Goal: Task Accomplishment & Management: Manage account settings

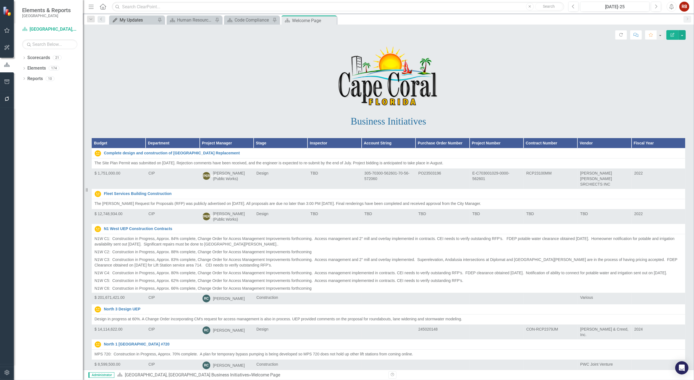
click at [123, 19] on div "My Updates" at bounding box center [138, 20] width 36 height 7
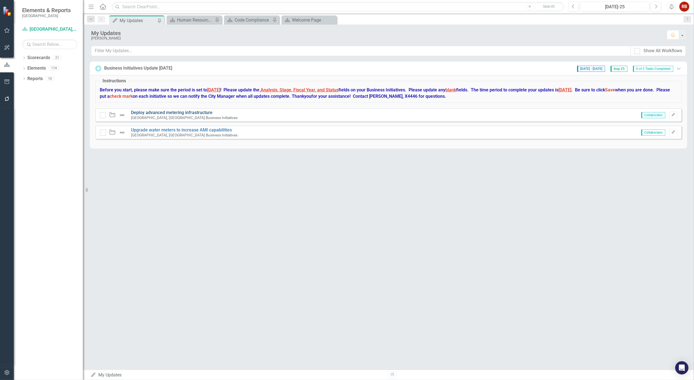
click at [172, 112] on link "Deploy advanced metering infrastructure" at bounding box center [171, 112] width 81 height 5
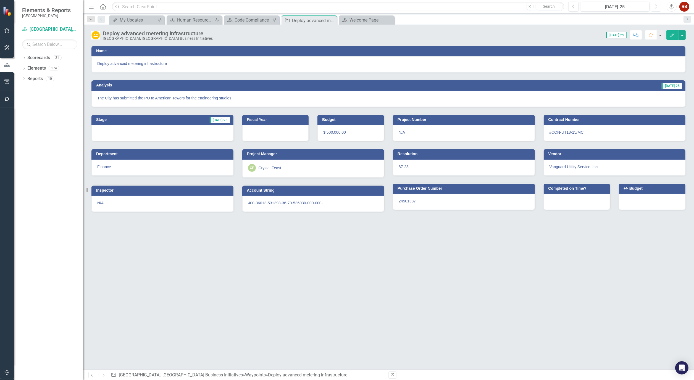
click at [653, 4] on button "Next" at bounding box center [656, 7] width 10 height 10
click at [127, 17] on div "My Updates" at bounding box center [138, 20] width 36 height 7
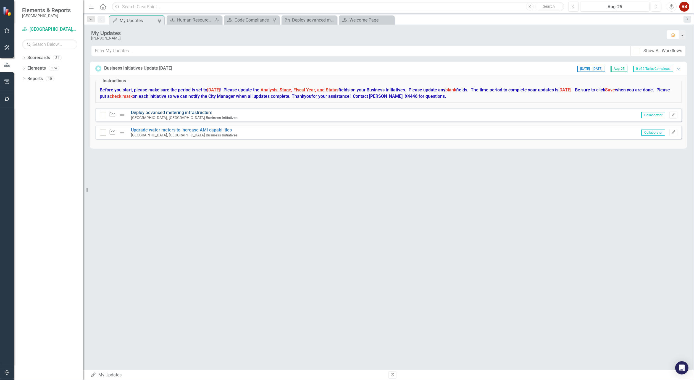
click at [156, 112] on link "Deploy advanced metering infrastructure" at bounding box center [171, 112] width 81 height 5
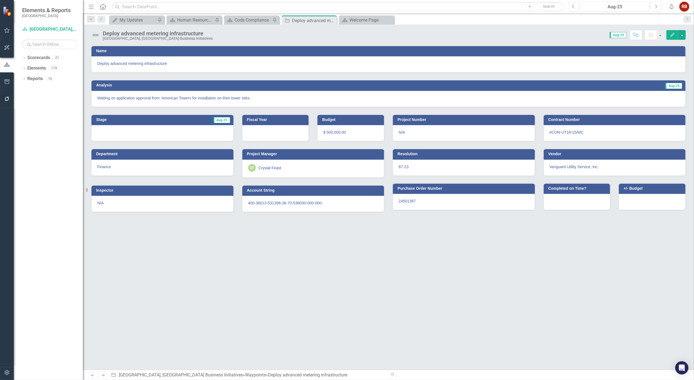
click at [671, 34] on icon "Edit" at bounding box center [672, 35] width 5 height 4
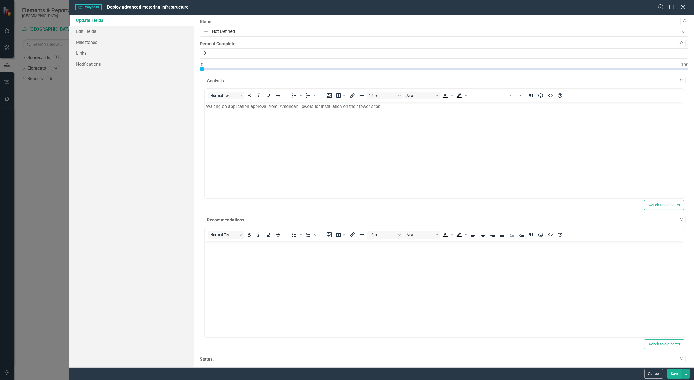
click at [676, 376] on button "Save" at bounding box center [674, 374] width 15 height 10
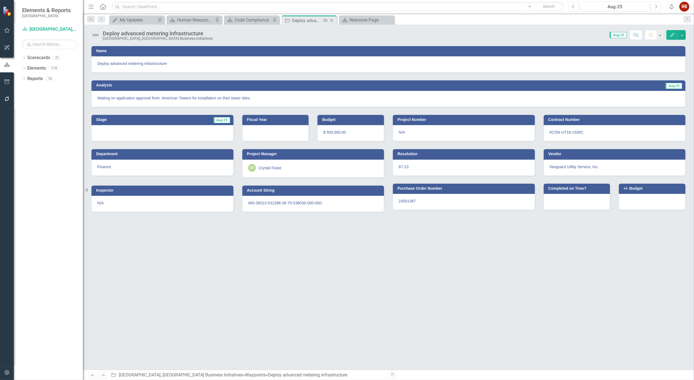
click at [331, 20] on icon "Close" at bounding box center [332, 20] width 6 height 4
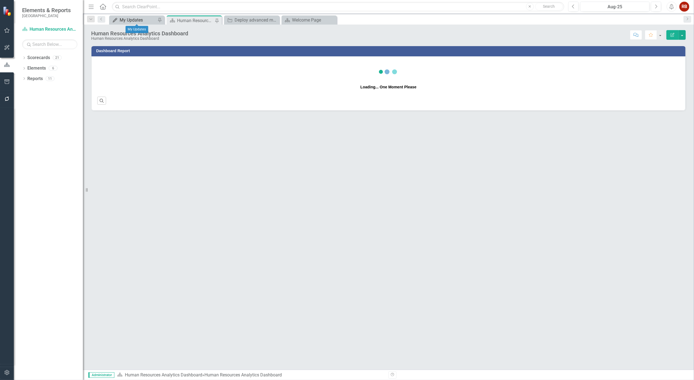
click at [135, 21] on div "My Updates" at bounding box center [138, 20] width 36 height 7
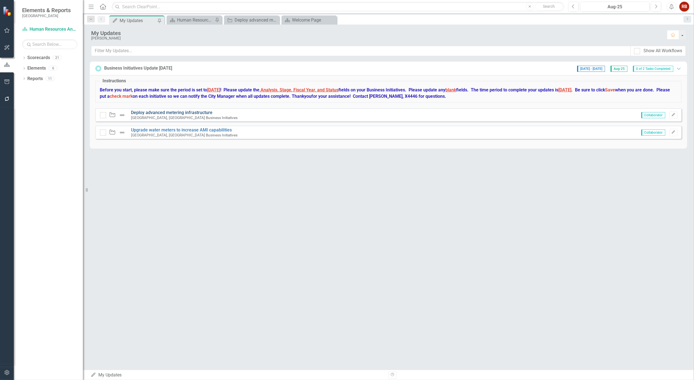
click at [157, 112] on link "Deploy advanced metering infrastructure" at bounding box center [171, 112] width 81 height 5
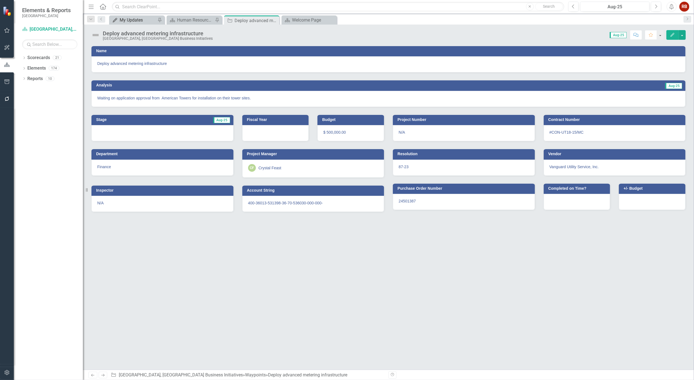
click at [148, 19] on div "My Updates" at bounding box center [138, 20] width 36 height 7
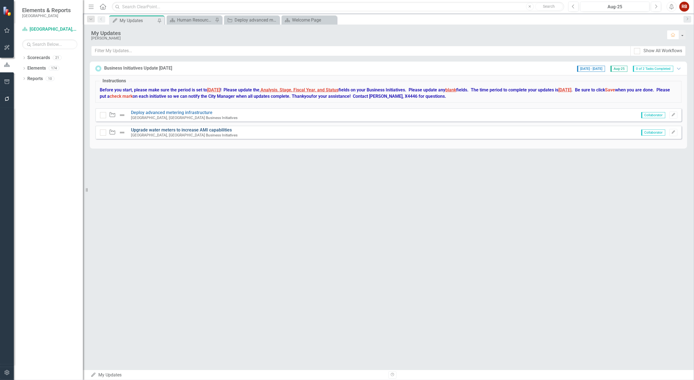
click at [158, 130] on link "Upgrade water meters to increase AMI capabilities" at bounding box center [181, 129] width 101 height 5
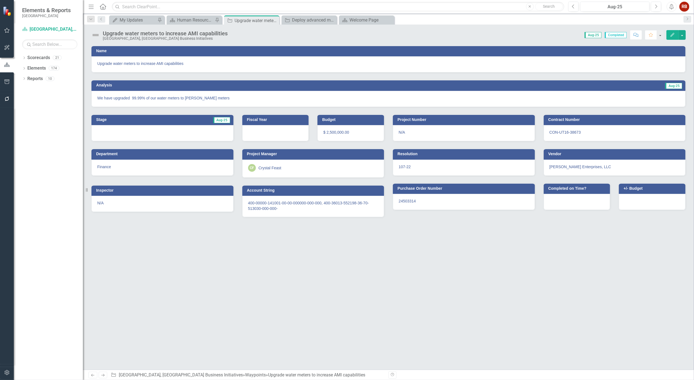
click at [672, 34] on icon "Edit" at bounding box center [672, 35] width 5 height 4
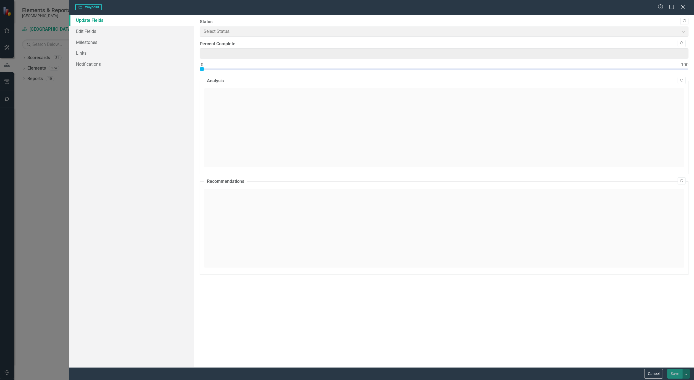
type input "100"
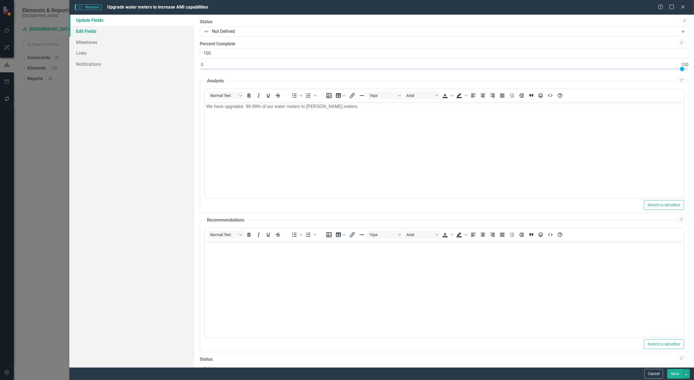
click at [88, 30] on link "Edit Fields" at bounding box center [131, 31] width 125 height 11
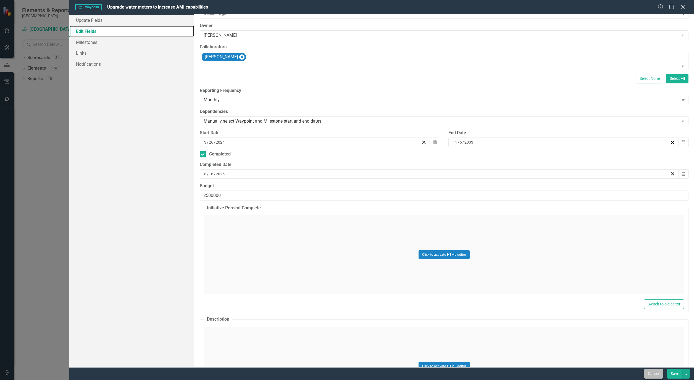
scroll to position [61, 0]
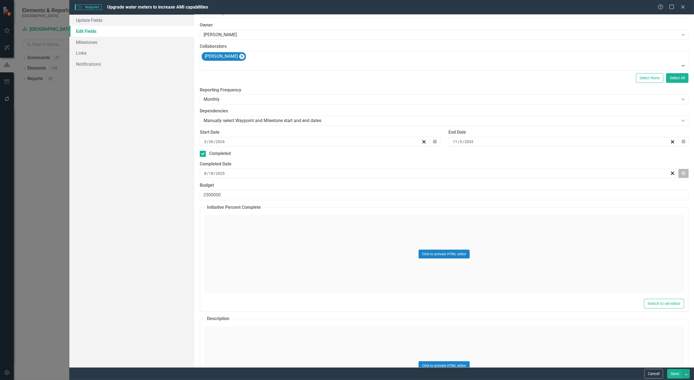
click at [683, 175] on button "Calendar" at bounding box center [683, 173] width 10 height 9
click at [411, 192] on button "‹" at bounding box center [407, 187] width 12 height 12
click at [454, 244] on button "31" at bounding box center [451, 246] width 14 height 10
click at [676, 374] on button "Save" at bounding box center [674, 374] width 15 height 10
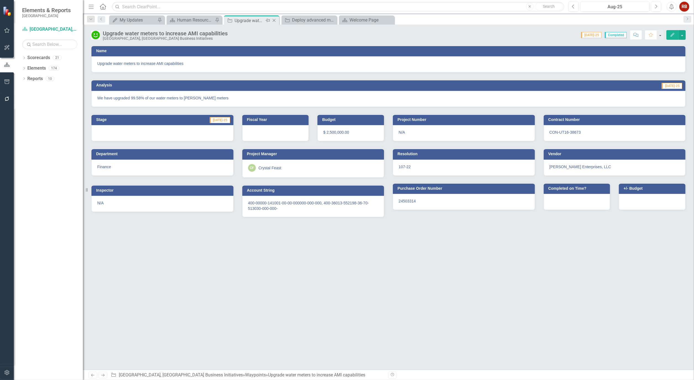
click at [275, 20] on icon "Close" at bounding box center [274, 20] width 6 height 4
click at [141, 19] on div "My Updates" at bounding box center [138, 20] width 36 height 7
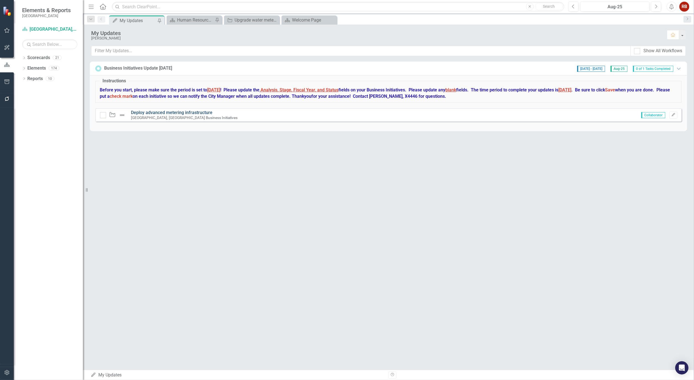
click at [200, 114] on link "Deploy advanced metering infrastructure" at bounding box center [171, 112] width 81 height 5
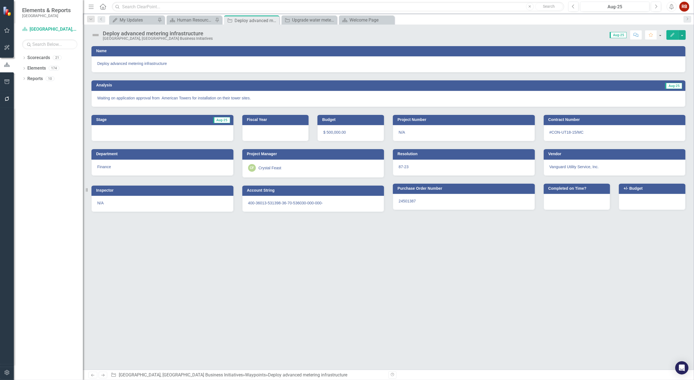
click at [672, 36] on icon "Edit" at bounding box center [672, 35] width 5 height 4
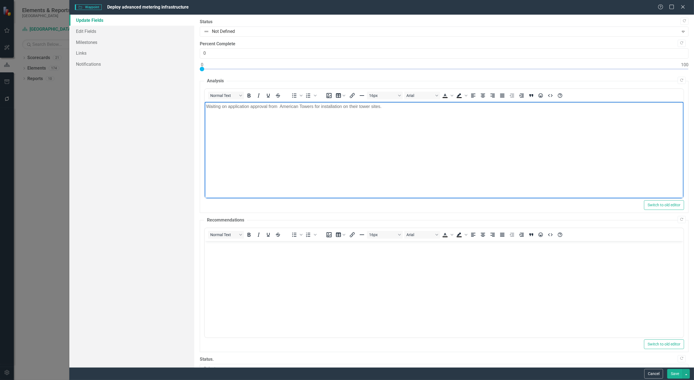
click at [282, 114] on body "Waiting on application approval from American Towers for installation on their …" at bounding box center [444, 143] width 479 height 83
click at [381, 107] on p "Waiting on application approval from American Towers for installation on their …" at bounding box center [444, 106] width 476 height 7
click at [440, 293] on body "Rich Text Area. Press ALT-0 for help." at bounding box center [444, 282] width 479 height 83
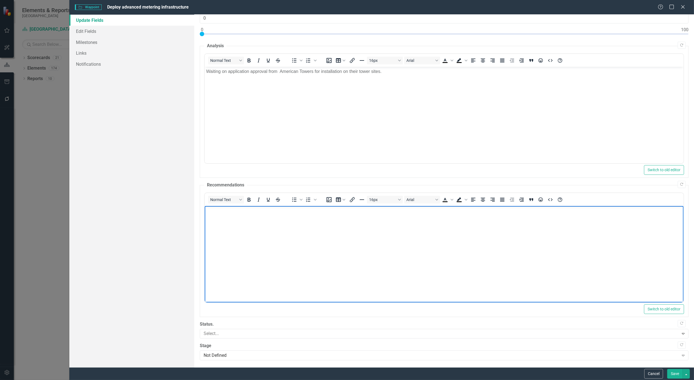
scroll to position [36, 0]
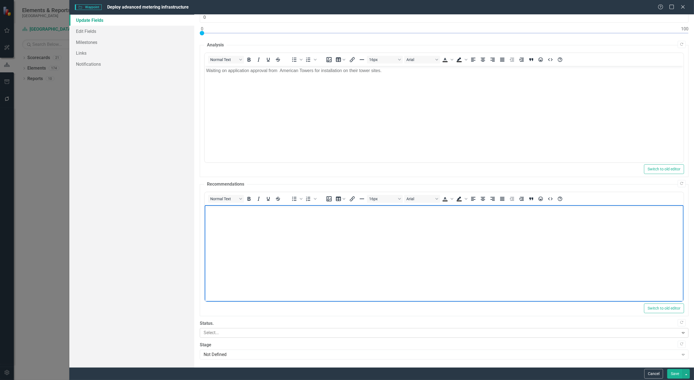
click at [680, 332] on icon "Expand" at bounding box center [683, 333] width 6 height 4
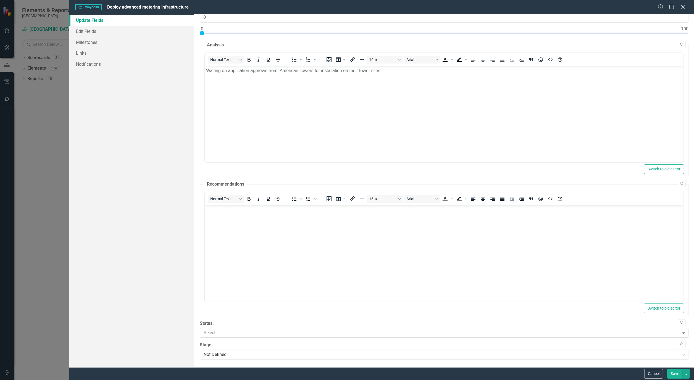
click at [680, 332] on icon "Expand" at bounding box center [683, 333] width 6 height 4
click at [673, 375] on button "Save" at bounding box center [674, 374] width 15 height 10
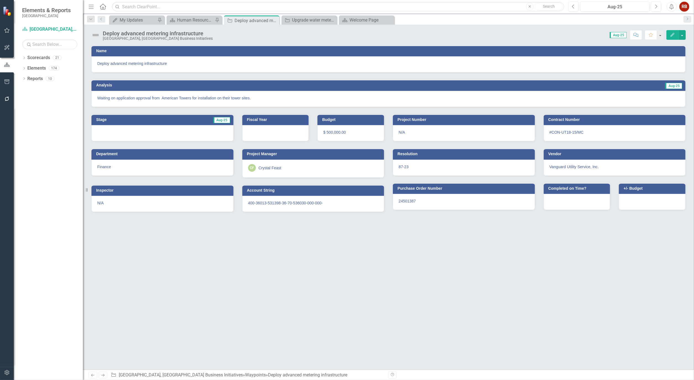
click at [671, 34] on icon "Edit" at bounding box center [672, 35] width 5 height 4
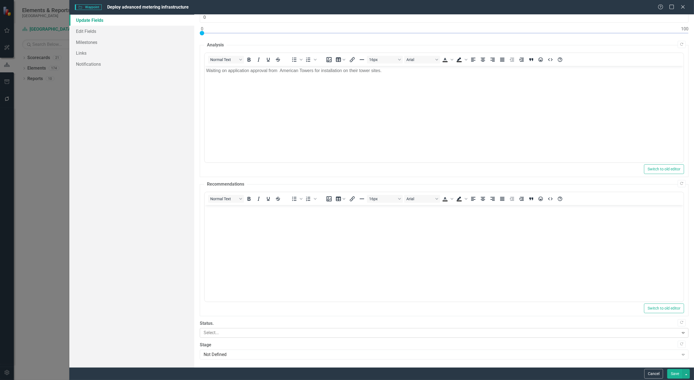
click at [683, 330] on div "Expand" at bounding box center [683, 332] width 10 height 9
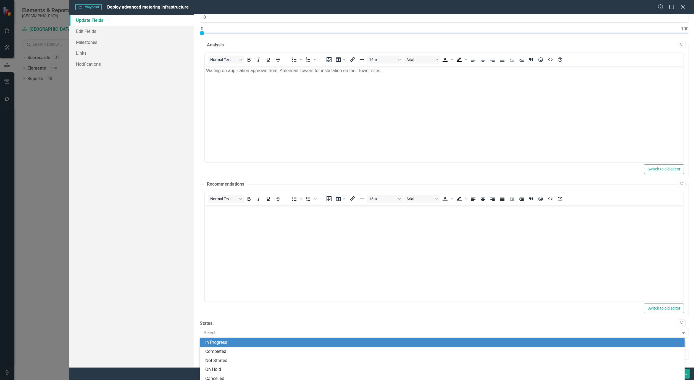
click at [219, 342] on div "In Progress" at bounding box center [443, 342] width 476 height 6
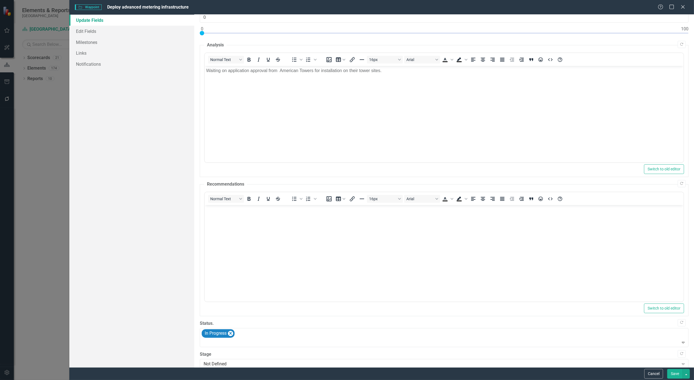
click at [670, 373] on button "Save" at bounding box center [674, 374] width 15 height 10
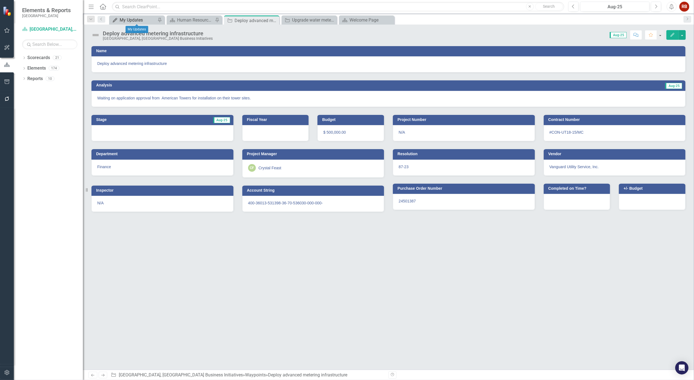
click at [139, 18] on div "My Updates" at bounding box center [138, 20] width 36 height 7
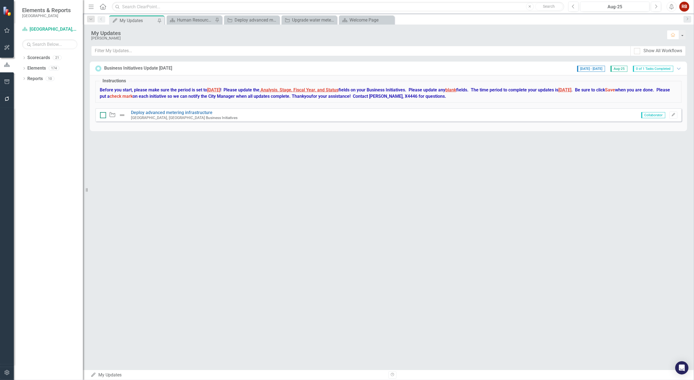
click at [100, 114] on input "checkbox" at bounding box center [102, 114] width 4 height 4
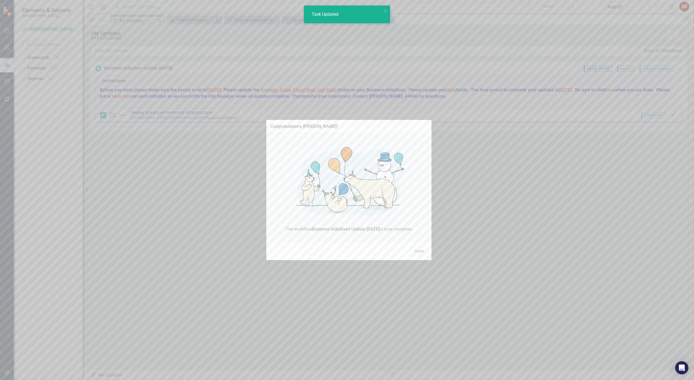
checkbox input "true"
click at [427, 257] on div "Close" at bounding box center [348, 251] width 165 height 18
click at [421, 250] on button "Close" at bounding box center [419, 251] width 17 height 10
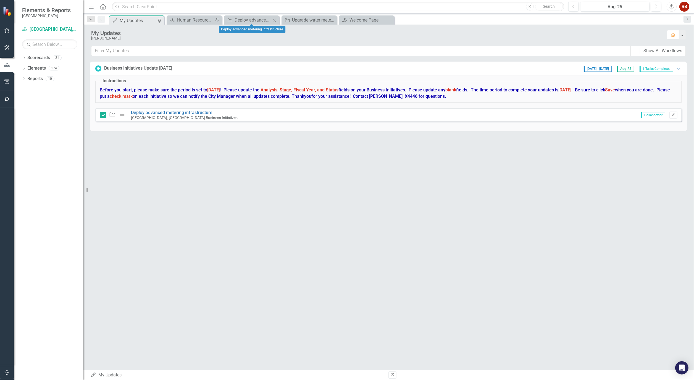
click at [274, 20] on icon "Close" at bounding box center [274, 20] width 6 height 4
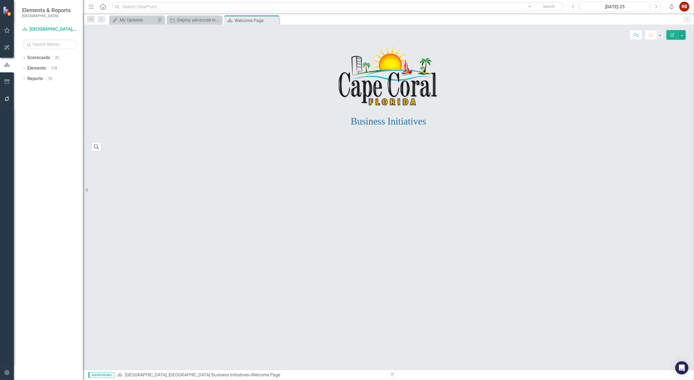
click at [7, 372] on icon "button" at bounding box center [6, 372] width 5 height 5
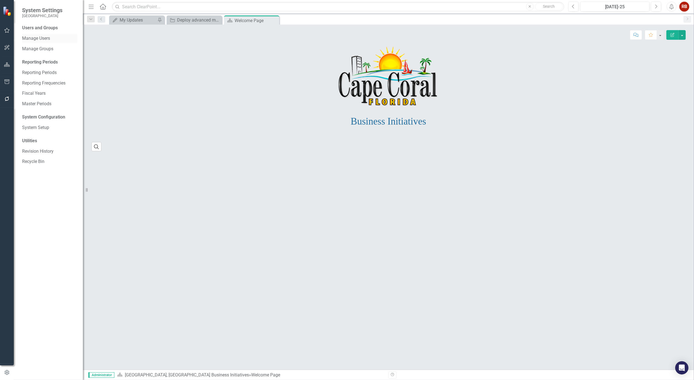
click at [30, 35] on div "Manage Users" at bounding box center [49, 38] width 55 height 9
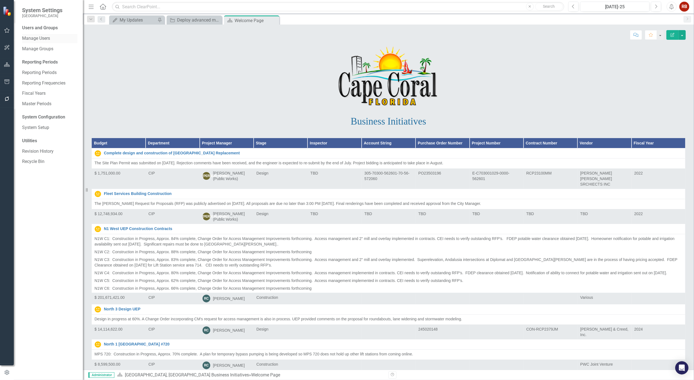
click at [44, 37] on link "Manage Users" at bounding box center [49, 38] width 55 height 6
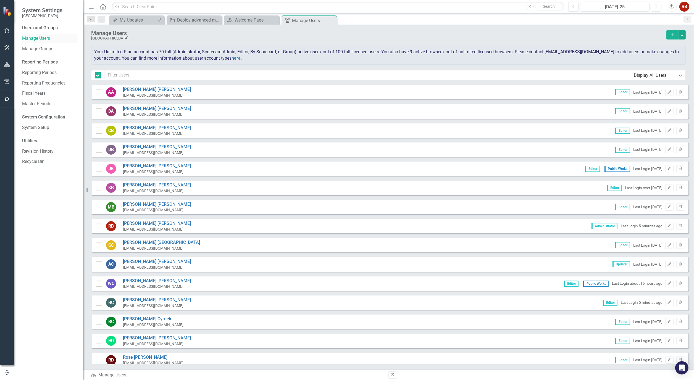
checkbox input "false"
click at [167, 78] on input "text" at bounding box center [367, 75] width 526 height 10
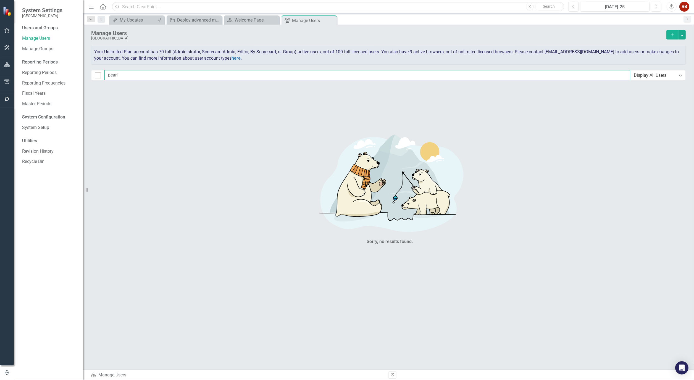
type input "pearl"
click at [671, 33] on icon "Add" at bounding box center [672, 35] width 5 height 4
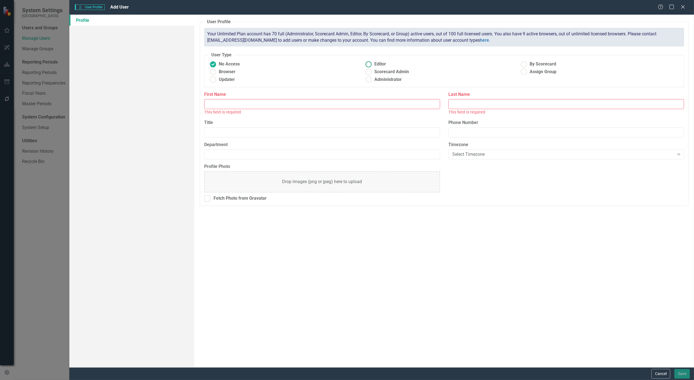
click at [371, 64] on ins at bounding box center [368, 64] width 9 height 9
click at [371, 64] on input "Editor" at bounding box center [368, 64] width 9 height 9
radio input "true"
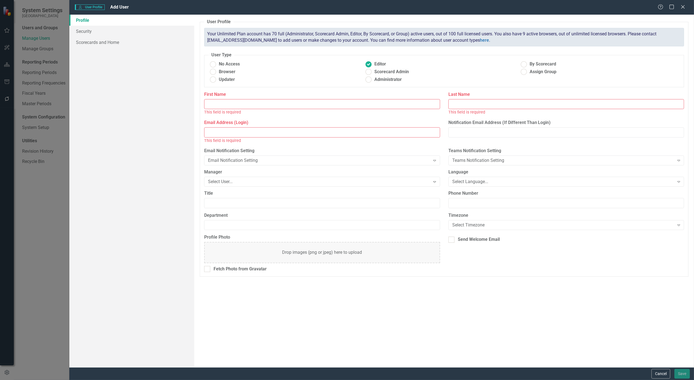
click at [241, 104] on input "First Name" at bounding box center [322, 104] width 236 height 10
type input "Pearl"
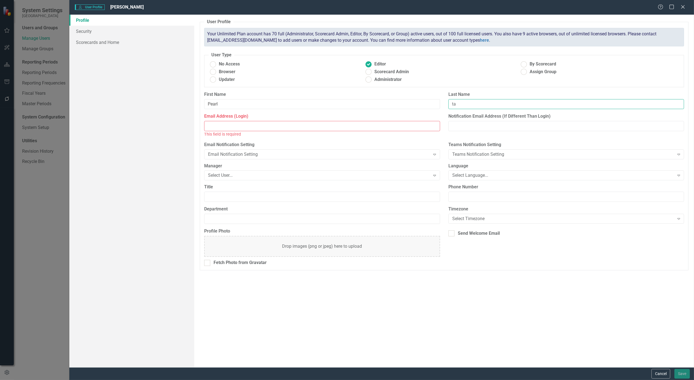
type input "t"
type input "[PERSON_NAME]"
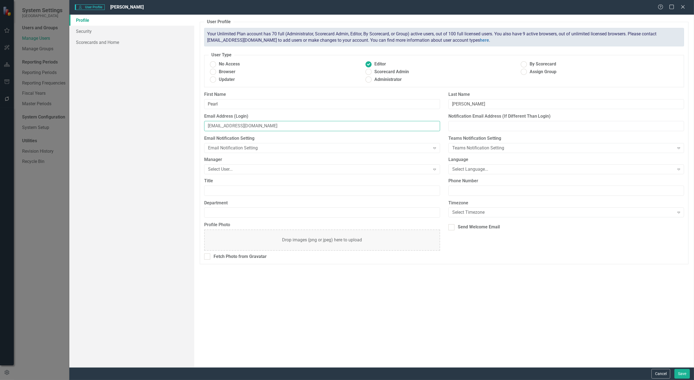
type input "[EMAIL_ADDRESS][DOMAIN_NAME]"
click at [437, 148] on icon "Expand" at bounding box center [435, 148] width 6 height 4
click at [433, 149] on icon "Expand" at bounding box center [435, 148] width 6 height 4
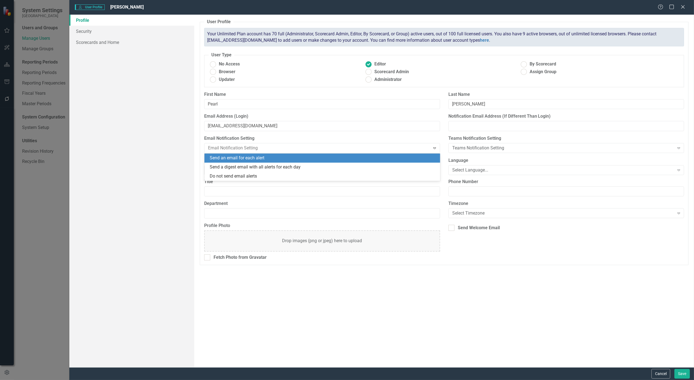
click at [431, 157] on div "Send an email for each alert" at bounding box center [323, 158] width 227 height 6
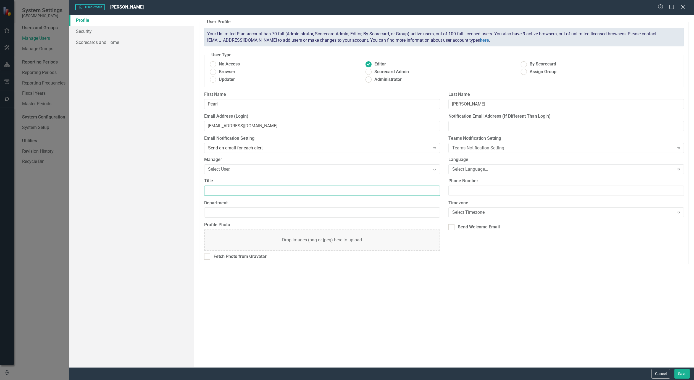
click at [244, 192] on input "Title" at bounding box center [322, 191] width 236 height 10
click at [265, 164] on div "Manager Select User... Expand" at bounding box center [322, 165] width 236 height 17
click at [287, 167] on div "Select User..." at bounding box center [319, 169] width 222 height 6
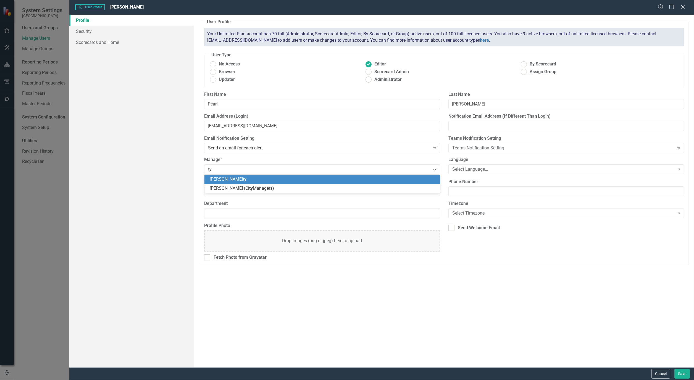
type input "t"
type input "ry"
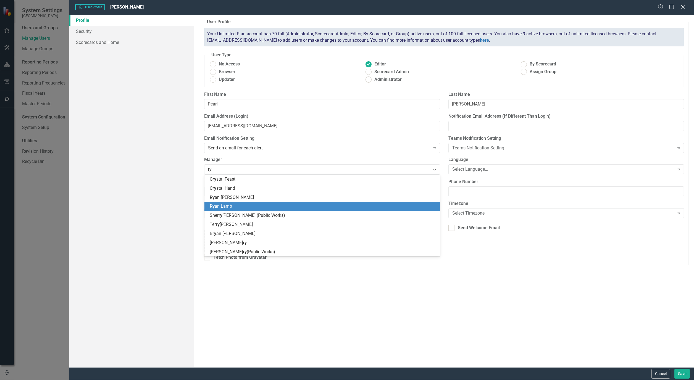
click at [214, 206] on span "Ry" at bounding box center [212, 206] width 5 height 5
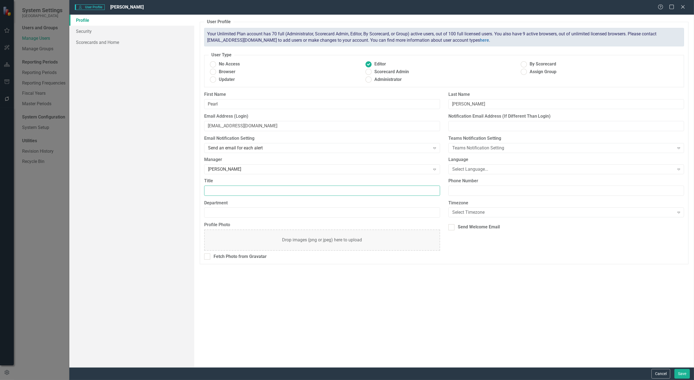
click at [215, 189] on input "Title" at bounding box center [322, 191] width 236 height 10
type input "Senior Administrative Specialist"
click at [247, 207] on div "Department" at bounding box center [322, 209] width 236 height 18
click at [246, 210] on input "Department" at bounding box center [322, 212] width 236 height 10
type input "Department of Emergency Management and Resilience"
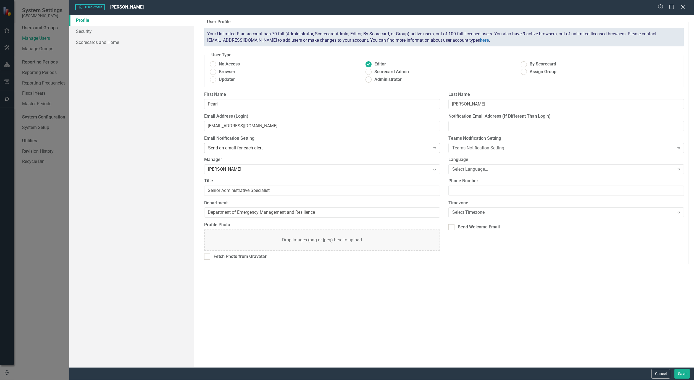
click at [434, 148] on icon "Expand" at bounding box center [435, 148] width 6 height 4
drag, startPoint x: 103, startPoint y: 38, endPoint x: 98, endPoint y: 35, distance: 6.1
click at [103, 38] on link "Scorecards and Home" at bounding box center [131, 42] width 125 height 11
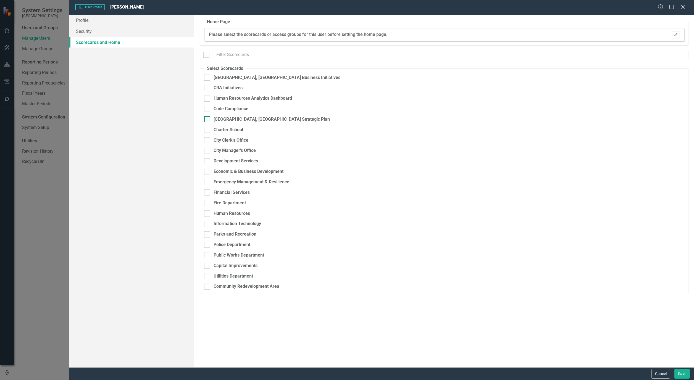
click at [207, 119] on input "[GEOGRAPHIC_DATA], [GEOGRAPHIC_DATA] Strategic Plan" at bounding box center [206, 118] width 4 height 4
checkbox input "true"
click at [682, 372] on button "Save" at bounding box center [681, 374] width 15 height 10
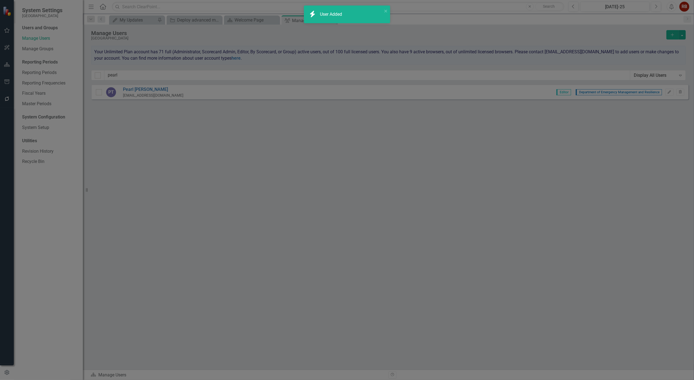
checkbox input "false"
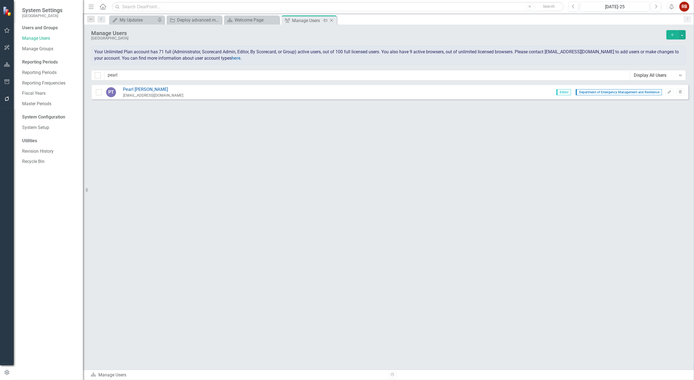
click at [331, 20] on icon "Close" at bounding box center [332, 20] width 6 height 4
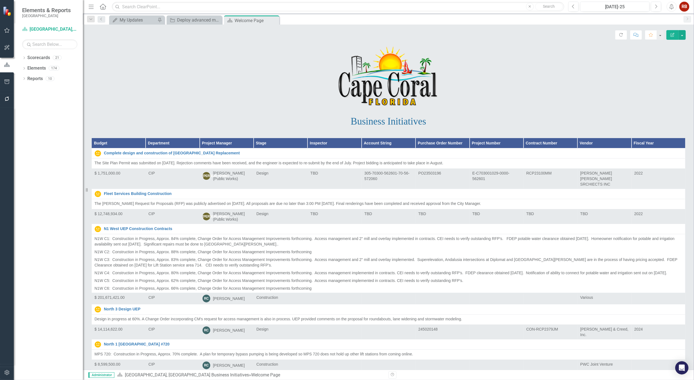
click at [254, 87] on p at bounding box center [388, 77] width 594 height 62
click at [175, 69] on p at bounding box center [388, 77] width 594 height 62
click at [24, 57] on icon "Dropdown" at bounding box center [24, 58] width 4 height 3
click at [22, 66] on div "Dropdown" at bounding box center [20, 68] width 6 height 5
click at [20, 67] on icon "Dropdown" at bounding box center [18, 67] width 3 height 4
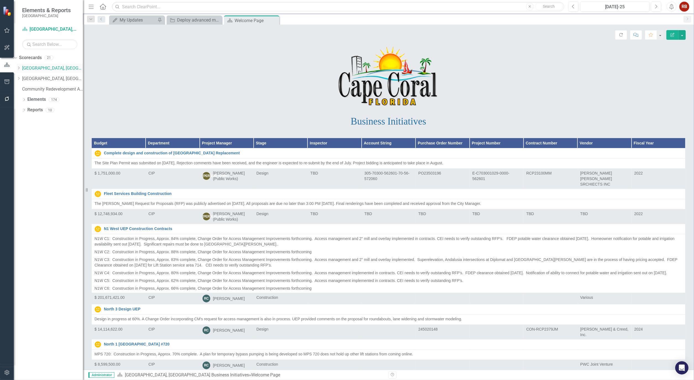
click at [21, 67] on icon "Dropdown" at bounding box center [19, 67] width 4 height 3
click at [54, 87] on link "Human Resources Analytics Dashboard" at bounding box center [52, 84] width 61 height 6
click at [55, 87] on link "Human Resources Analytics Dashboard" at bounding box center [52, 84] width 61 height 6
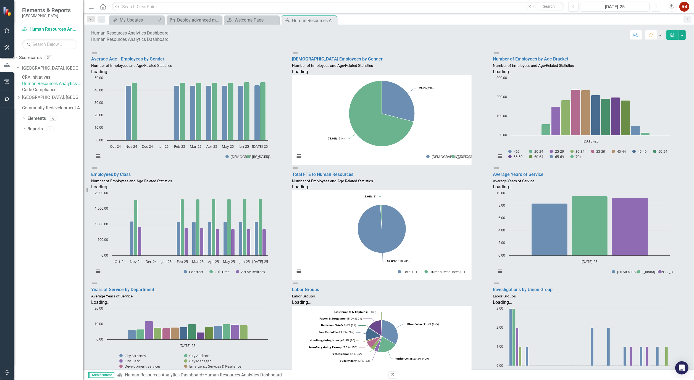
click at [652, 4] on button "Next" at bounding box center [656, 7] width 10 height 10
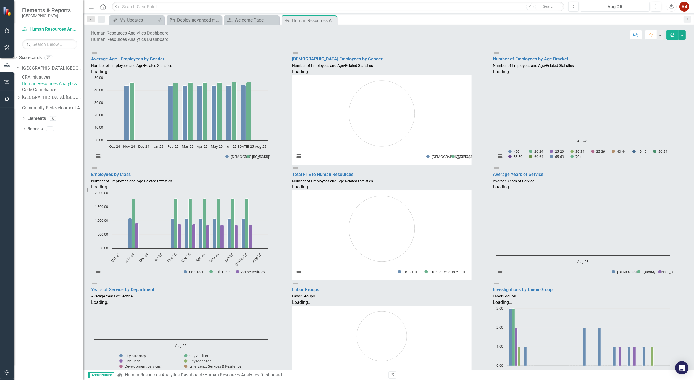
click at [581, 6] on button "Aug-25" at bounding box center [614, 7] width 69 height 10
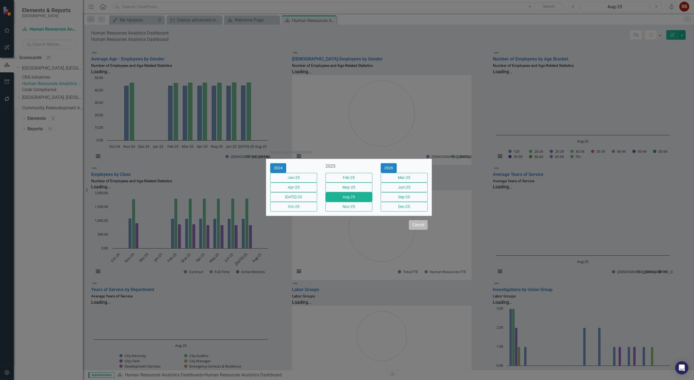
click at [419, 230] on button "Cancel" at bounding box center [418, 225] width 19 height 10
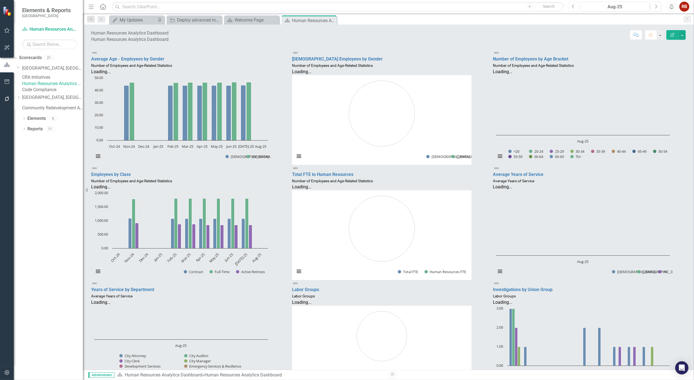
click at [574, 4] on icon "Previous" at bounding box center [573, 6] width 3 height 5
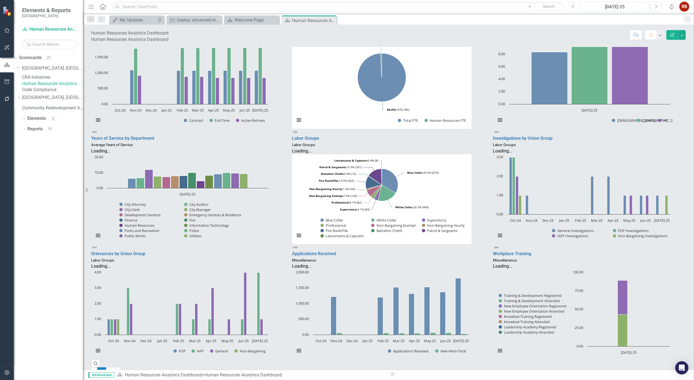
scroll to position [183, 0]
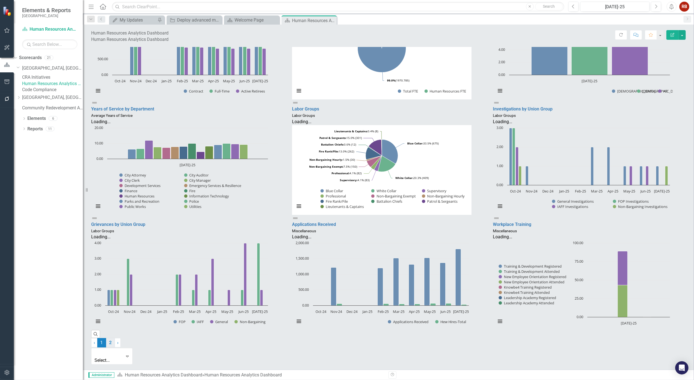
click at [115, 347] on link "2" at bounding box center [110, 342] width 9 height 9
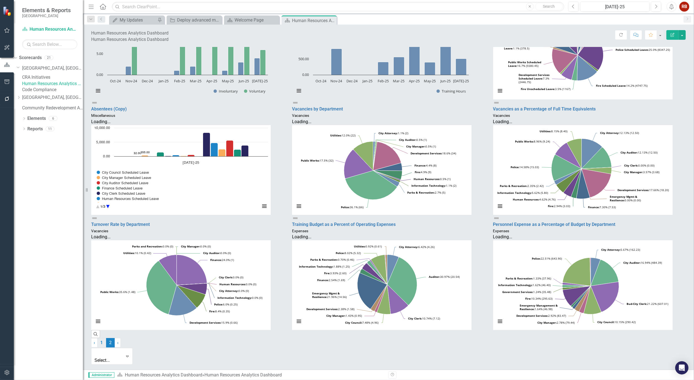
click at [106, 347] on link "1" at bounding box center [101, 342] width 9 height 9
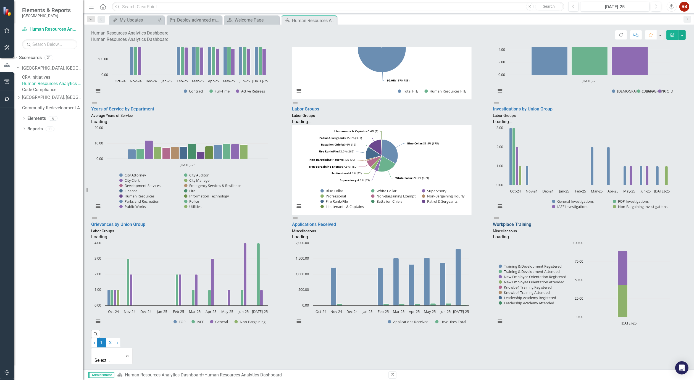
scroll to position [0, 0]
click at [657, 6] on icon "button" at bounding box center [656, 6] width 2 height 4
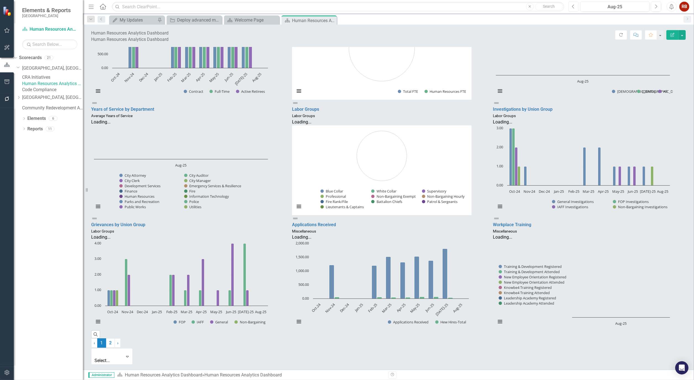
click at [574, 8] on icon "Previous" at bounding box center [573, 6] width 3 height 5
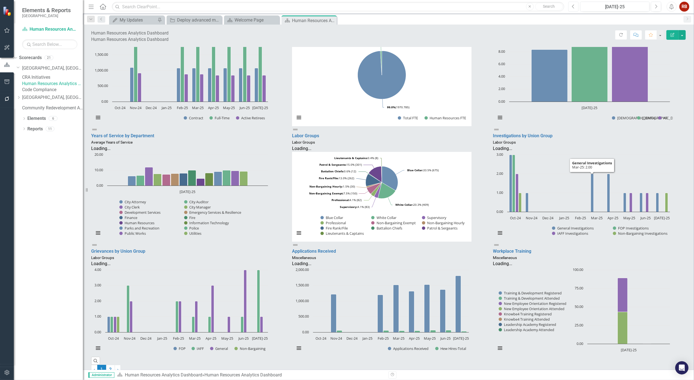
scroll to position [183, 0]
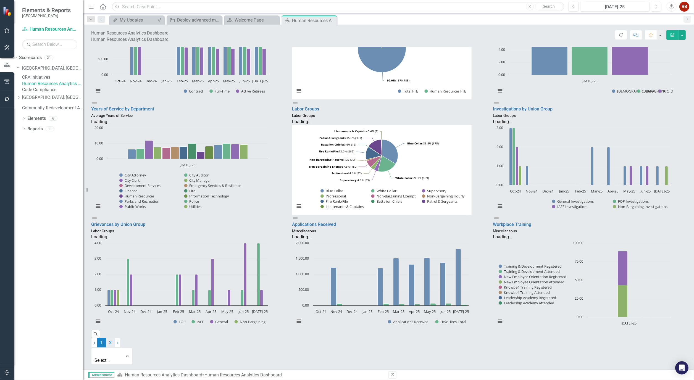
click at [115, 347] on link "2" at bounding box center [110, 342] width 9 height 9
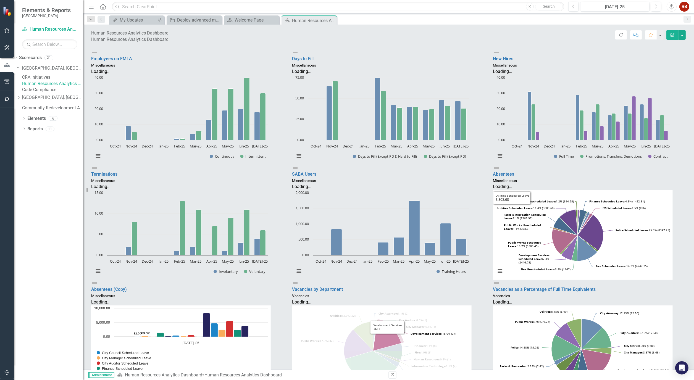
scroll to position [92, 0]
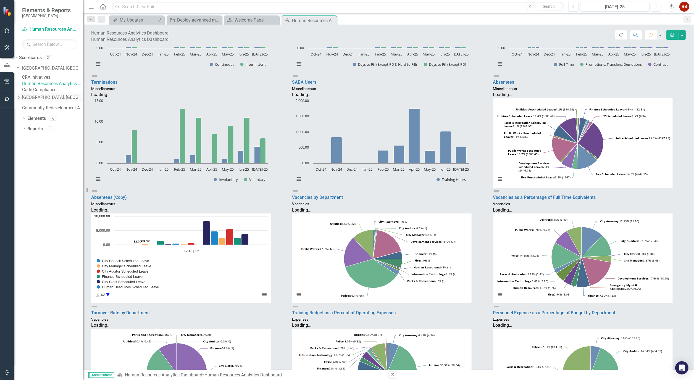
click at [61, 101] on link "[GEOGRAPHIC_DATA], [GEOGRAPHIC_DATA] Strategic Plan" at bounding box center [52, 97] width 61 height 6
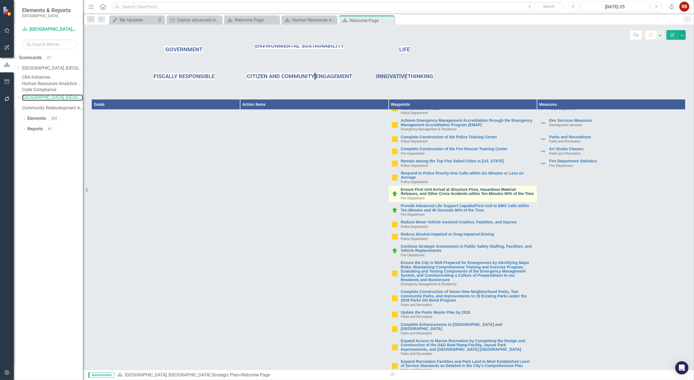
scroll to position [92, 0]
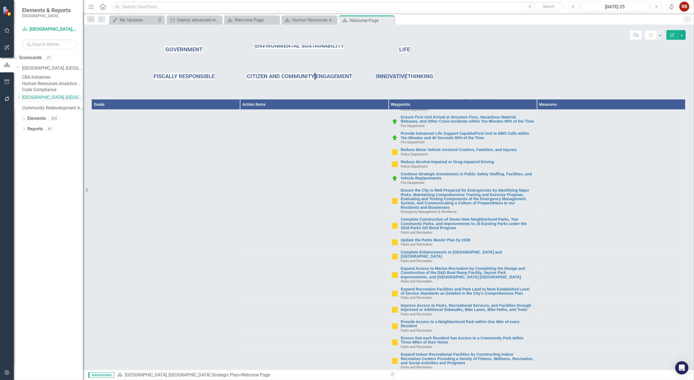
click at [21, 99] on icon "Dropdown" at bounding box center [19, 97] width 4 height 3
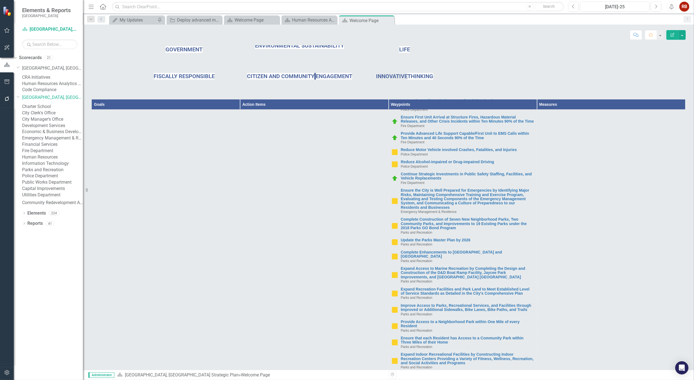
click at [48, 116] on link "City Clerk's Office" at bounding box center [52, 113] width 61 height 6
click at [50, 116] on link "City Clerk's Office" at bounding box center [52, 113] width 61 height 6
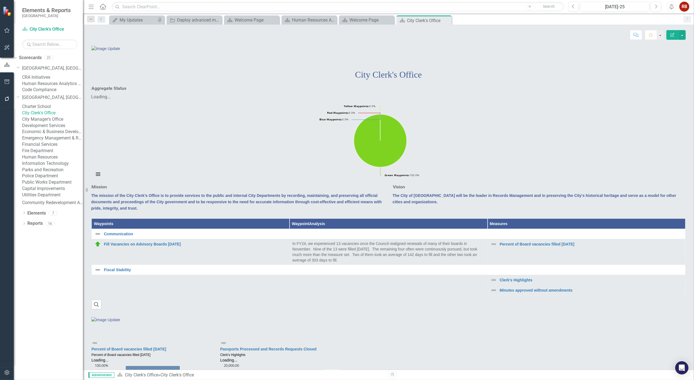
click at [51, 123] on link "City Manager's Office" at bounding box center [52, 119] width 61 height 6
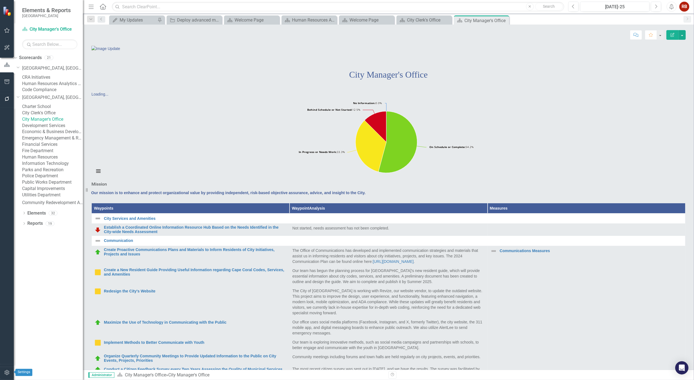
click at [8, 370] on button "button" at bounding box center [7, 373] width 12 height 12
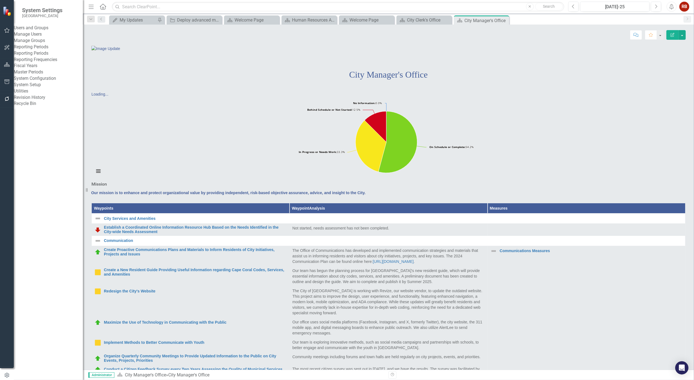
click at [39, 35] on div "Manage Users" at bounding box center [48, 34] width 69 height 6
click at [39, 38] on link "Manage Users" at bounding box center [48, 34] width 69 height 6
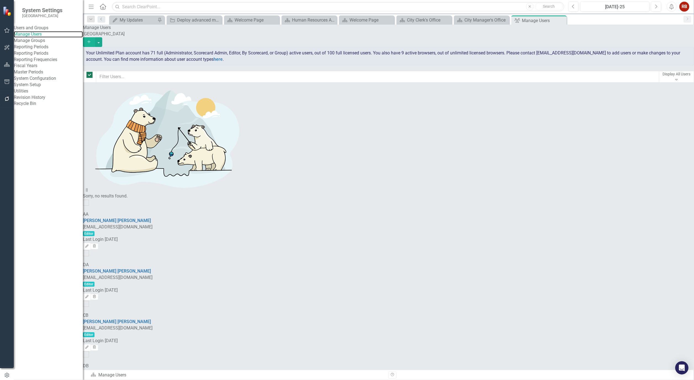
checkbox input "false"
click at [138, 75] on input "text" at bounding box center [377, 77] width 563 height 12
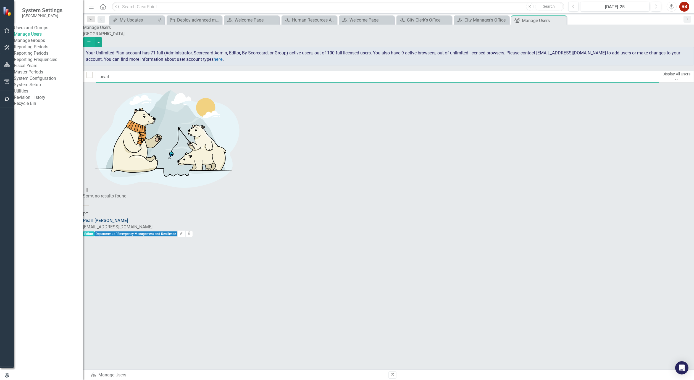
type input "pearl"
click at [128, 218] on link "Pearl Taylor" at bounding box center [105, 220] width 45 height 5
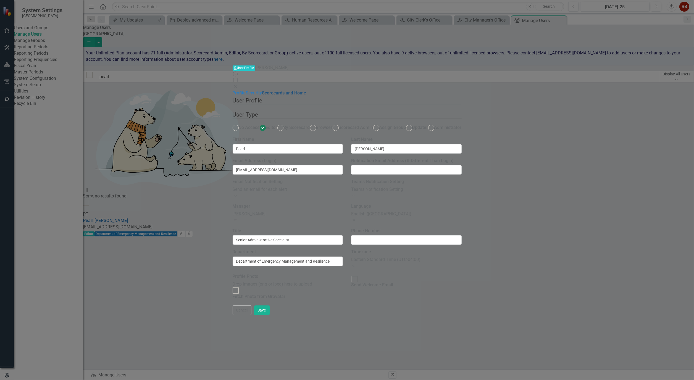
click at [262, 90] on link "Scorecards and Home" at bounding box center [284, 92] width 44 height 5
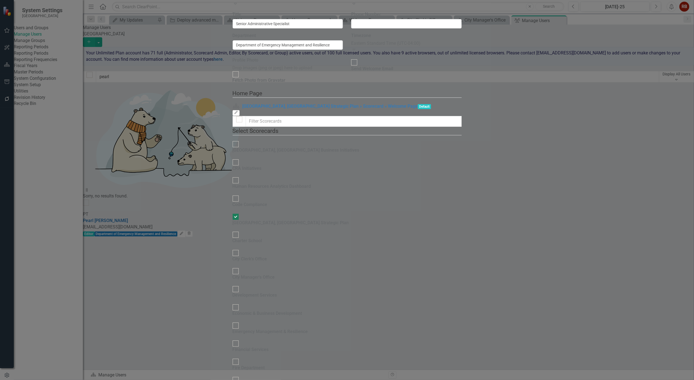
click at [233, 323] on div at bounding box center [236, 326] width 6 height 6
click at [231, 321] on input "Emergency Management & Resilience" at bounding box center [235, 325] width 9 height 9
checkbox input "true"
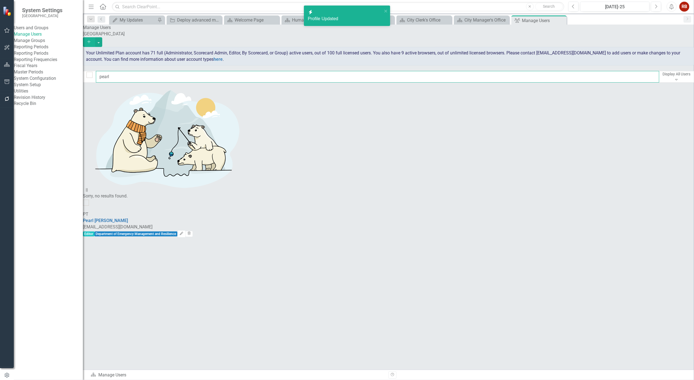
drag, startPoint x: 153, startPoint y: 74, endPoint x: 56, endPoint y: 64, distance: 97.4
click at [56, 64] on div "System Settings Cape Coral Users and Groups Manage Users Manage Groups Reportin…" at bounding box center [347, 190] width 694 height 380
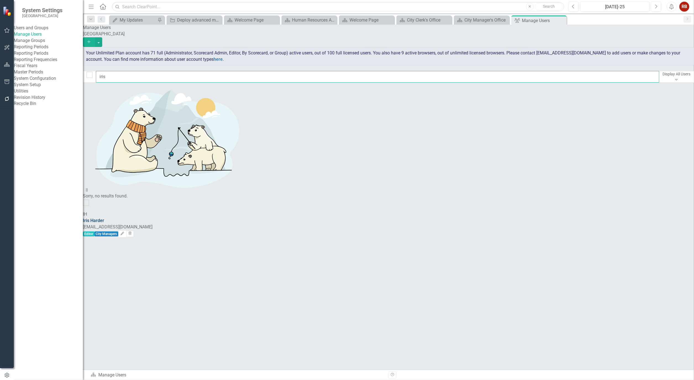
type input "iris"
click at [104, 218] on link "Iris Harder" at bounding box center [93, 220] width 21 height 5
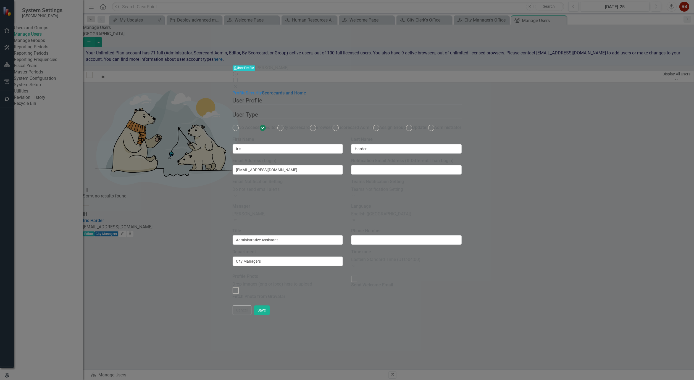
click at [262, 90] on link "Scorecards and Home" at bounding box center [284, 92] width 44 height 5
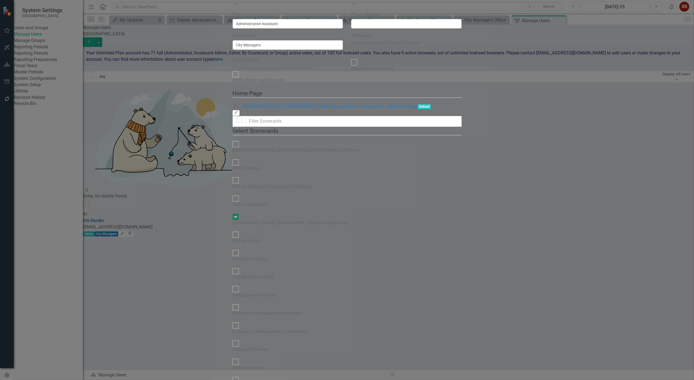
click at [233, 268] on div "City Manager's Office" at bounding box center [254, 274] width 42 height 13
click at [231, 267] on input "City Manager's Office" at bounding box center [235, 271] width 9 height 9
checkbox input "true"
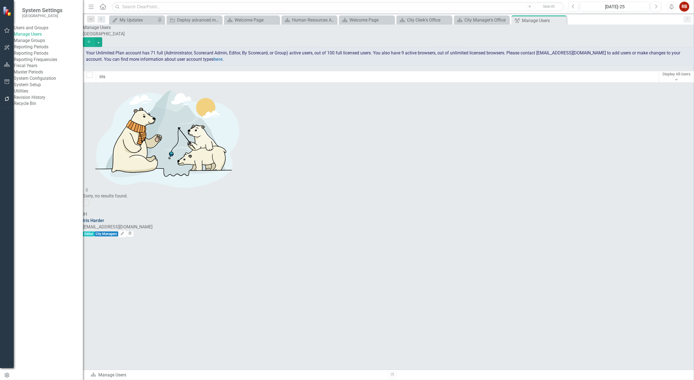
click at [104, 218] on link "Iris Harder" at bounding box center [93, 220] width 21 height 5
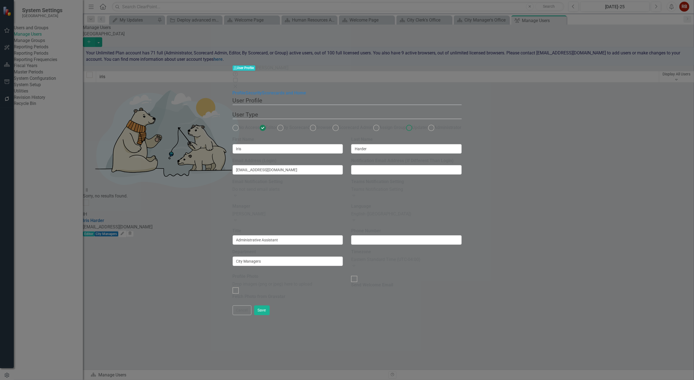
click at [405, 123] on ins at bounding box center [409, 127] width 9 height 9
click at [405, 123] on input "Updater" at bounding box center [409, 127] width 9 height 9
radio input "true"
click at [270, 315] on button "Save" at bounding box center [261, 310] width 15 height 10
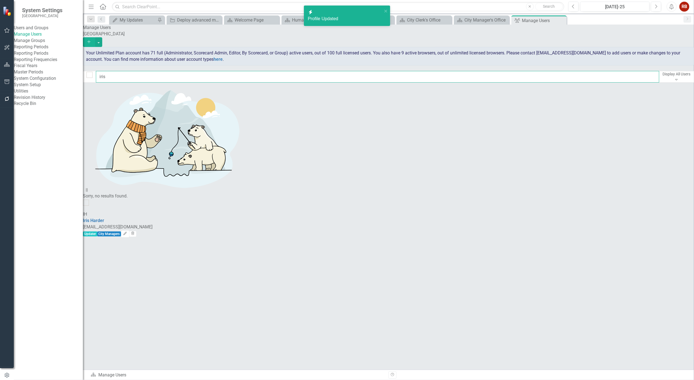
drag, startPoint x: 129, startPoint y: 75, endPoint x: 89, endPoint y: 80, distance: 40.5
click at [89, 80] on div "Manage Users Cape Coral Add Your Unlimited Plan account has 71 full (Administra…" at bounding box center [388, 54] width 611 height 58
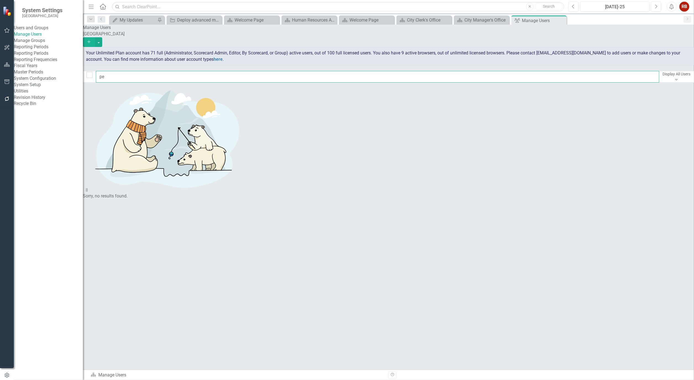
type input "pea"
checkbox input "false"
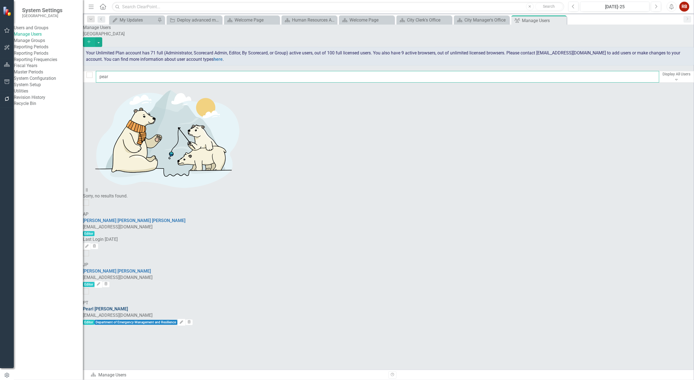
type input "pear"
click at [128, 306] on link "Pearl Taylor" at bounding box center [105, 308] width 45 height 5
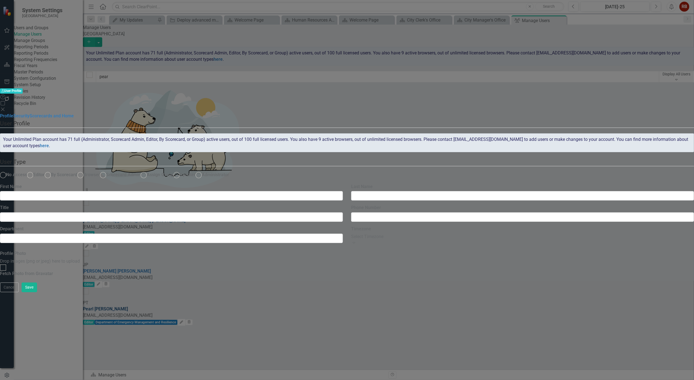
radio input "true"
type input "Pearl"
type input "Taylor"
type input "Senior Administrative Specialist"
type input "Department of Emergency Management and Resilience"
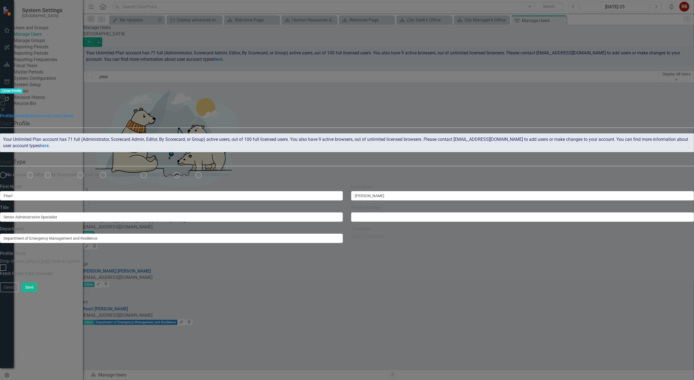
radio input "false"
radio input "true"
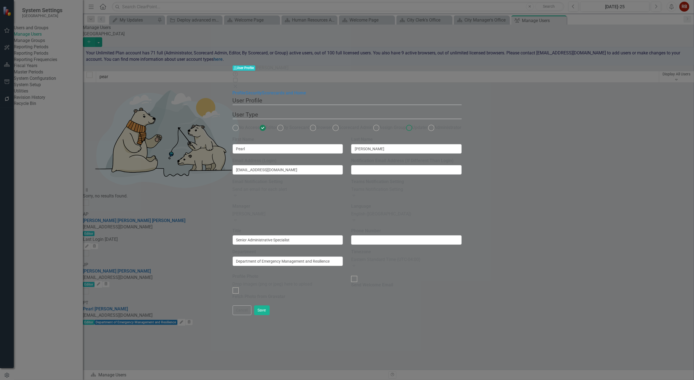
click at [405, 123] on ins at bounding box center [409, 127] width 9 height 9
click at [405, 123] on input "Updater" at bounding box center [409, 127] width 9 height 9
radio input "true"
click at [270, 315] on button "Save" at bounding box center [261, 310] width 15 height 10
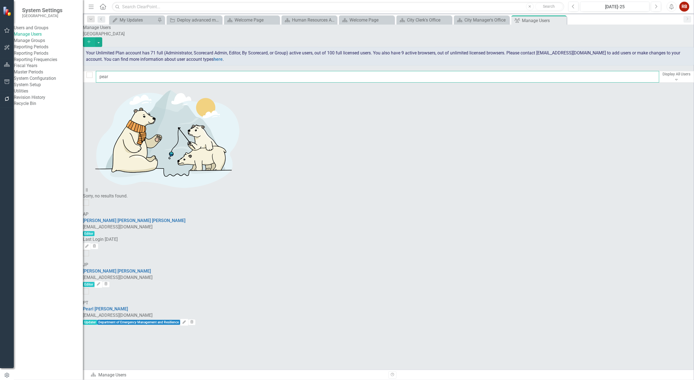
click at [125, 78] on input "pear" at bounding box center [377, 77] width 563 height 12
type input "p"
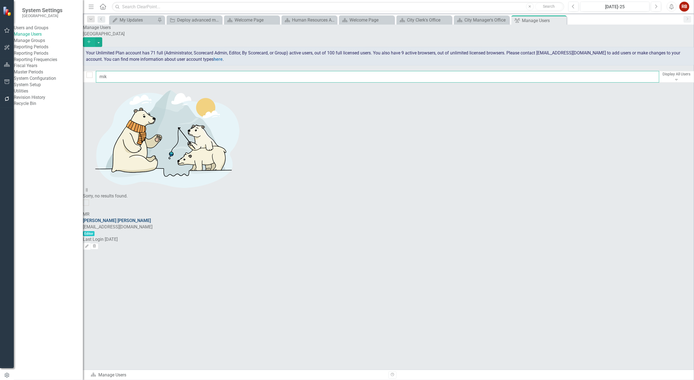
type input "mik"
click at [137, 218] on link "Mike Russell" at bounding box center [117, 220] width 68 height 5
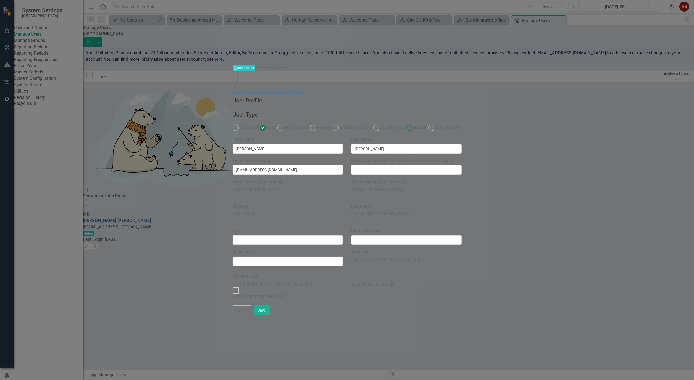
click at [405, 123] on ins at bounding box center [409, 127] width 9 height 9
click at [405, 123] on input "Updater" at bounding box center [409, 127] width 9 height 9
radio input "true"
click at [262, 90] on link "Scorecards and Home" at bounding box center [284, 92] width 44 height 5
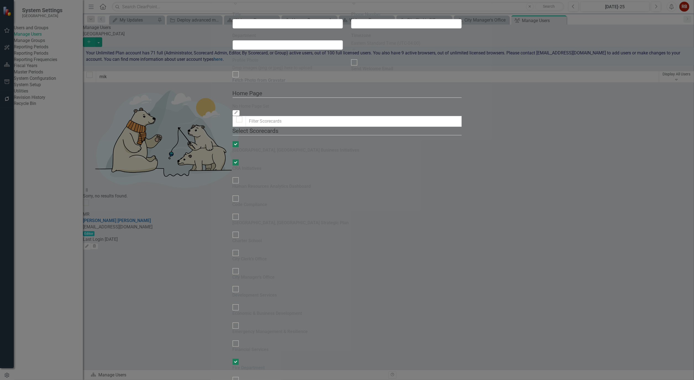
click at [233, 214] on div at bounding box center [236, 217] width 6 height 6
click at [231, 212] on input "[GEOGRAPHIC_DATA], [GEOGRAPHIC_DATA] Strategic Plan" at bounding box center [235, 216] width 9 height 9
checkbox input "true"
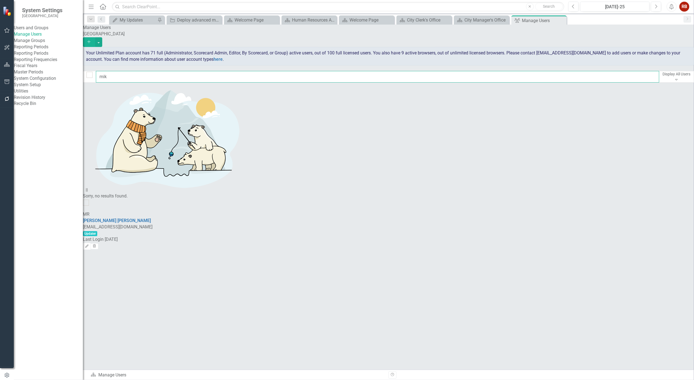
click at [116, 75] on input "mik" at bounding box center [377, 77] width 563 height 12
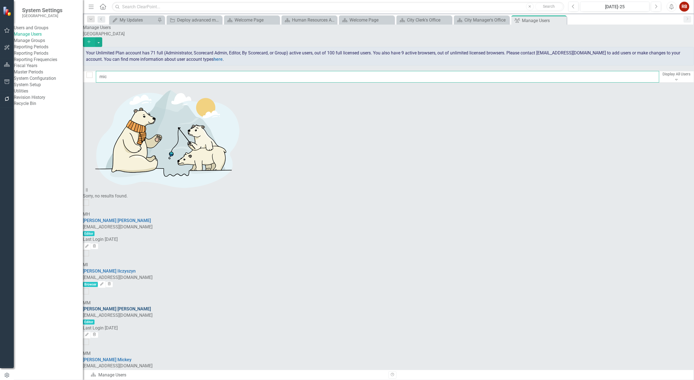
type input "mic"
click at [139, 306] on link "Michael Massoglia" at bounding box center [117, 308] width 68 height 5
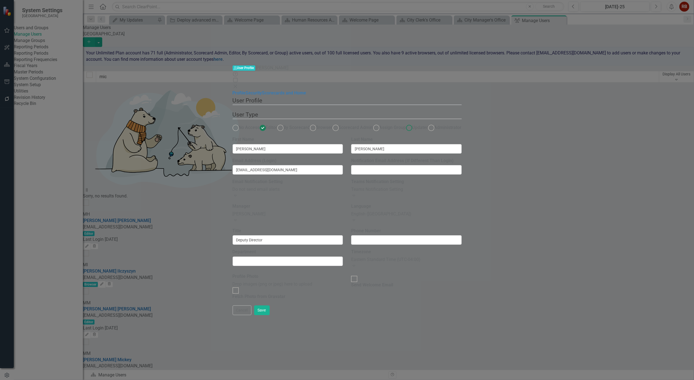
click at [405, 123] on ins at bounding box center [409, 127] width 9 height 9
click at [405, 123] on input "Updater" at bounding box center [409, 127] width 9 height 9
radio input "true"
click at [246, 90] on link "Security" at bounding box center [254, 92] width 16 height 5
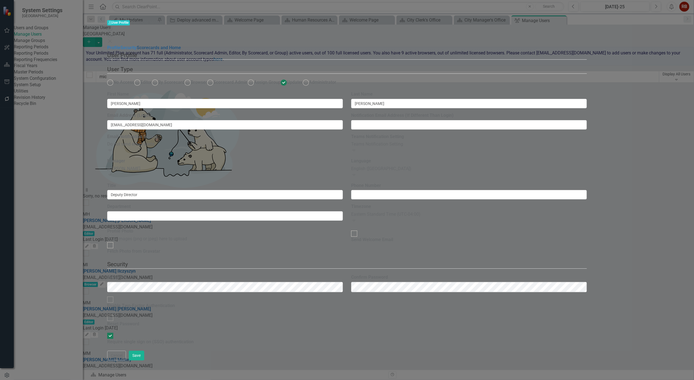
click at [137, 45] on link "Scorecards and Home" at bounding box center [159, 47] width 44 height 5
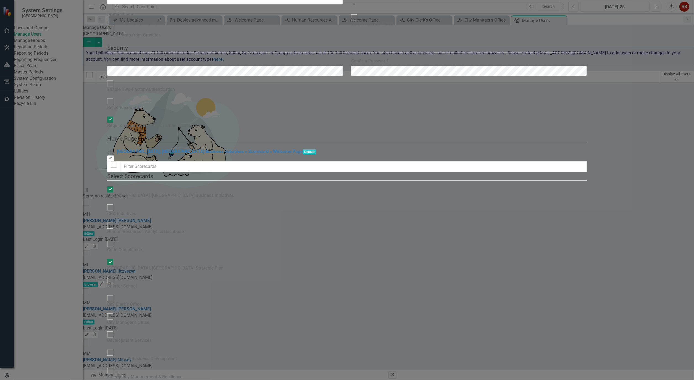
checkbox input "false"
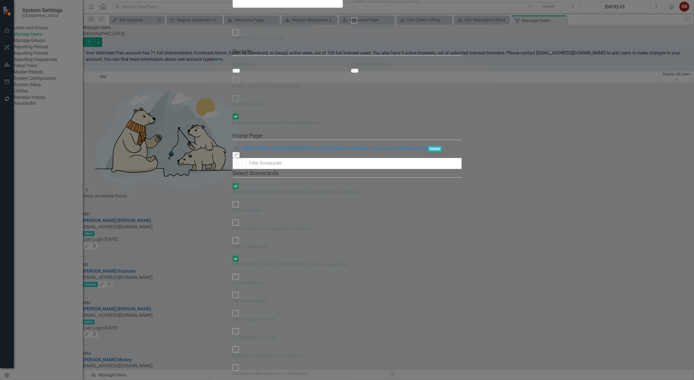
checkbox input "true"
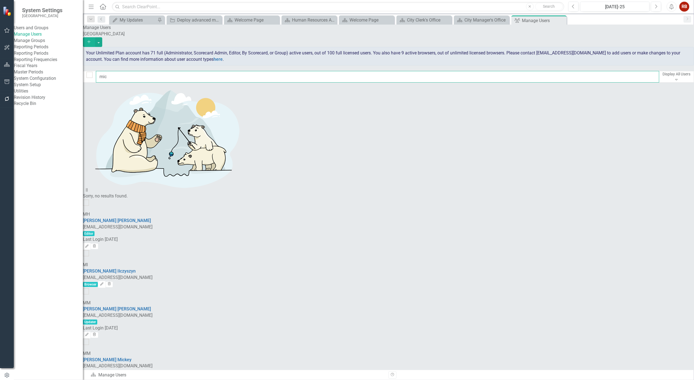
click at [145, 79] on input "mic" at bounding box center [377, 77] width 563 height 12
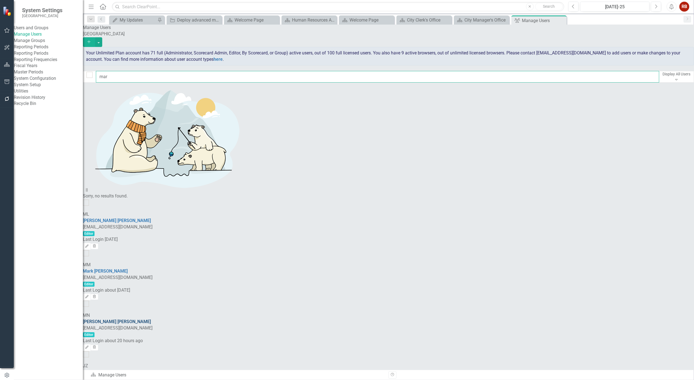
type input "mar"
click at [137, 319] on link "Marvin Negron" at bounding box center [117, 321] width 68 height 5
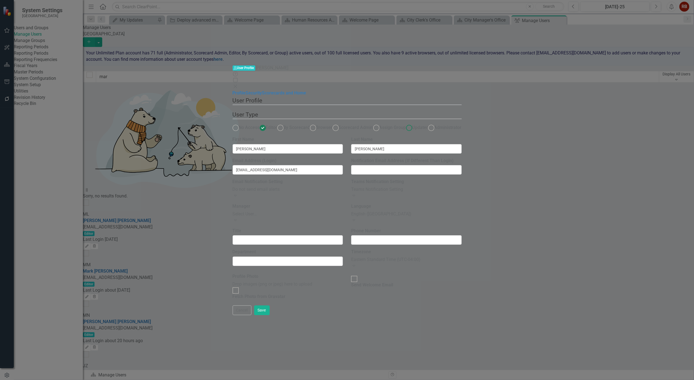
click at [406, 125] on label "Updater" at bounding box center [417, 128] width 22 height 6
click at [405, 123] on input "Updater" at bounding box center [409, 127] width 9 height 9
radio input "true"
click at [262, 90] on link "Scorecards and Home" at bounding box center [284, 92] width 44 height 5
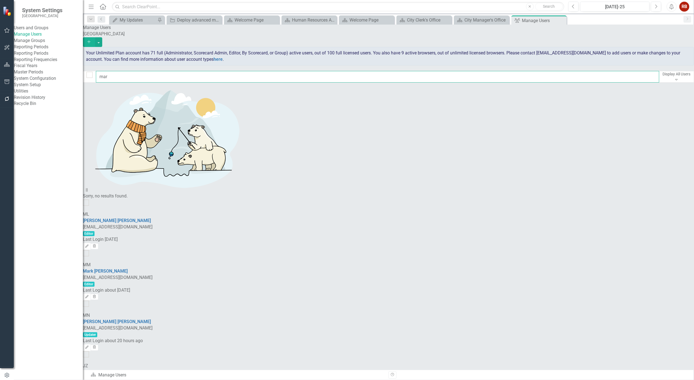
click at [119, 73] on input "mar" at bounding box center [377, 77] width 563 height 12
type input "m"
type input "heather"
click at [132, 218] on link "Heather Roberts" at bounding box center [117, 220] width 68 height 5
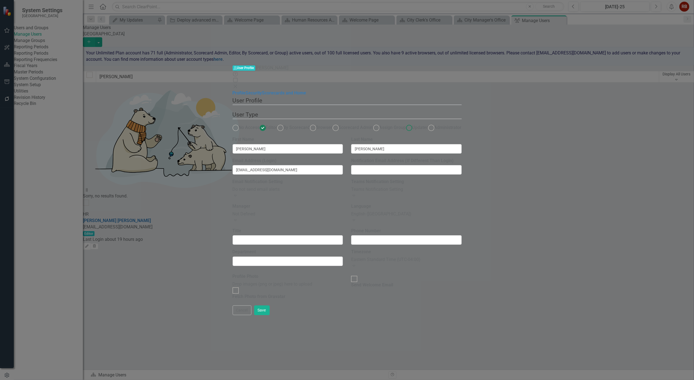
click at [405, 123] on ins at bounding box center [409, 127] width 9 height 9
click at [405, 123] on input "Updater" at bounding box center [409, 127] width 9 height 9
radio input "true"
click at [262, 90] on link "Scorecards and Home" at bounding box center [284, 92] width 44 height 5
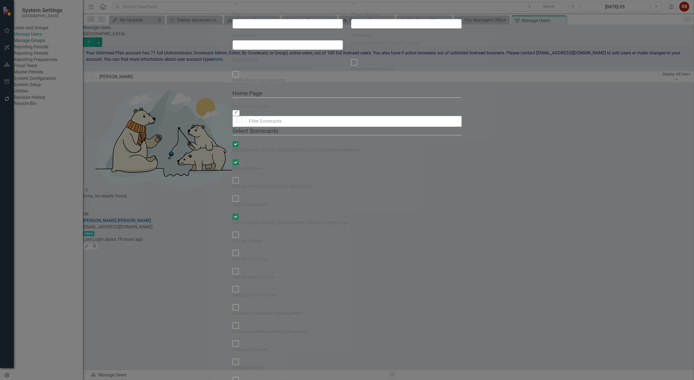
checkbox input "true"
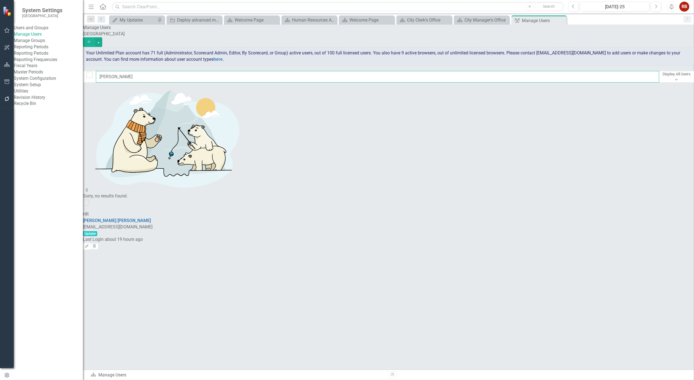
drag, startPoint x: 134, startPoint y: 74, endPoint x: 59, endPoint y: 65, distance: 75.9
click at [59, 65] on div "System Settings Cape Coral Users and Groups Manage Users Manage Groups Reportin…" at bounding box center [347, 190] width 694 height 380
type input "rand"
click at [128, 218] on link "Rand Edelstein" at bounding box center [105, 220] width 45 height 5
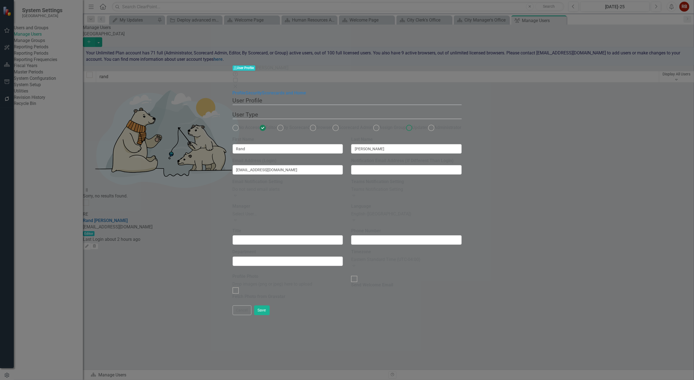
click at [405, 123] on ins at bounding box center [409, 127] width 9 height 9
click at [405, 123] on input "Updater" at bounding box center [409, 127] width 9 height 9
radio input "true"
click at [262, 90] on link "Scorecards and Home" at bounding box center [284, 92] width 44 height 5
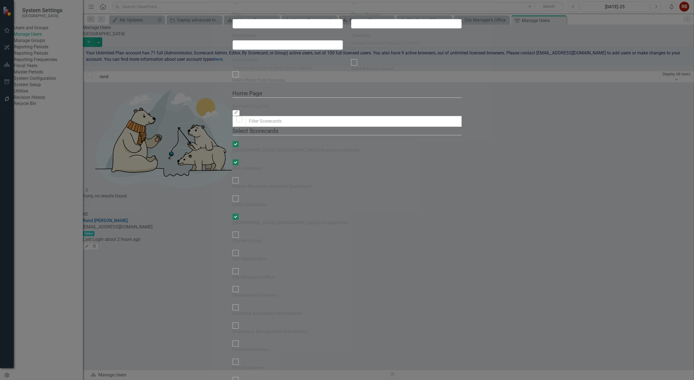
checkbox input "true"
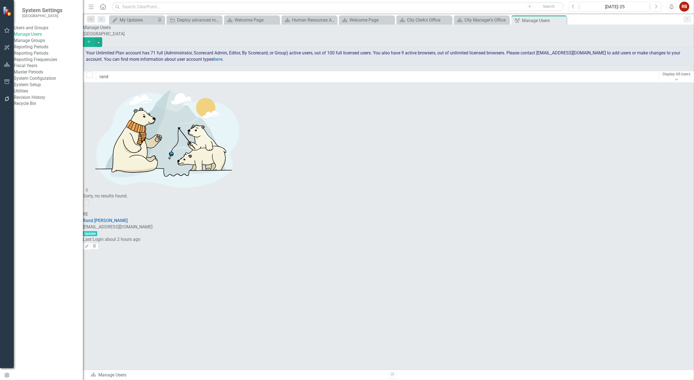
click at [460, 250] on div "Sorry, no results found. RE Rand Edelstein redelstein@capecoral.gov Updater Las…" at bounding box center [388, 166] width 611 height 167
click at [57, 63] on div "Reporting Frequencies" at bounding box center [48, 60] width 69 height 6
click at [6, 64] on icon "button" at bounding box center [7, 64] width 6 height 4
click at [24, 57] on icon at bounding box center [23, 58] width 1 height 2
click at [47, 78] on link "[GEOGRAPHIC_DATA], [GEOGRAPHIC_DATA] Strategic Plan" at bounding box center [52, 79] width 61 height 6
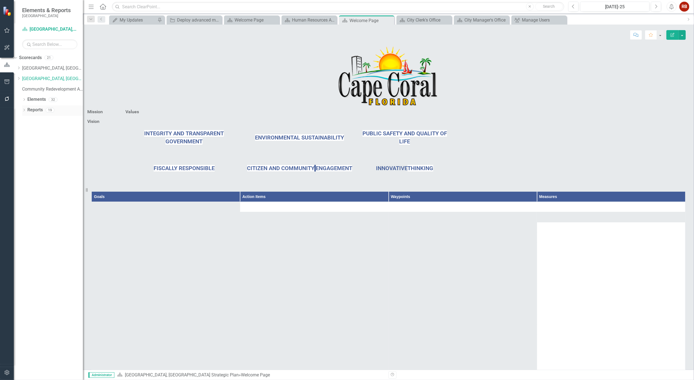
click at [23, 112] on icon "Dropdown" at bounding box center [24, 110] width 4 height 3
click at [22, 117] on div "Dropdown Scorecard Scorecard 3 City Manager's Office City Manager's Office (Cop…" at bounding box center [48, 141] width 69 height 52
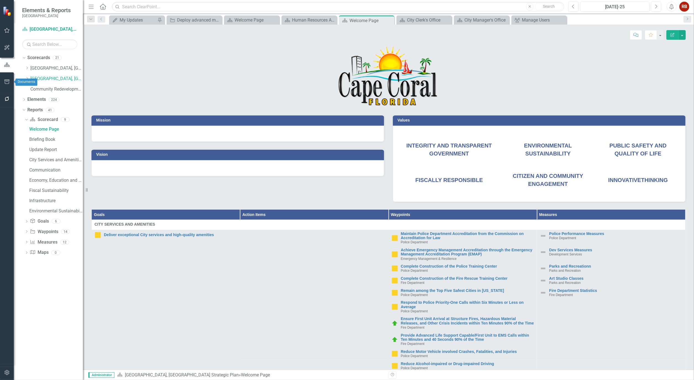
click at [4, 102] on button "button" at bounding box center [7, 99] width 12 height 12
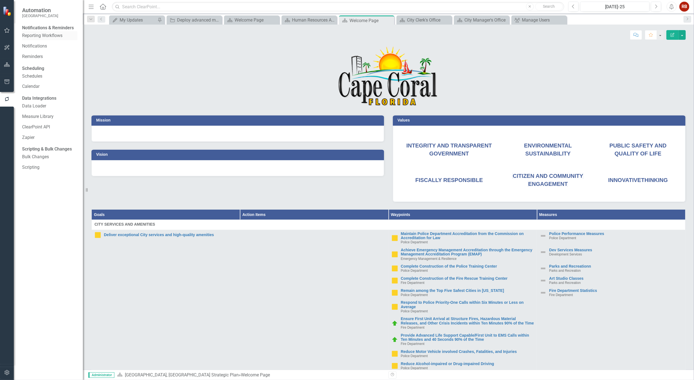
click at [57, 39] on link "Reporting Workflows" at bounding box center [49, 36] width 55 height 6
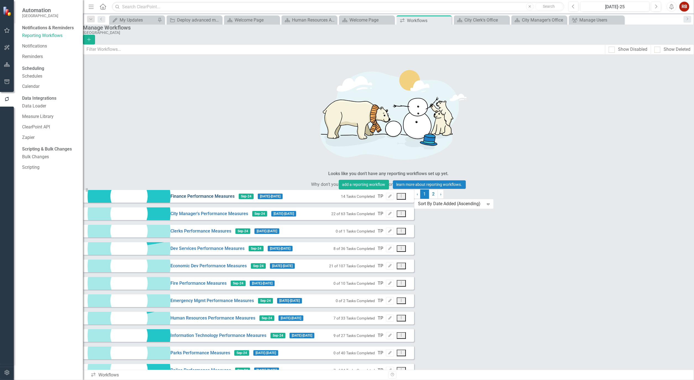
click at [170, 193] on link "Finance Performance Measures" at bounding box center [202, 196] width 64 height 6
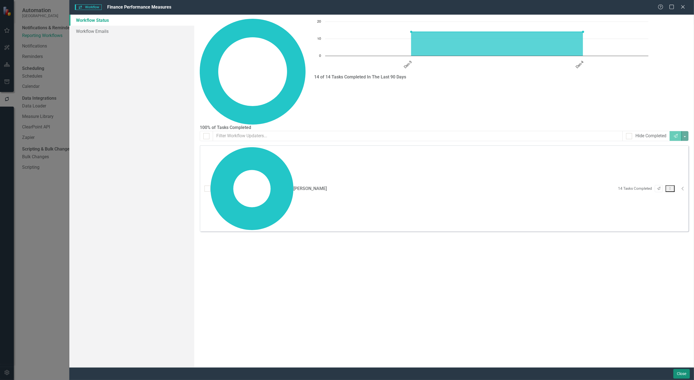
click at [680, 374] on button "Close" at bounding box center [681, 374] width 17 height 10
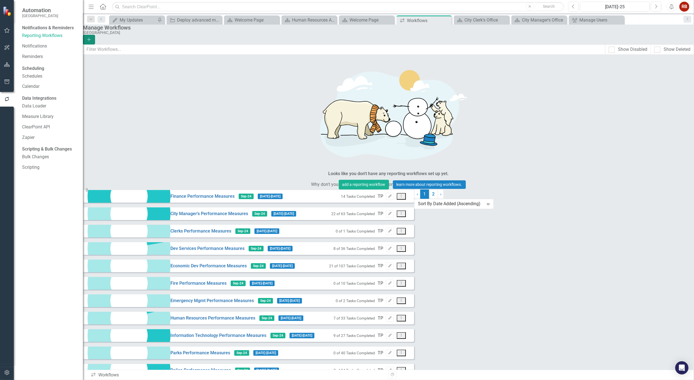
click at [95, 35] on button "Add" at bounding box center [89, 40] width 12 height 10
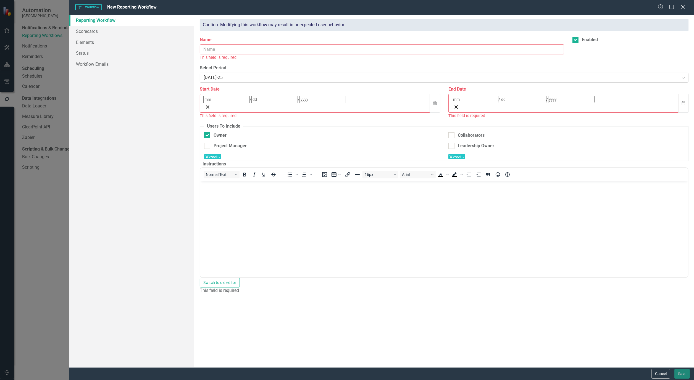
click at [682, 76] on icon "Expand" at bounding box center [683, 77] width 6 height 4
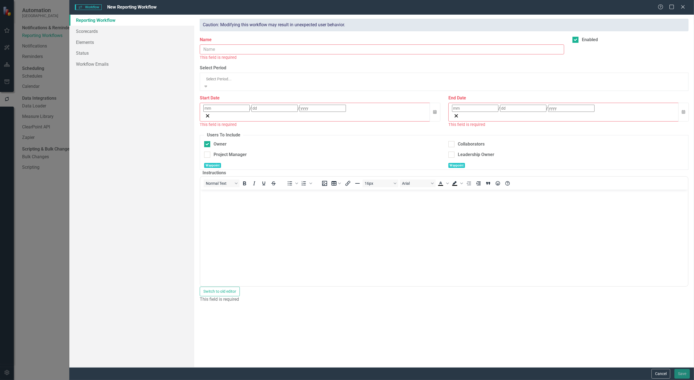
scroll to position [418, 0]
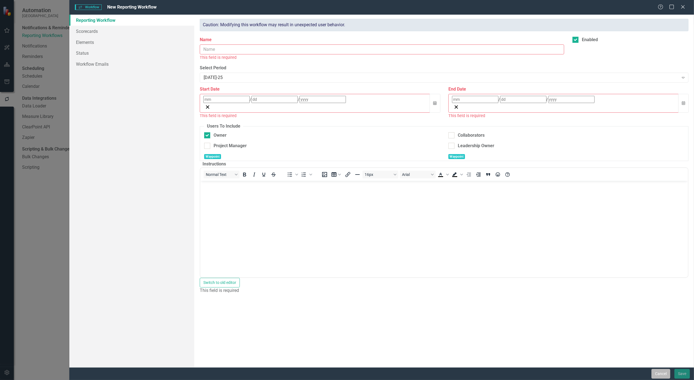
click at [655, 371] on button "Cancel" at bounding box center [660, 374] width 19 height 10
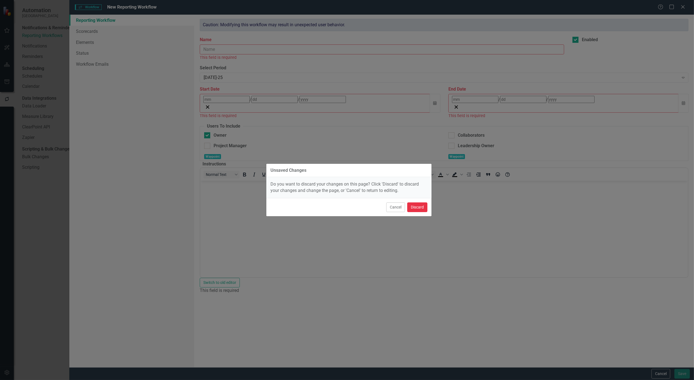
click at [420, 205] on button "Discard" at bounding box center [417, 207] width 20 height 10
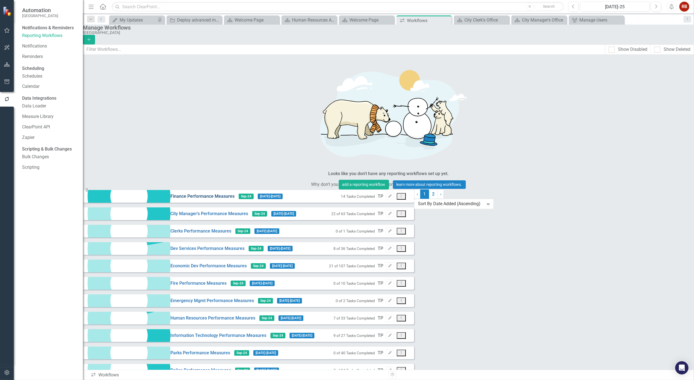
click at [170, 193] on link "Finance Performance Measures" at bounding box center [202, 196] width 64 height 6
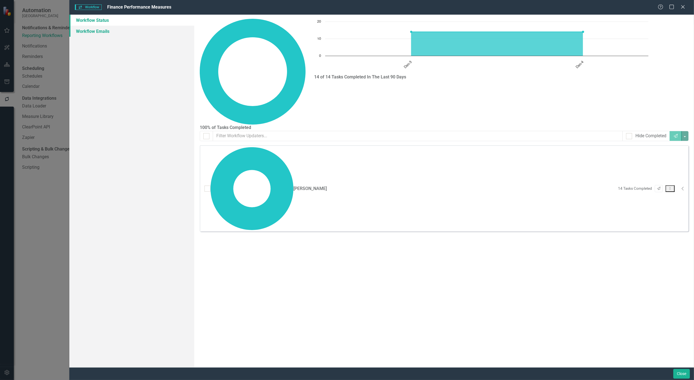
click at [91, 35] on link "Workflow Emails" at bounding box center [131, 31] width 125 height 11
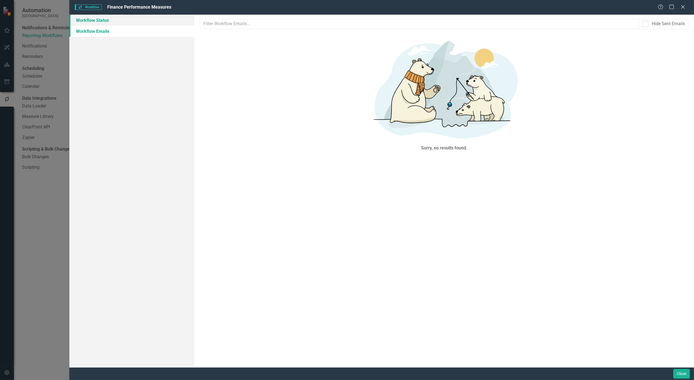
click at [93, 19] on link "Workflow Status" at bounding box center [131, 20] width 125 height 11
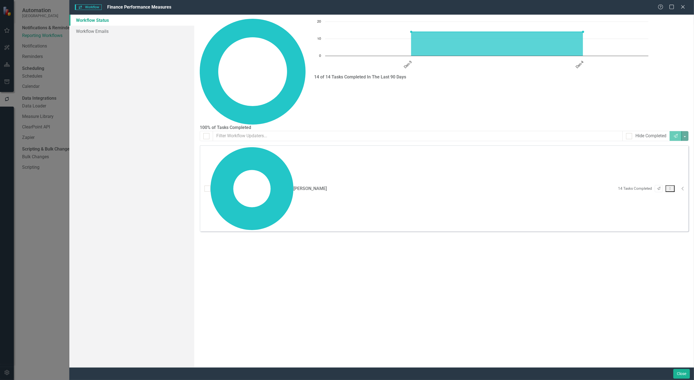
click at [680, 367] on div "Close" at bounding box center [381, 373] width 624 height 13
click at [680, 373] on button "Close" at bounding box center [681, 374] width 17 height 10
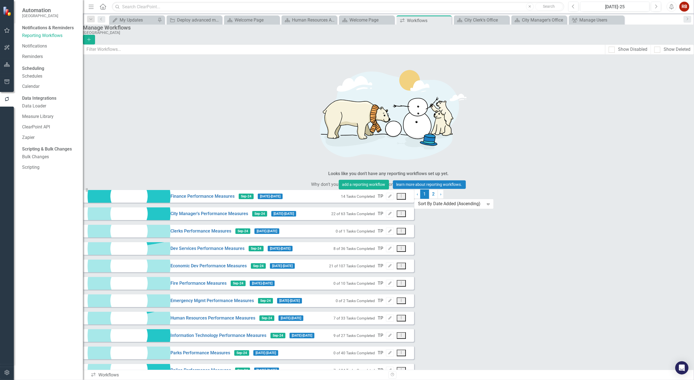
click at [145, 207] on div "City Manager's Performance Measures Sep-24 9/5/24 - 10/18/24 22 of 63 Tasks Com…" at bounding box center [248, 213] width 331 height 13
click at [655, 7] on icon "Next" at bounding box center [655, 6] width 3 height 5
click at [170, 211] on link "City Manager's Performance Measures" at bounding box center [209, 214] width 78 height 6
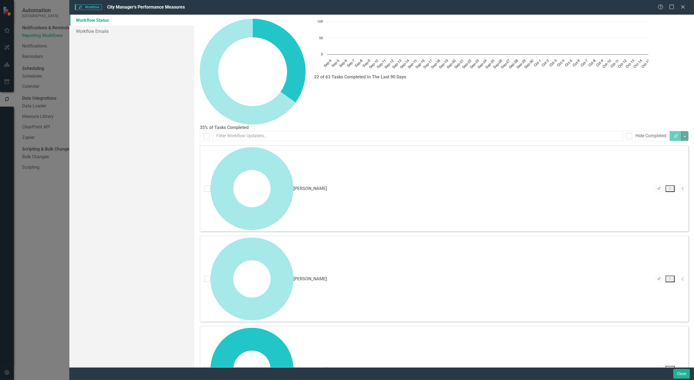
checkbox input "false"
click at [96, 30] on link "Workflow Emails" at bounding box center [131, 31] width 125 height 11
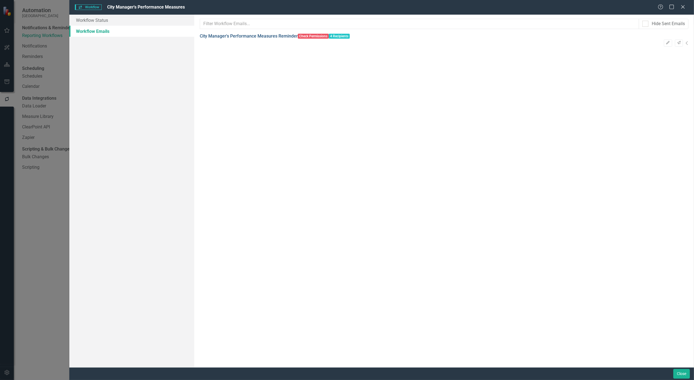
click at [233, 39] on link "City Manager's Performance Measures Reminder" at bounding box center [249, 36] width 98 height 6
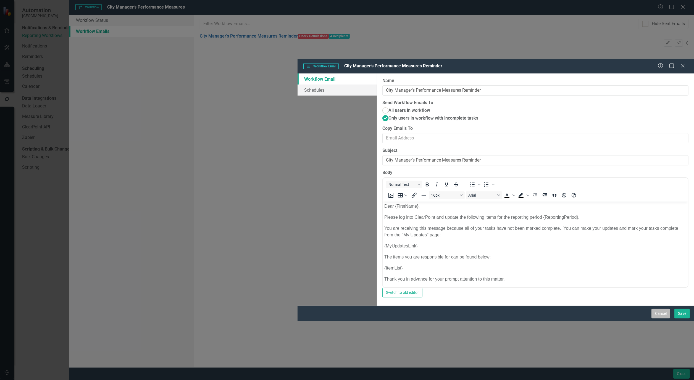
click at [657, 318] on button "Cancel" at bounding box center [660, 314] width 19 height 10
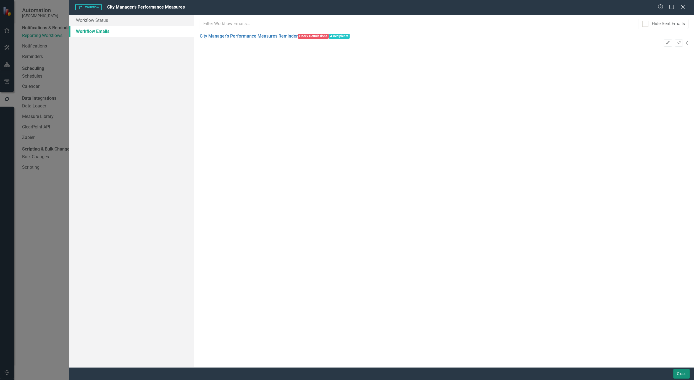
click at [681, 374] on button "Close" at bounding box center [681, 374] width 17 height 10
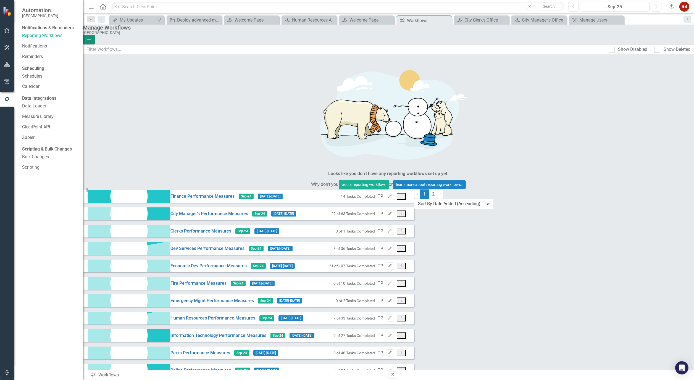
click at [91, 38] on icon "button" at bounding box center [89, 40] width 4 height 4
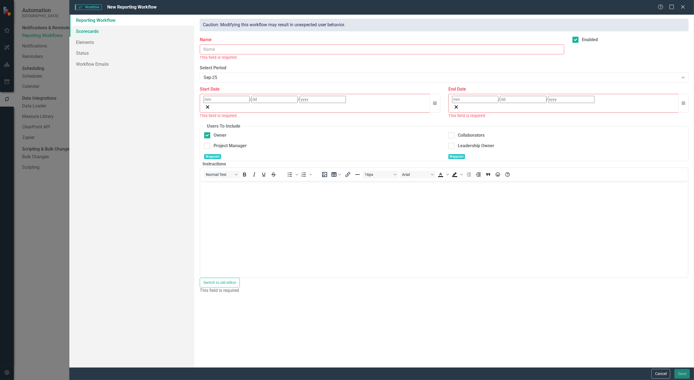
click at [92, 29] on link "Scorecards" at bounding box center [131, 31] width 125 height 11
click at [367, 51] on input "Name" at bounding box center [382, 49] width 364 height 10
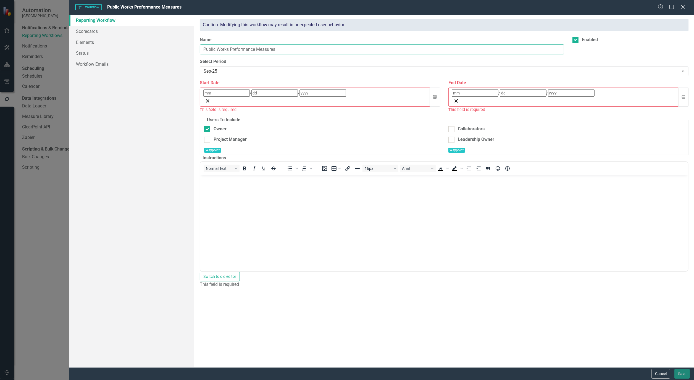
click at [236, 48] on input "Public Works Preformance Measures" at bounding box center [382, 49] width 364 height 10
click at [280, 51] on input "Public Works Performance Measures" at bounding box center [382, 49] width 364 height 10
type input "Public Works Performance Measures - Sept 25"
click at [437, 93] on button "Calendar" at bounding box center [434, 97] width 10 height 19
click at [284, 110] on button "›" at bounding box center [278, 105] width 12 height 12
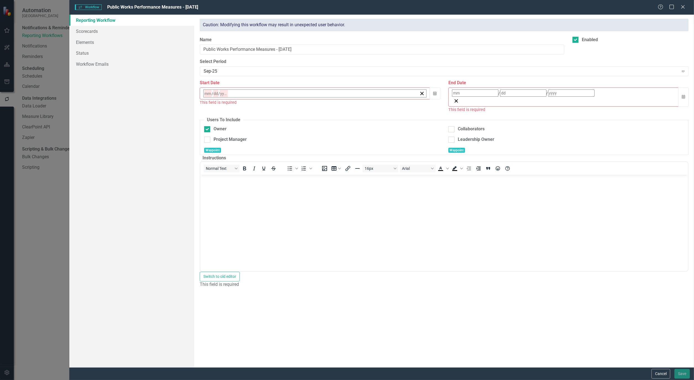
click at [236, 125] on abbr "2" at bounding box center [235, 127] width 2 height 4
click at [680, 92] on button "Calendar" at bounding box center [683, 97] width 10 height 19
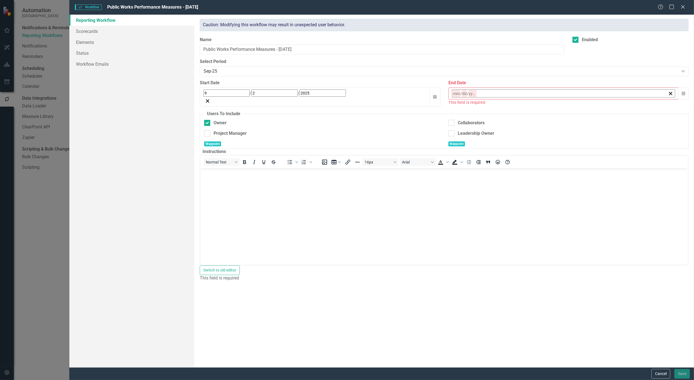
click at [526, 155] on abbr "22" at bounding box center [524, 157] width 4 height 4
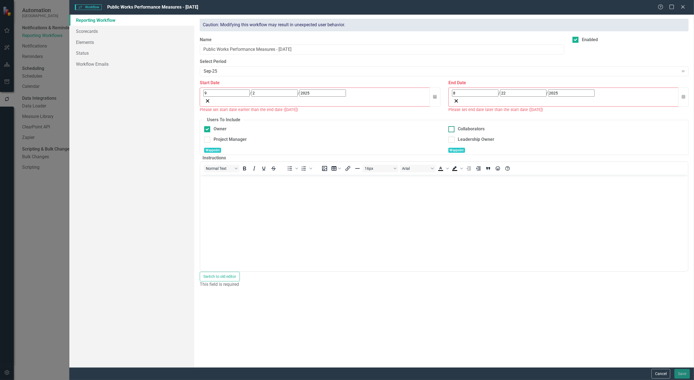
click at [450, 126] on input "Collaborators" at bounding box center [450, 128] width 4 height 4
checkbox input "false"
click at [214, 136] on div "Project Manager" at bounding box center [229, 139] width 33 height 6
click at [208, 137] on input "Project Manager" at bounding box center [206, 139] width 4 height 4
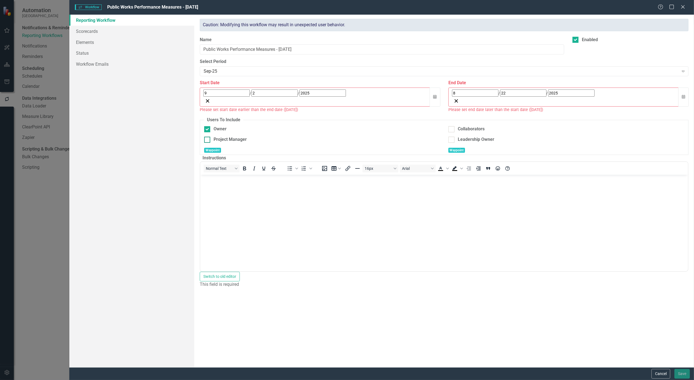
checkbox input "true"
click at [450, 126] on input "Collaborators" at bounding box center [450, 128] width 4 height 4
checkbox input "true"
click at [97, 32] on link "Scorecards" at bounding box center [131, 31] width 125 height 11
click at [352, 233] on body "Rich Text Area. Press ALT-0 for help." at bounding box center [443, 216] width 487 height 83
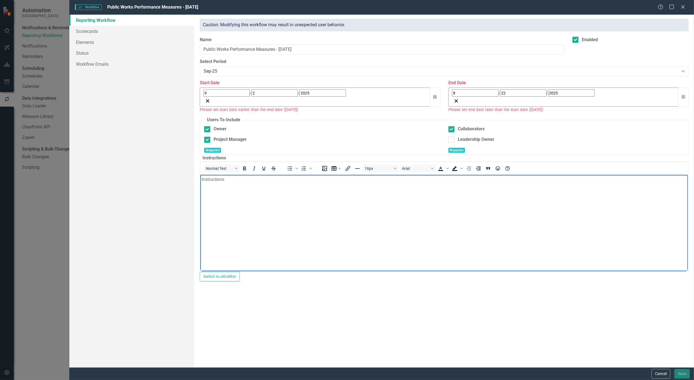
click at [319, 219] on body "Instructions" at bounding box center [443, 216] width 487 height 83
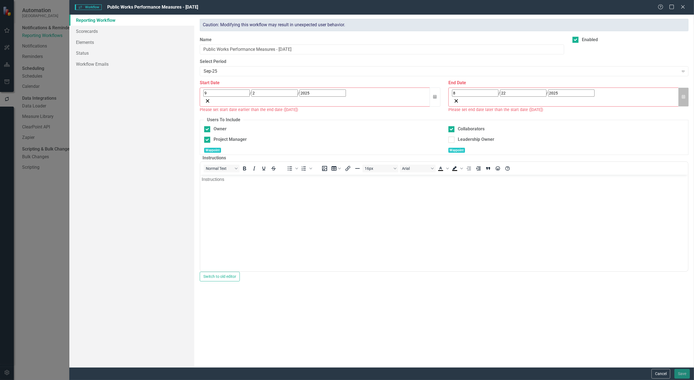
click at [682, 95] on icon "Calendar" at bounding box center [683, 97] width 3 height 4
click at [533, 105] on button "›" at bounding box center [527, 105] width 12 height 12
click at [476, 152] on button "22" at bounding box center [469, 157] width 14 height 10
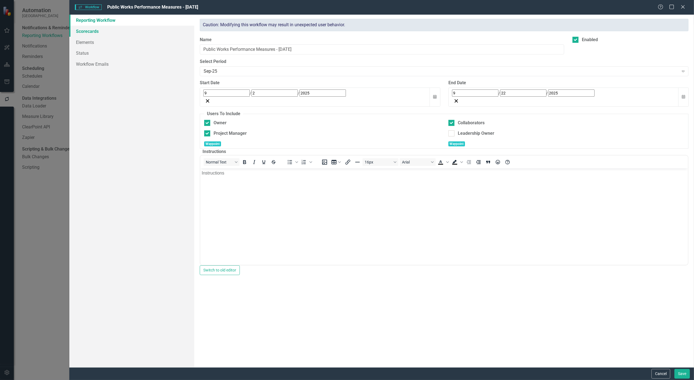
click at [91, 32] on link "Scorecards" at bounding box center [131, 31] width 125 height 11
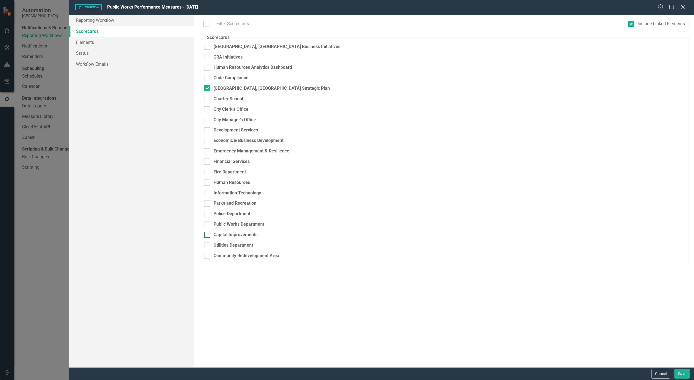
click at [208, 238] on div at bounding box center [207, 235] width 6 height 6
click at [208, 235] on input "Capital Improvements" at bounding box center [206, 234] width 4 height 4
checkbox input "true"
click at [209, 231] on fieldset "Scorecards Please select the scorecards that you want to include in this workfl…" at bounding box center [444, 149] width 489 height 229
click at [206, 225] on input "Public Works Department" at bounding box center [206, 223] width 4 height 4
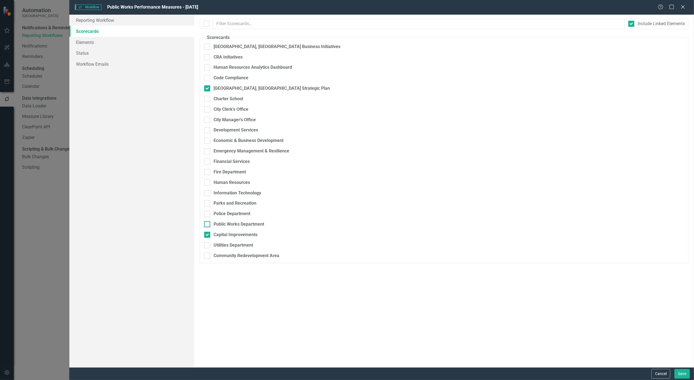
checkbox input "true"
click at [82, 43] on link "Elements" at bounding box center [131, 42] width 125 height 11
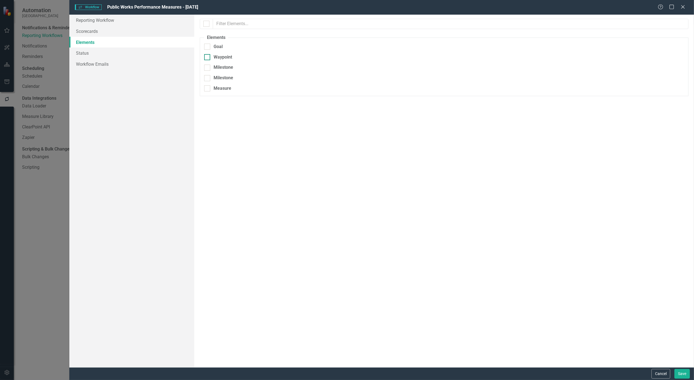
click at [208, 59] on div at bounding box center [207, 57] width 6 height 6
click at [208, 58] on input "Waypoint" at bounding box center [206, 56] width 4 height 4
checkbox input "true"
click at [78, 52] on link "Status" at bounding box center [131, 53] width 125 height 11
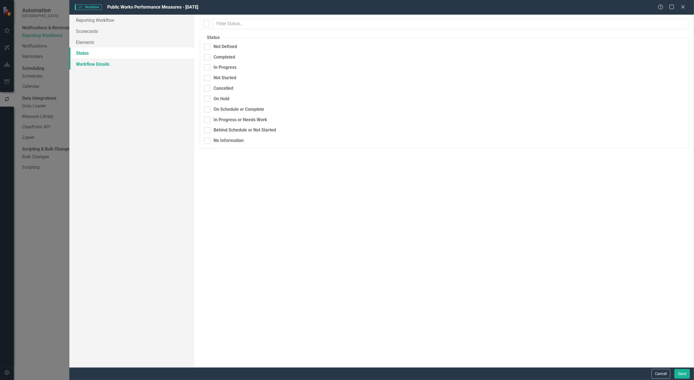
click at [89, 64] on link "Workflow Emails" at bounding box center [131, 64] width 125 height 11
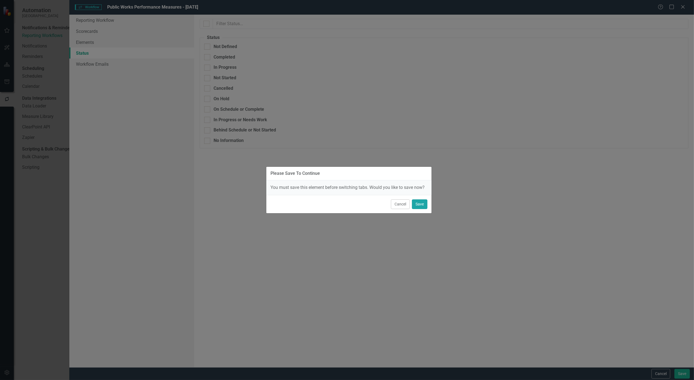
click at [418, 204] on button "Save" at bounding box center [419, 204] width 15 height 10
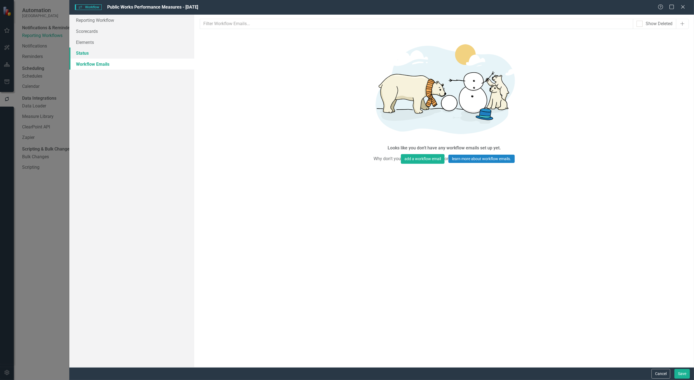
click at [78, 53] on link "Status" at bounding box center [131, 53] width 125 height 11
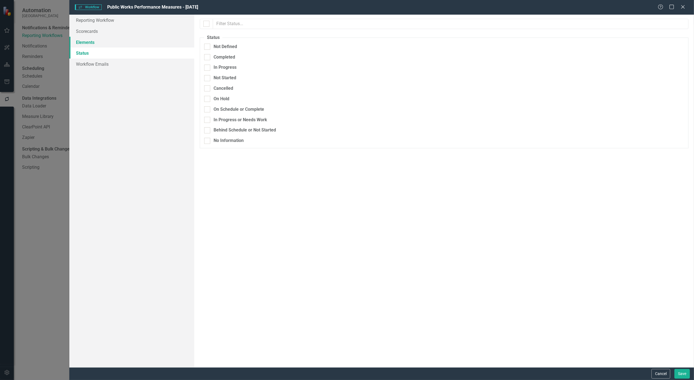
click at [79, 42] on link "Elements" at bounding box center [131, 42] width 125 height 11
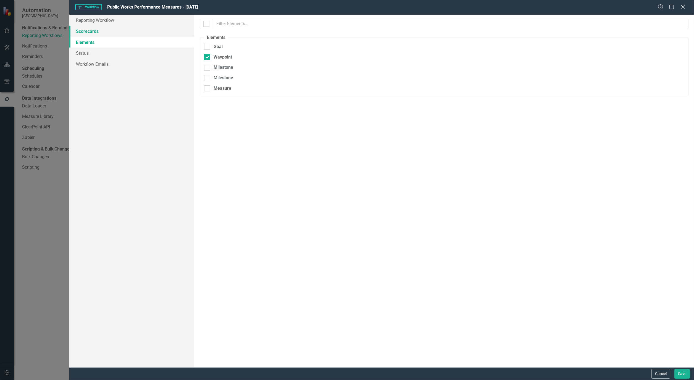
click at [86, 26] on link "Scorecards" at bounding box center [131, 31] width 125 height 11
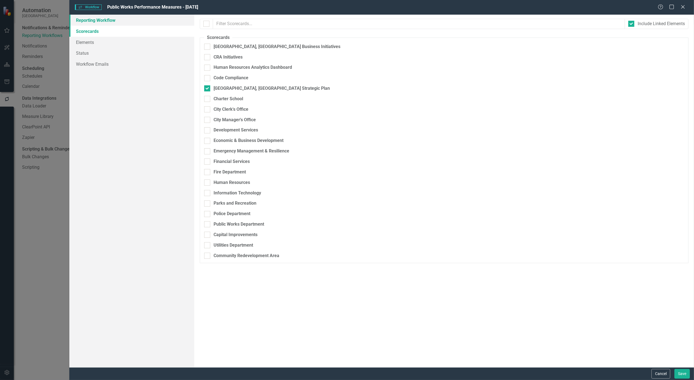
click at [89, 15] on link "Reporting Workflow" at bounding box center [131, 20] width 125 height 11
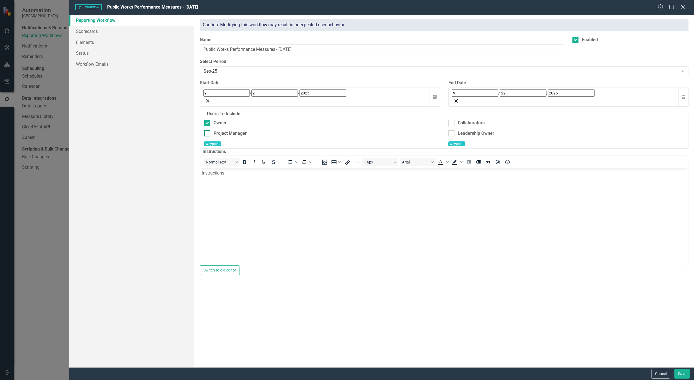
click at [208, 130] on input "Project Manager" at bounding box center [206, 132] width 4 height 4
checkbox input "true"
click at [687, 376] on button "Save" at bounding box center [681, 374] width 15 height 10
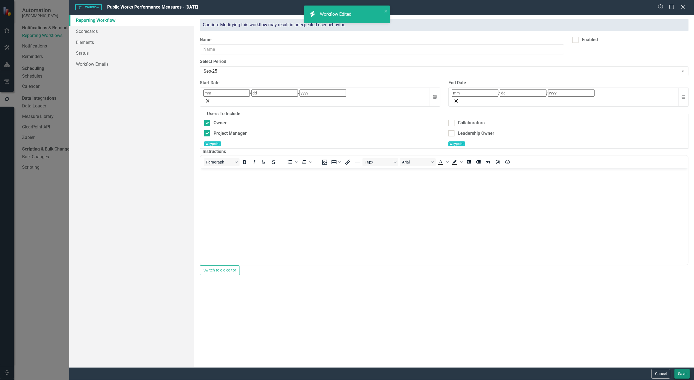
checkbox input "false"
checkbox input "true"
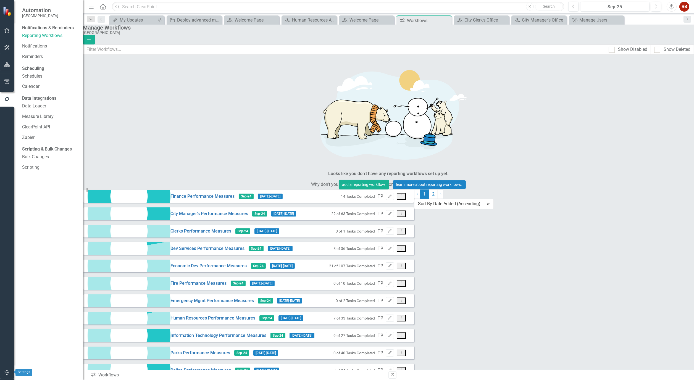
click at [6, 372] on icon "button" at bounding box center [7, 372] width 6 height 4
click at [36, 38] on link "Manage Users" at bounding box center [49, 38] width 55 height 6
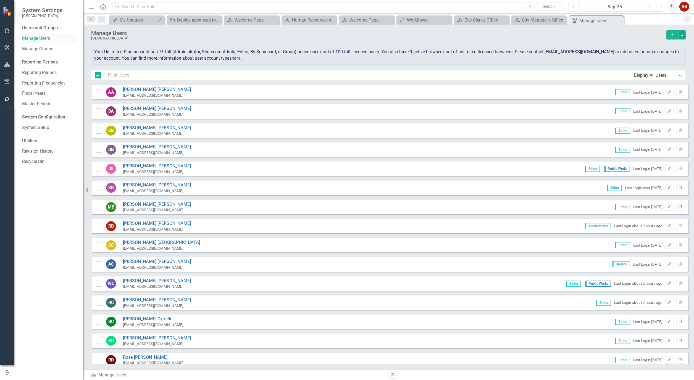
checkbox input "false"
click at [157, 78] on input "text" at bounding box center [367, 75] width 526 height 10
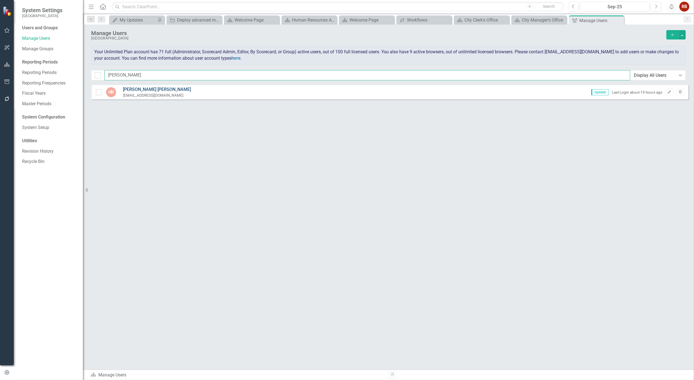
type input "heather"
click at [147, 86] on link "Heather Roberts" at bounding box center [157, 89] width 68 height 6
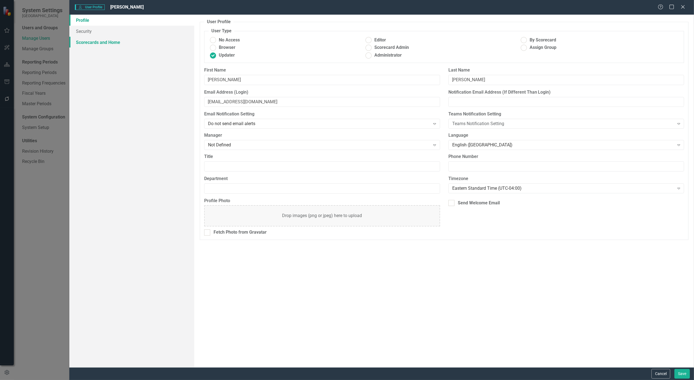
click at [101, 41] on link "Scorecards and Home" at bounding box center [131, 42] width 125 height 11
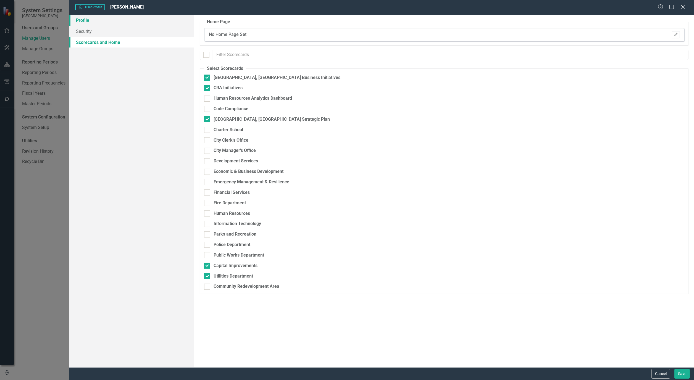
click at [79, 20] on link "Profile" at bounding box center [131, 20] width 125 height 11
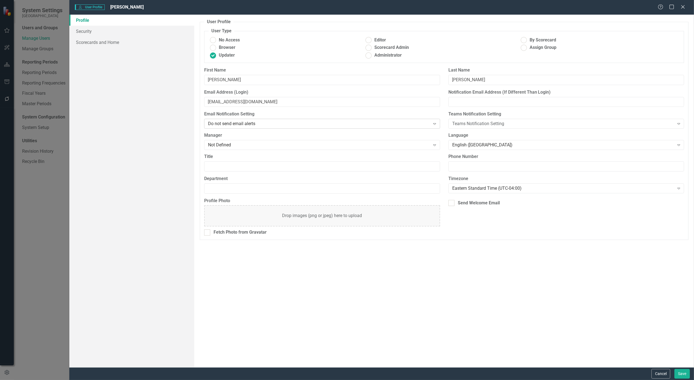
click at [434, 125] on icon "Expand" at bounding box center [435, 124] width 6 height 4
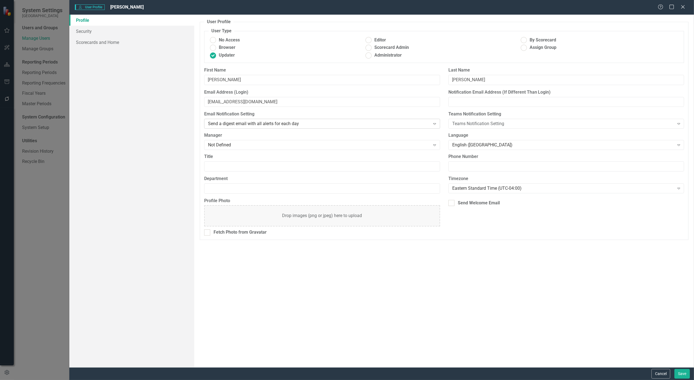
click at [391, 123] on div "Send a digest email with all alerts for each day" at bounding box center [319, 124] width 222 height 6
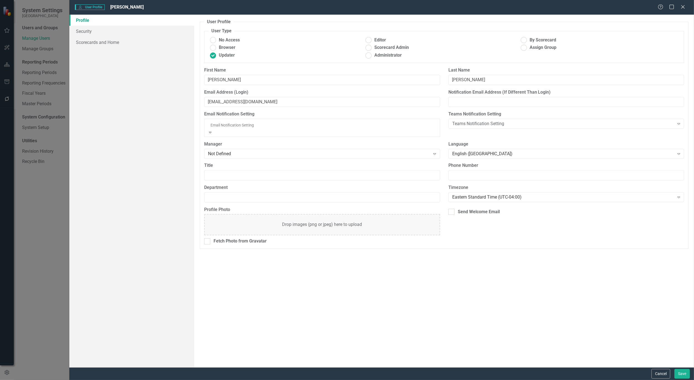
click at [304, 380] on div "Send an email for each alert" at bounding box center [347, 383] width 694 height 6
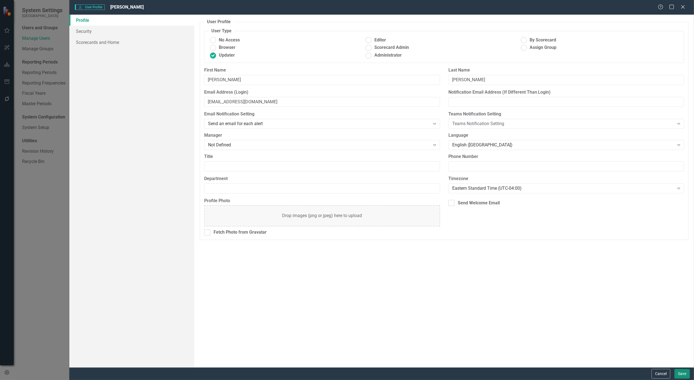
click at [681, 375] on button "Save" at bounding box center [681, 374] width 15 height 10
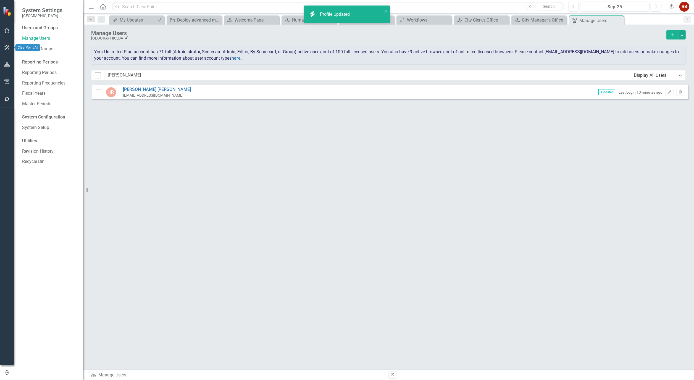
click at [6, 63] on icon "button" at bounding box center [7, 64] width 6 height 4
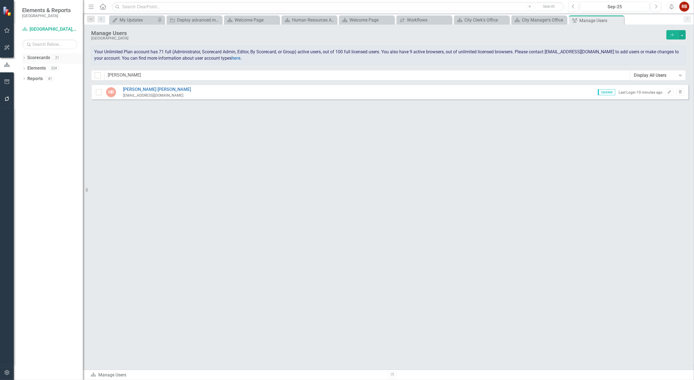
click at [25, 58] on icon "Dropdown" at bounding box center [24, 58] width 4 height 3
click at [34, 78] on link "[GEOGRAPHIC_DATA], [GEOGRAPHIC_DATA] Strategic Plan" at bounding box center [56, 79] width 52 height 6
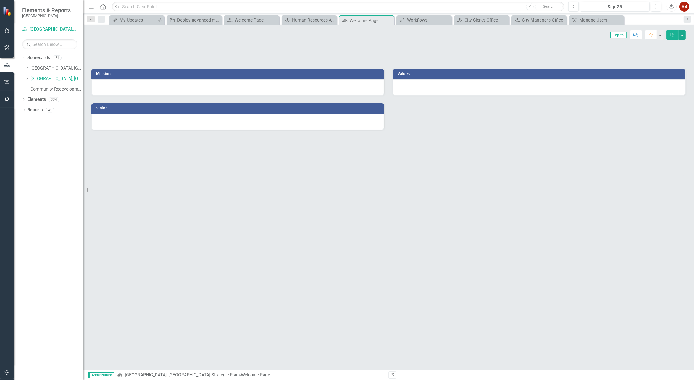
click at [24, 77] on div "Dropdown Scorecards 21 Dropdown Cape Coral, FL Business Initiatives CRA Initiat…" at bounding box center [52, 74] width 61 height 42
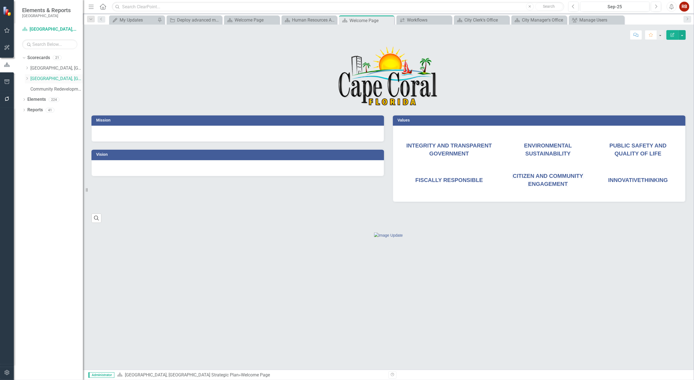
click at [27, 79] on icon at bounding box center [27, 78] width 1 height 3
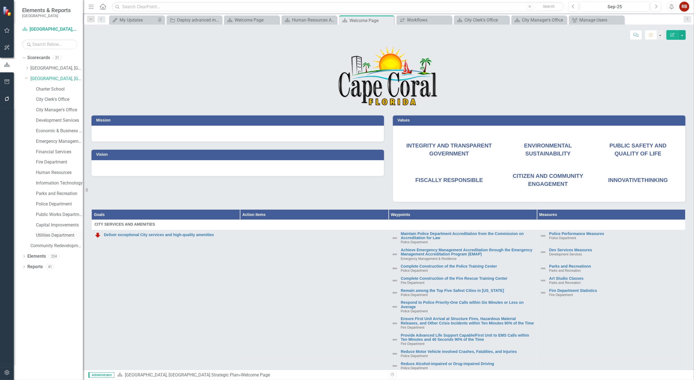
click at [60, 233] on link "Utilities Department" at bounding box center [59, 235] width 47 height 6
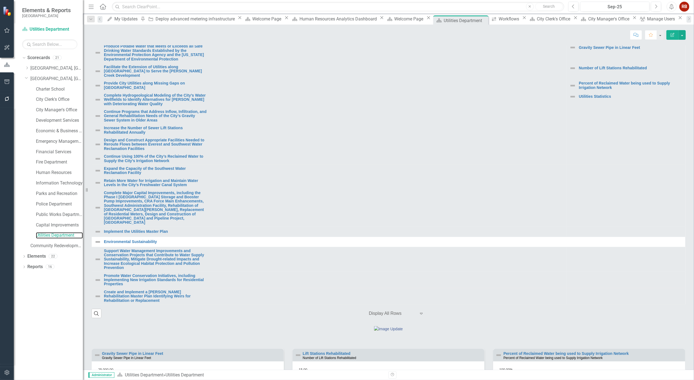
scroll to position [184, 0]
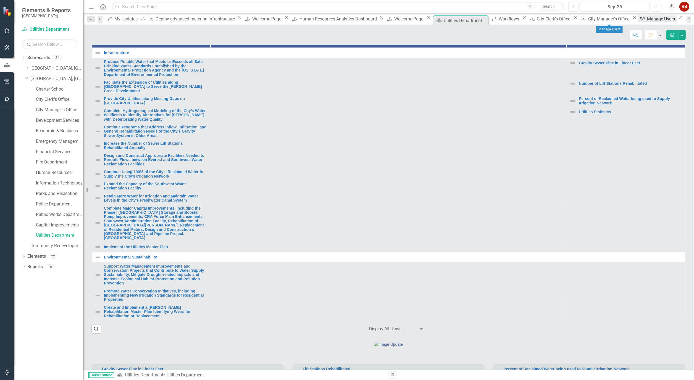
click at [647, 18] on div "Manage Users" at bounding box center [662, 18] width 30 height 7
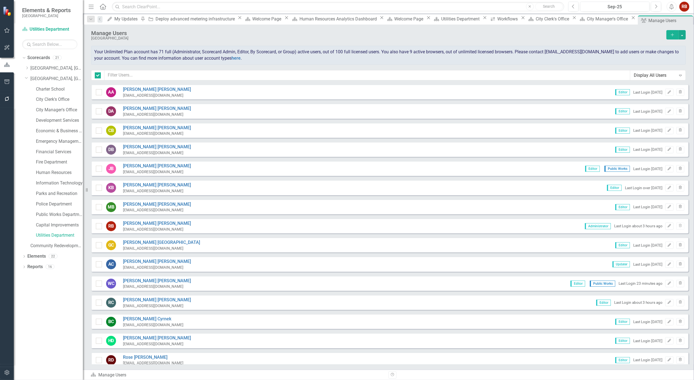
checkbox input "false"
click at [184, 75] on input "text" at bounding box center [367, 75] width 526 height 10
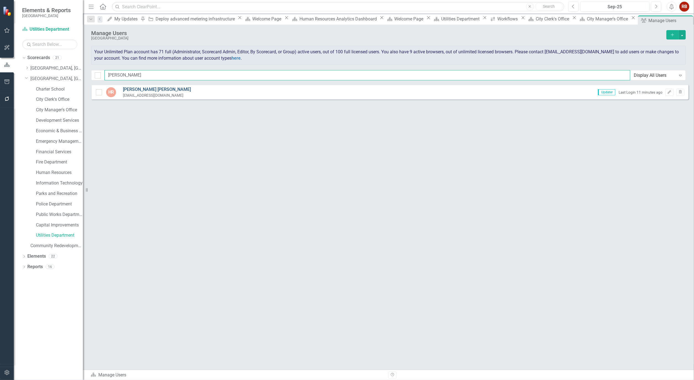
type input "heather"
click at [135, 86] on link "Heather Roberts" at bounding box center [157, 89] width 68 height 6
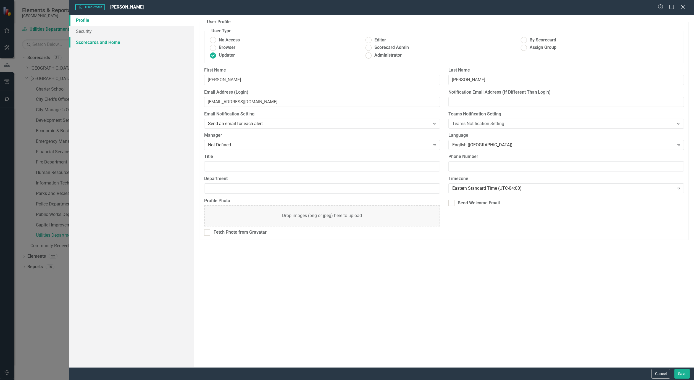
click at [83, 41] on link "Scorecards and Home" at bounding box center [131, 42] width 125 height 11
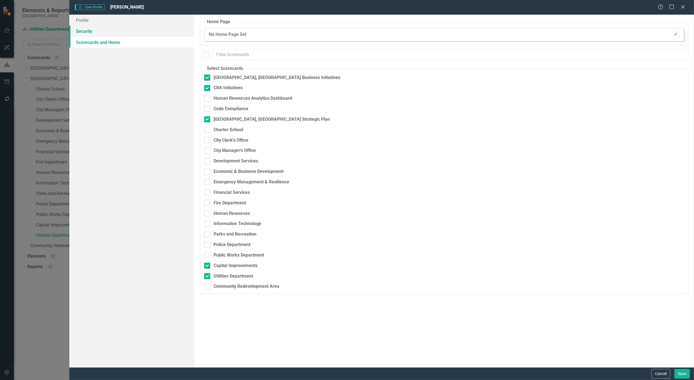
click at [83, 30] on link "Security" at bounding box center [131, 31] width 125 height 11
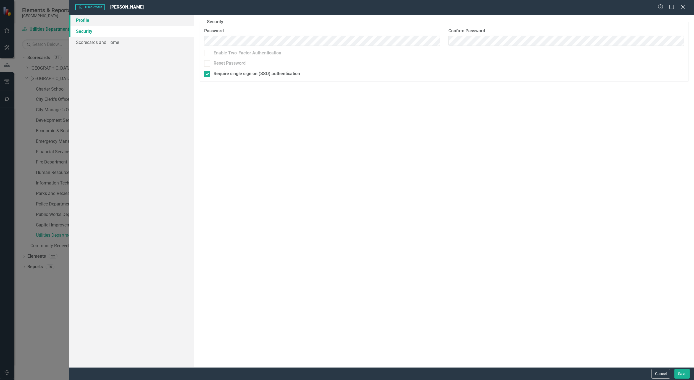
click at [84, 18] on link "Profile" at bounding box center [131, 20] width 125 height 11
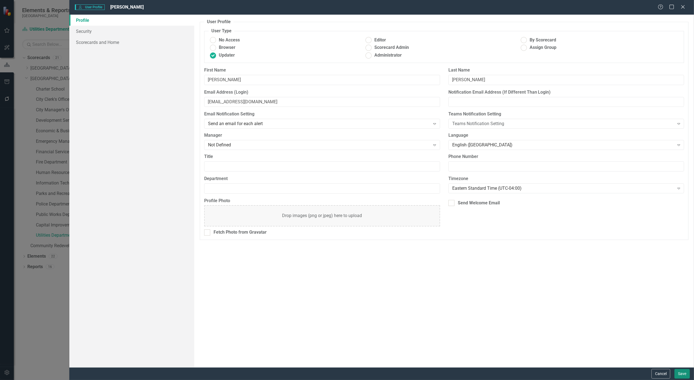
click at [681, 377] on button "Save" at bounding box center [681, 374] width 15 height 10
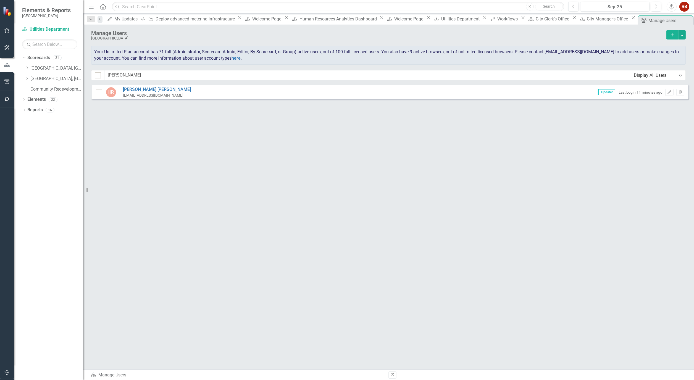
click at [577, 16] on div "Scorecard City Manager's Office Close" at bounding box center [606, 18] width 59 height 7
click at [587, 19] on div "City Manager's Office" at bounding box center [608, 18] width 43 height 7
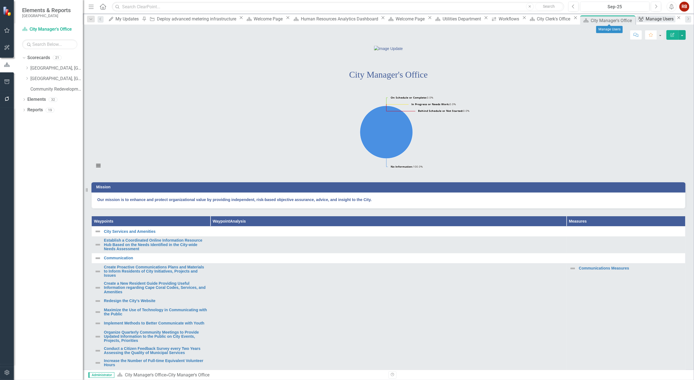
click at [645, 20] on div "Manage Users" at bounding box center [660, 18] width 30 height 7
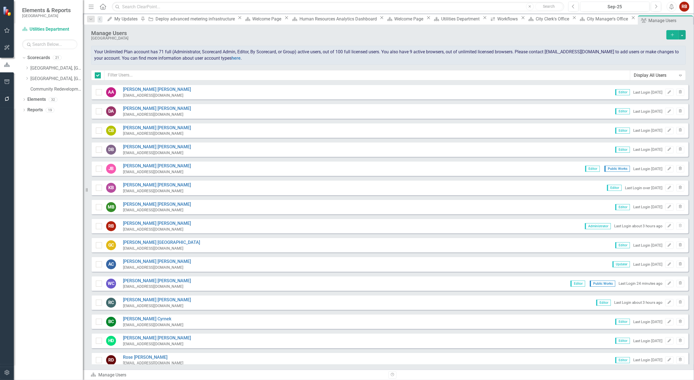
checkbox input "false"
click at [152, 75] on input "text" at bounding box center [367, 75] width 526 height 10
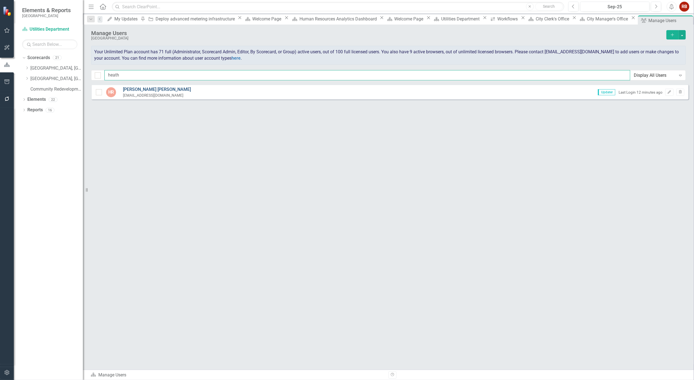
type input "heath"
click at [134, 89] on link "Heather Roberts" at bounding box center [157, 89] width 68 height 6
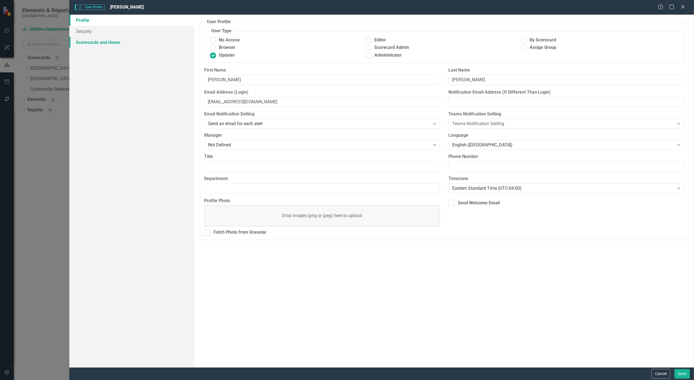
click at [88, 38] on link "Scorecards and Home" at bounding box center [131, 42] width 125 height 11
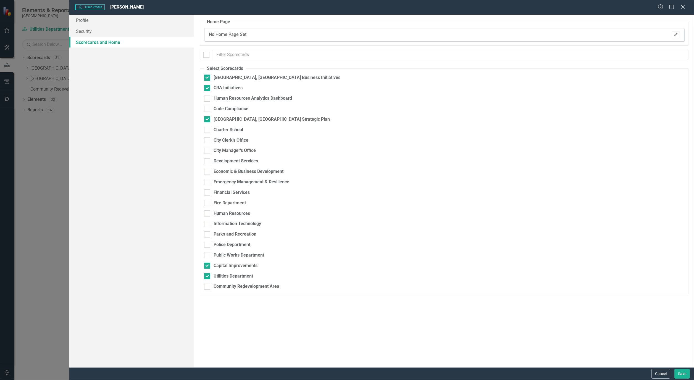
click at [677, 33] on icon "button" at bounding box center [675, 34] width 3 height 3
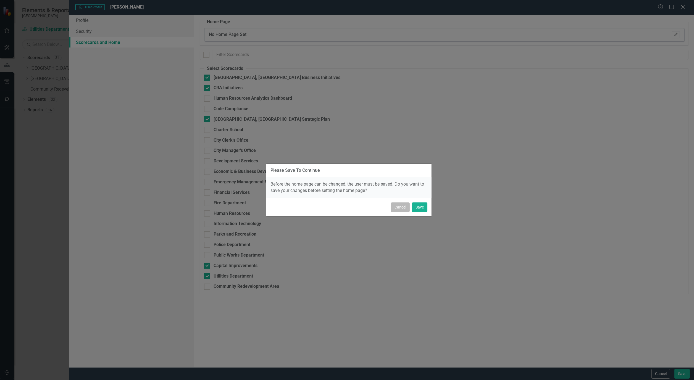
click at [400, 208] on button "Cancel" at bounding box center [400, 207] width 19 height 10
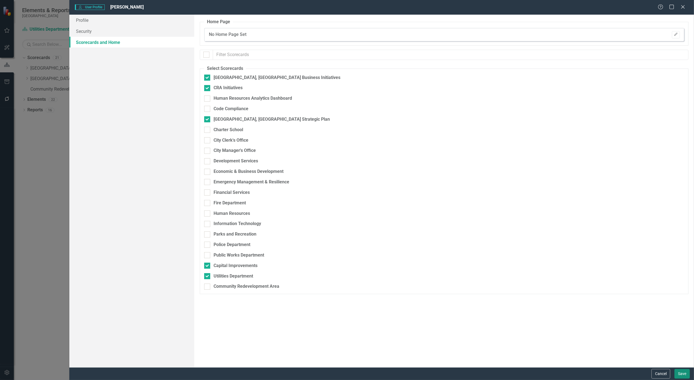
click at [677, 372] on button "Save" at bounding box center [681, 374] width 15 height 10
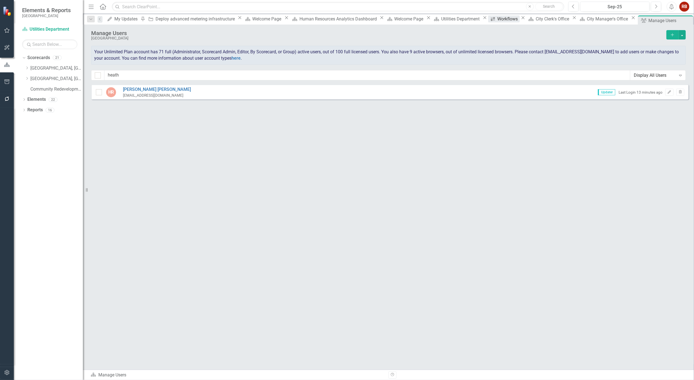
click at [497, 20] on div "Workflows" at bounding box center [508, 18] width 22 height 7
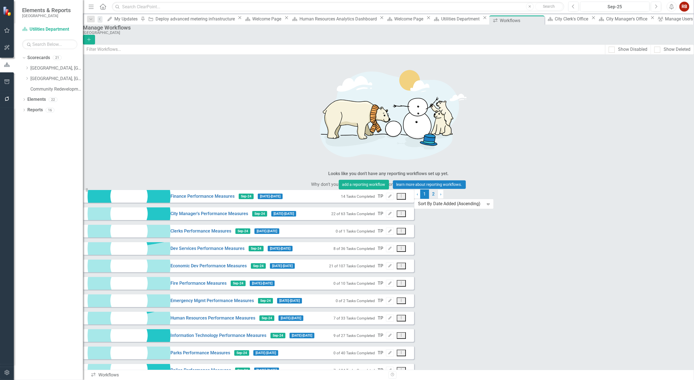
click at [429, 199] on link "2" at bounding box center [433, 193] width 9 height 9
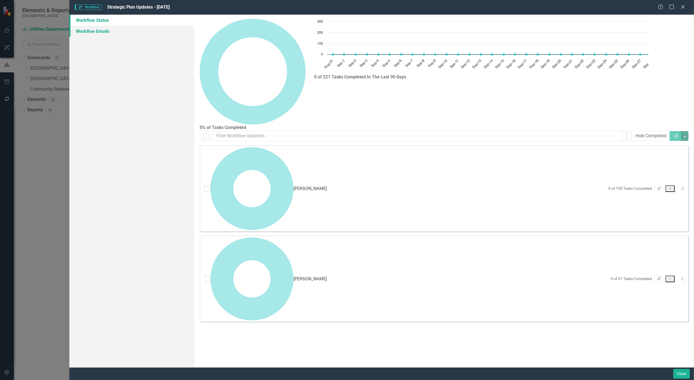
click at [93, 35] on link "Workflow Emails" at bounding box center [131, 31] width 125 height 11
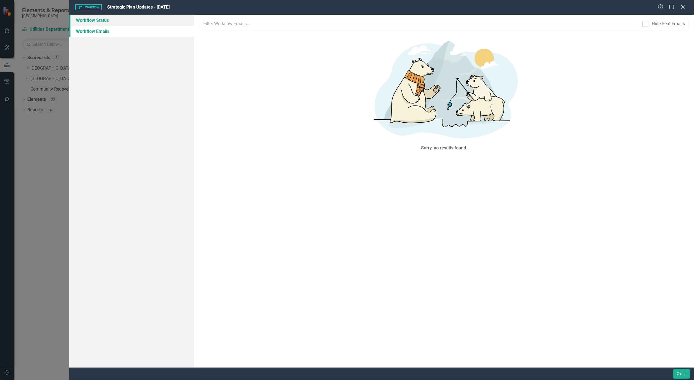
click at [93, 22] on link "Workflow Status" at bounding box center [131, 20] width 125 height 11
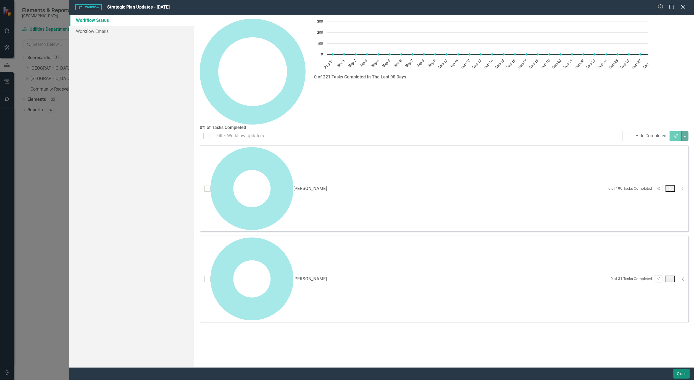
click at [680, 372] on button "Close" at bounding box center [681, 374] width 17 height 10
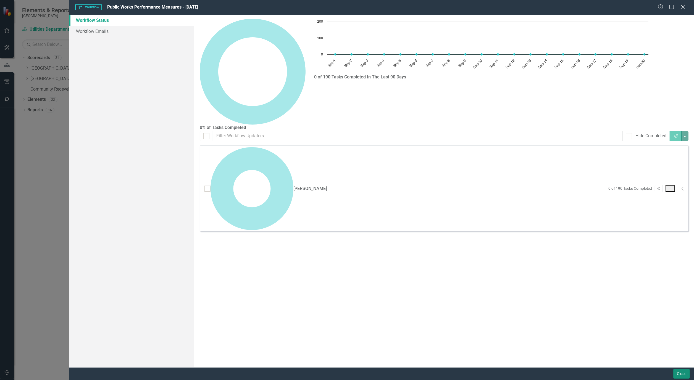
click at [678, 374] on button "Close" at bounding box center [681, 374] width 17 height 10
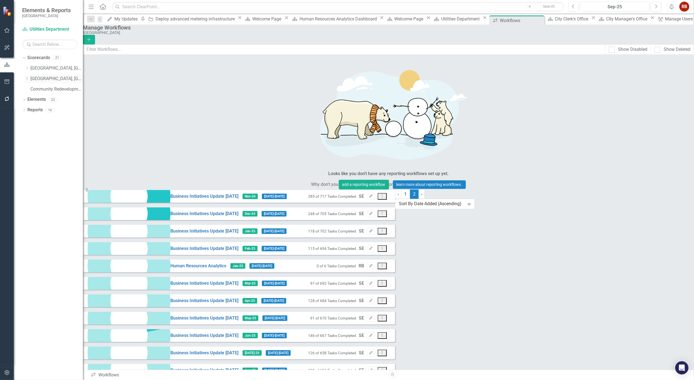
click at [29, 79] on div "Dropdown" at bounding box center [28, 78] width 6 height 5
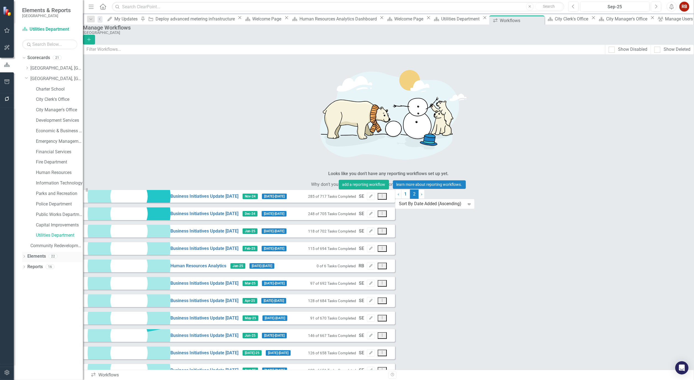
click at [24, 253] on div "Dropdown Elements 22" at bounding box center [52, 257] width 61 height 10
click at [24, 258] on icon "Dropdown" at bounding box center [24, 256] width 4 height 3
click at [48, 277] on link "Waypoint Waypoints" at bounding box center [44, 277] width 28 height 6
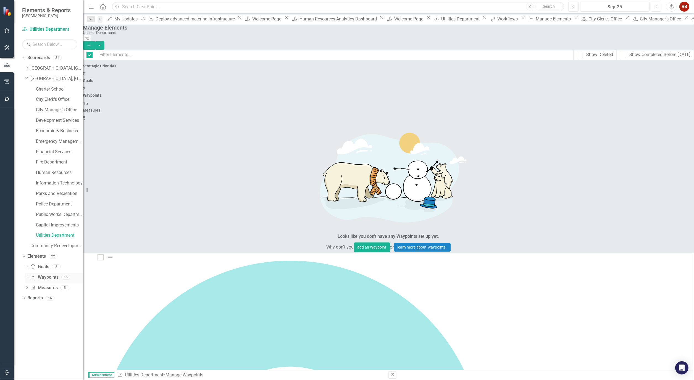
checkbox input "false"
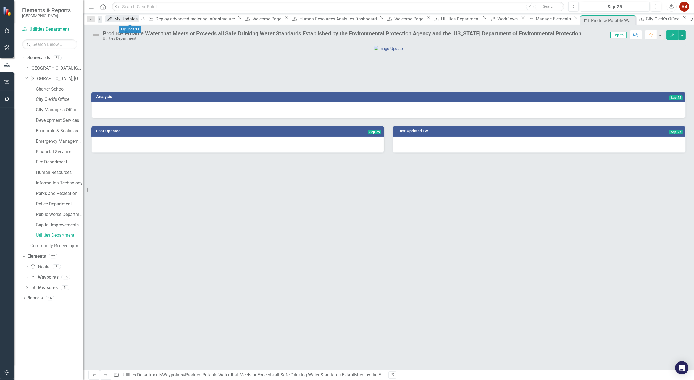
click at [131, 20] on div "My Updates" at bounding box center [126, 18] width 25 height 7
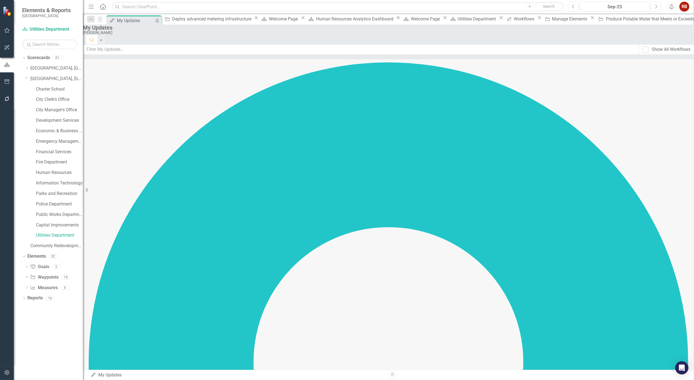
click at [426, 258] on div "My Updates Robin Burris Home Show All Workflows Business Initiatives Update Aug…" at bounding box center [388, 197] width 611 height 345
click at [307, 22] on div "Scorecard Human Resources Analytics Dashboard Close" at bounding box center [354, 18] width 95 height 7
click at [316, 18] on div "Human Resources Analytics Dashboard" at bounding box center [355, 18] width 79 height 7
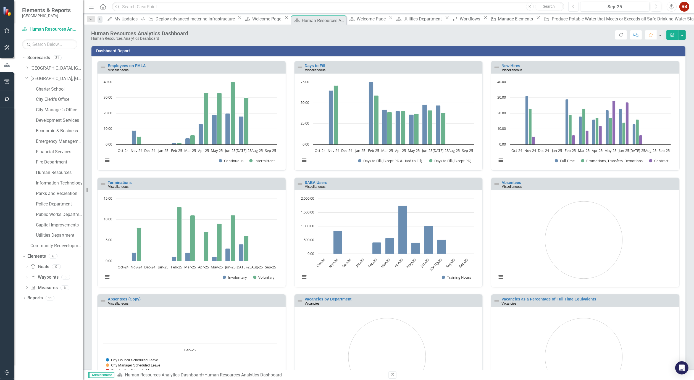
click at [574, 4] on icon "Previous" at bounding box center [573, 6] width 3 height 5
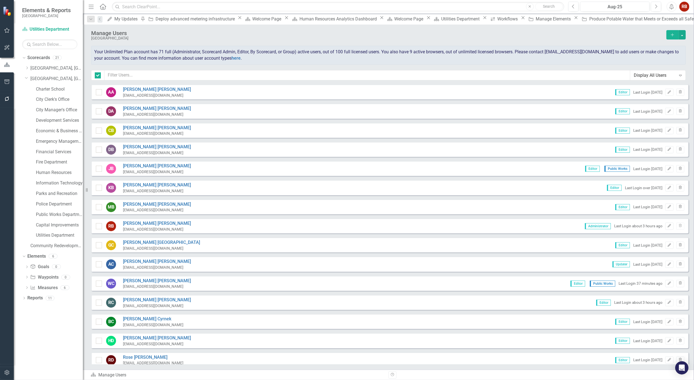
checkbox input "false"
click at [143, 76] on input "text" at bounding box center [367, 75] width 526 height 10
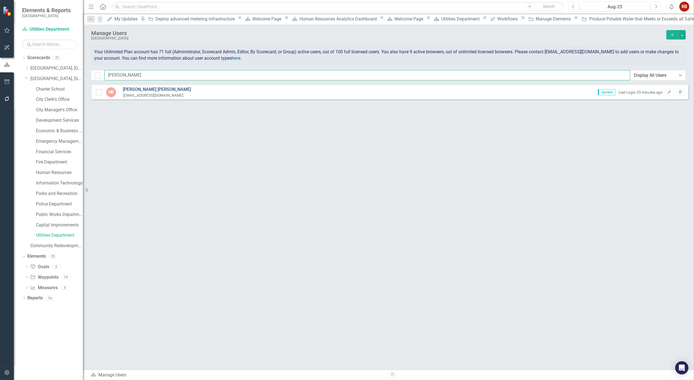
type input "heather"
click at [135, 87] on link "Heather Roberts" at bounding box center [157, 89] width 68 height 6
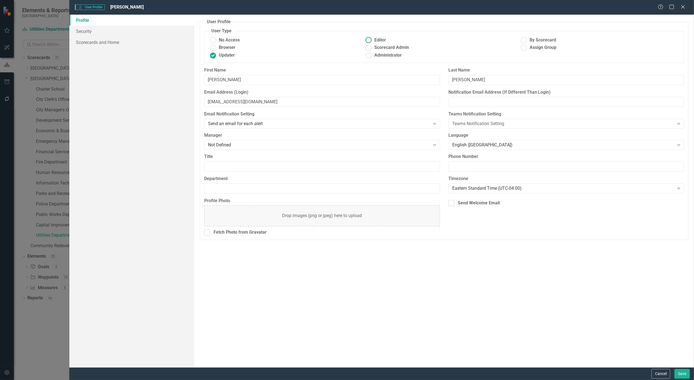
click at [371, 41] on ins at bounding box center [368, 40] width 9 height 9
click at [371, 41] on input "Editor" at bounding box center [368, 40] width 9 height 9
radio input "true"
click at [679, 371] on button "Save" at bounding box center [681, 374] width 15 height 10
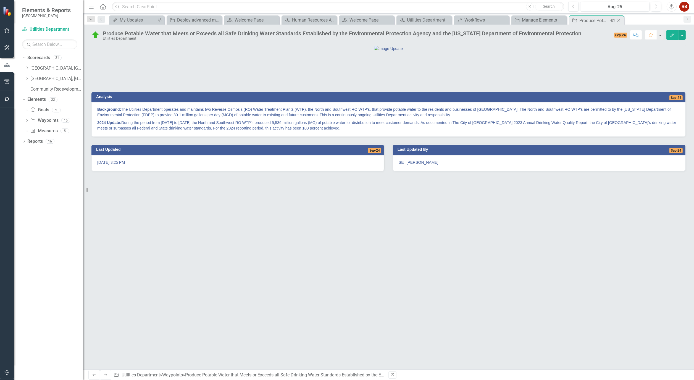
click at [592, 22] on div "Produce Potable Water that Meets or Exceeds all Safe Drinking Water Standards E…" at bounding box center [594, 20] width 30 height 7
click at [619, 21] on icon "Close" at bounding box center [619, 20] width 6 height 4
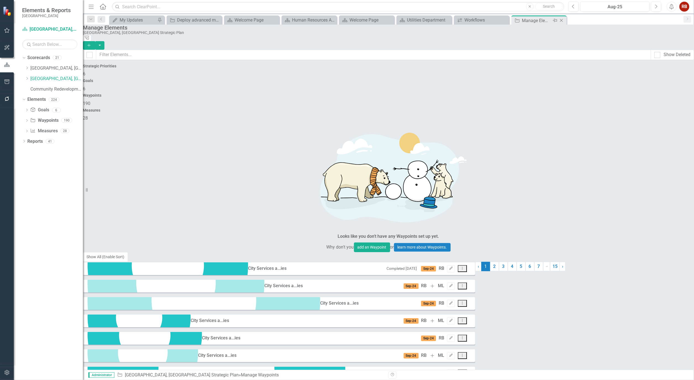
click at [563, 20] on icon "Close" at bounding box center [561, 20] width 6 height 4
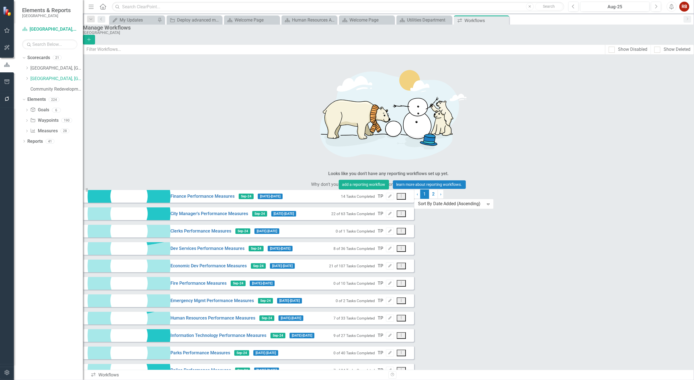
drag, startPoint x: 505, startPoint y: 19, endPoint x: 500, endPoint y: 19, distance: 4.1
click at [0, 0] on icon at bounding box center [0, 0] width 0 height 0
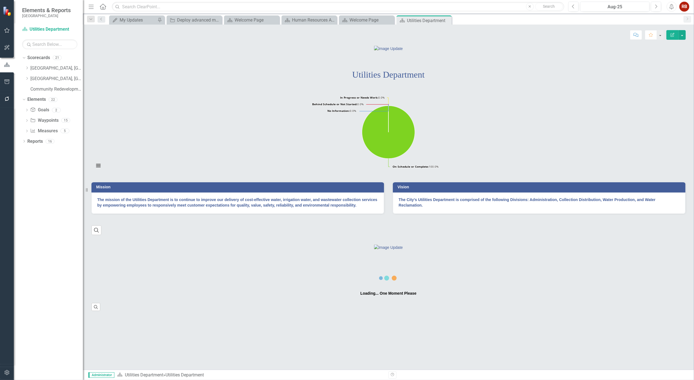
click at [0, 0] on icon "Close" at bounding box center [0, 0] width 0 height 0
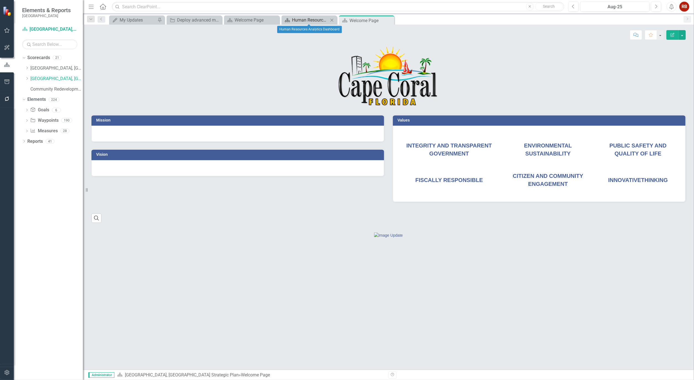
click at [304, 19] on div "Human Resources Analytics Dashboard" at bounding box center [310, 20] width 36 height 7
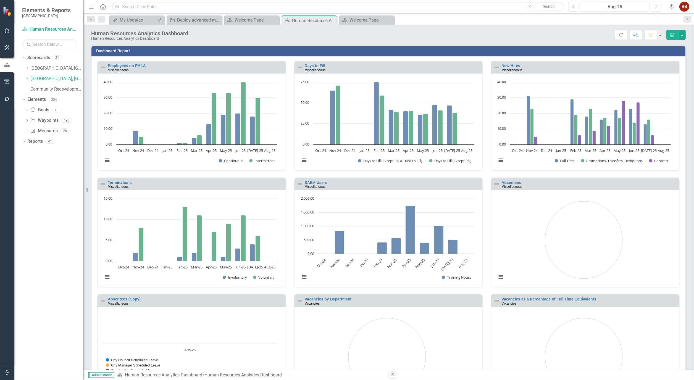
click at [571, 7] on button "Previous" at bounding box center [573, 7] width 10 height 10
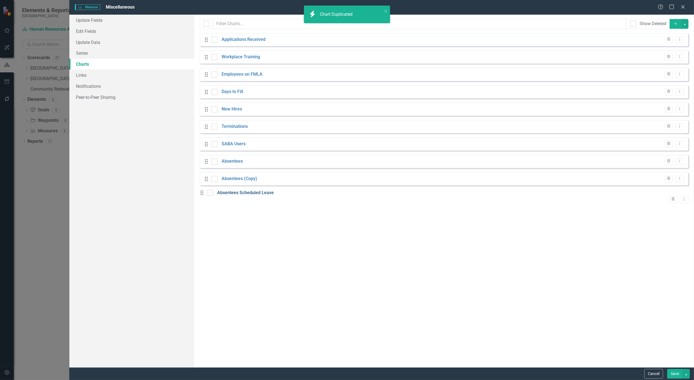
click at [253, 196] on link "Absentees Scheduled Leave" at bounding box center [245, 193] width 57 height 6
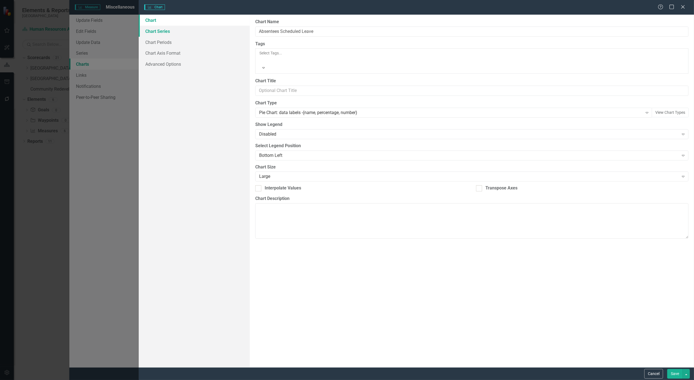
click at [160, 29] on link "Chart Series" at bounding box center [194, 31] width 111 height 11
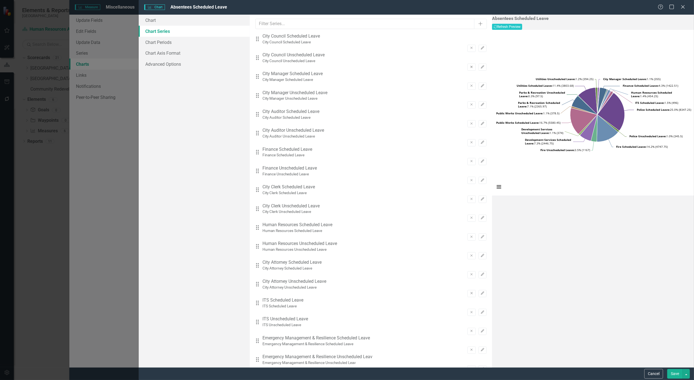
click at [467, 64] on button "Remove" at bounding box center [471, 67] width 8 height 7
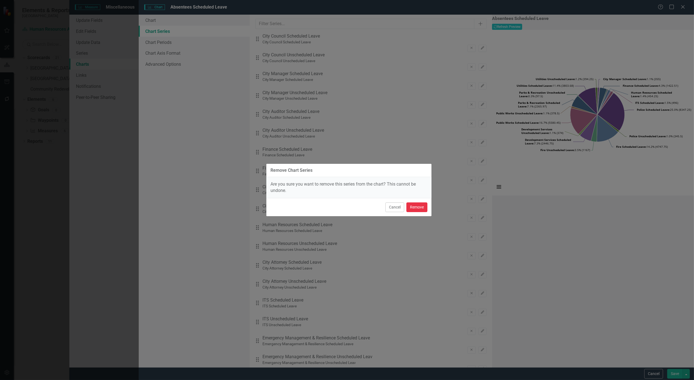
click at [426, 208] on button "Remove" at bounding box center [416, 207] width 21 height 10
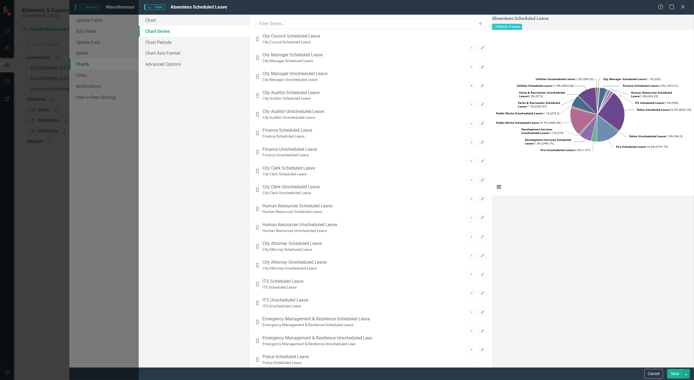
click at [469, 84] on icon "Remove" at bounding box center [471, 85] width 4 height 3
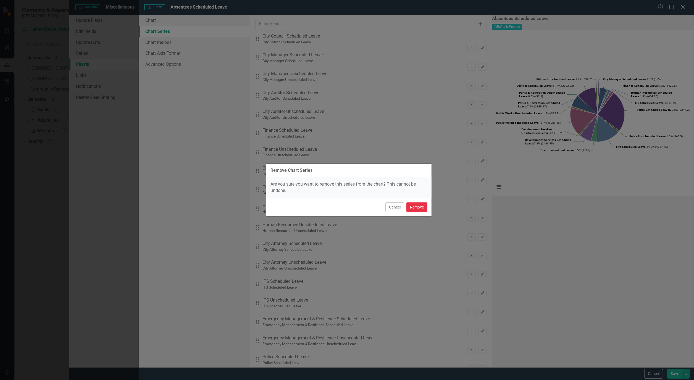
click at [421, 209] on button "Remove" at bounding box center [416, 207] width 21 height 10
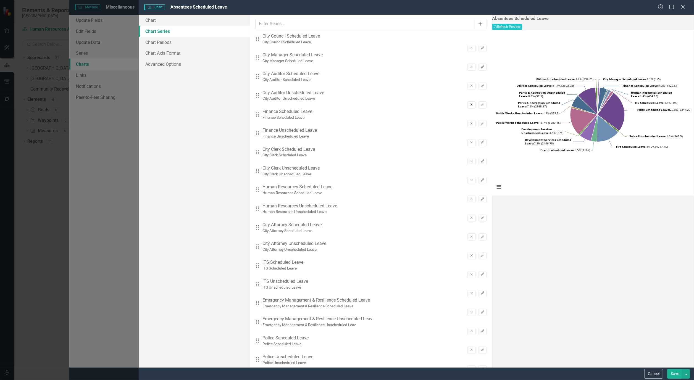
click at [469, 103] on icon "Remove" at bounding box center [471, 104] width 4 height 3
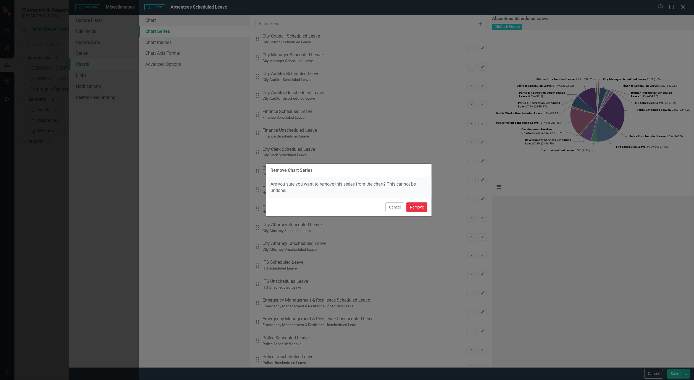
click at [418, 207] on button "Remove" at bounding box center [416, 207] width 21 height 10
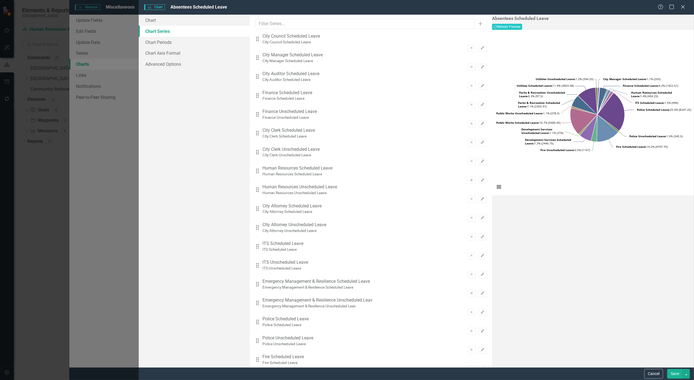
click at [469, 179] on icon "Remove" at bounding box center [471, 180] width 4 height 3
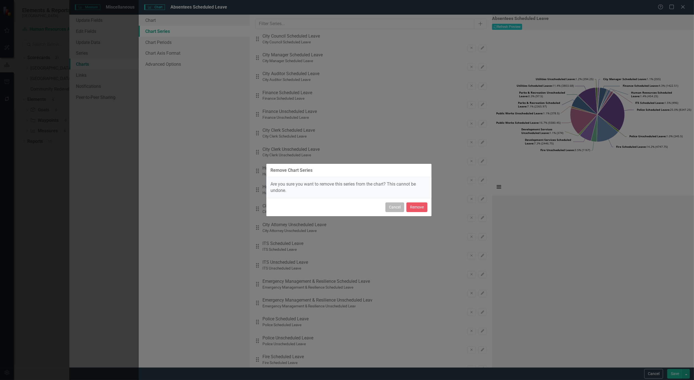
click at [394, 206] on button "Cancel" at bounding box center [394, 207] width 19 height 10
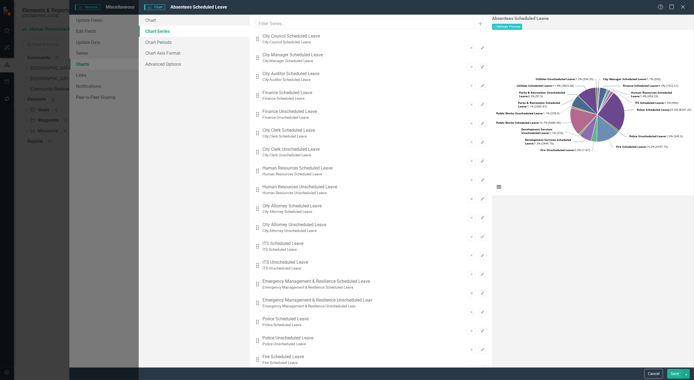
click at [469, 197] on icon "Remove" at bounding box center [471, 198] width 4 height 3
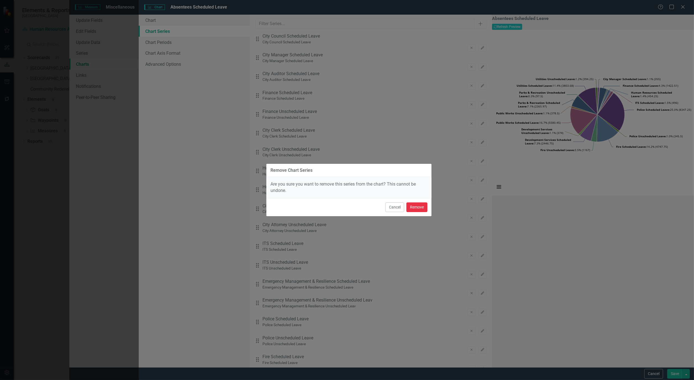
click at [416, 204] on button "Remove" at bounding box center [416, 207] width 21 height 10
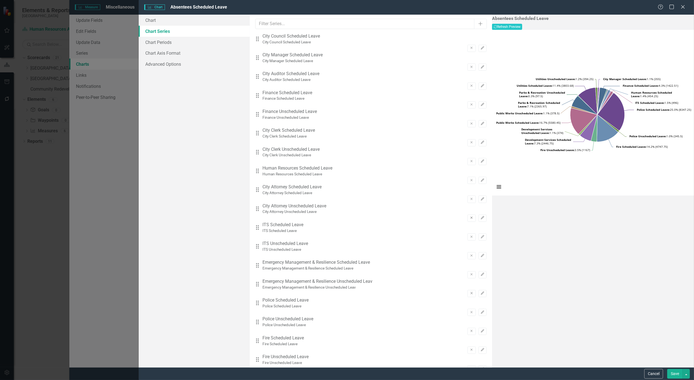
click at [469, 216] on icon "Remove" at bounding box center [471, 217] width 4 height 3
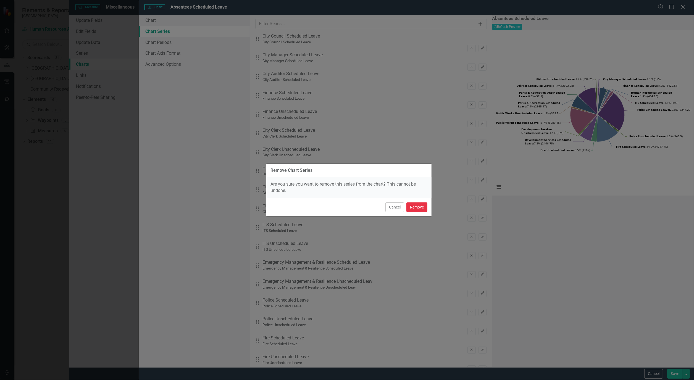
click at [423, 207] on button "Remove" at bounding box center [416, 207] width 21 height 10
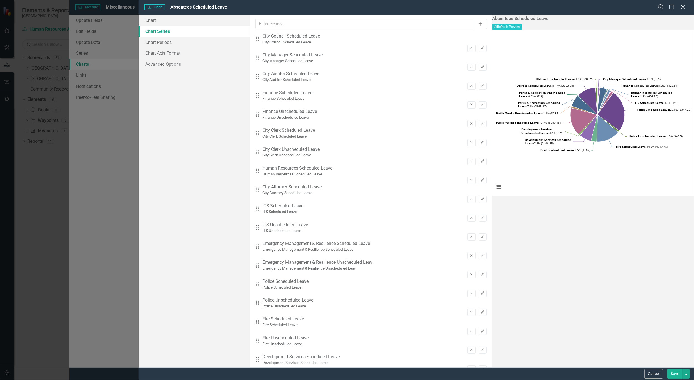
click at [469, 235] on icon "Remove" at bounding box center [471, 236] width 4 height 3
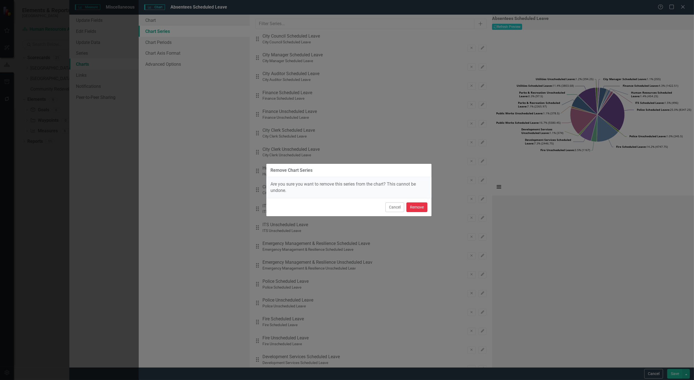
click at [420, 209] on button "Remove" at bounding box center [416, 207] width 21 height 10
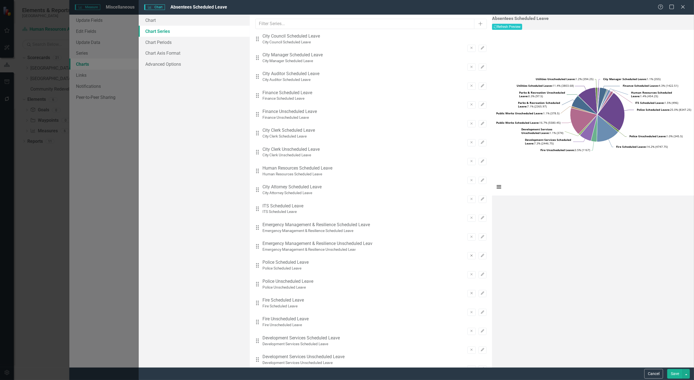
click at [467, 252] on button "Remove" at bounding box center [471, 255] width 8 height 7
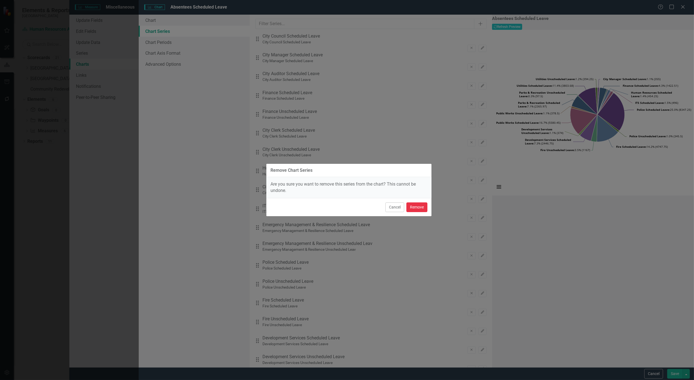
click at [421, 206] on button "Remove" at bounding box center [416, 207] width 21 height 10
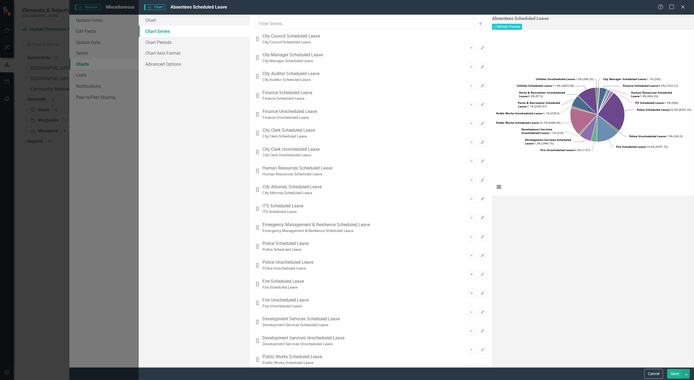
click at [469, 273] on icon "Remove" at bounding box center [471, 274] width 4 height 3
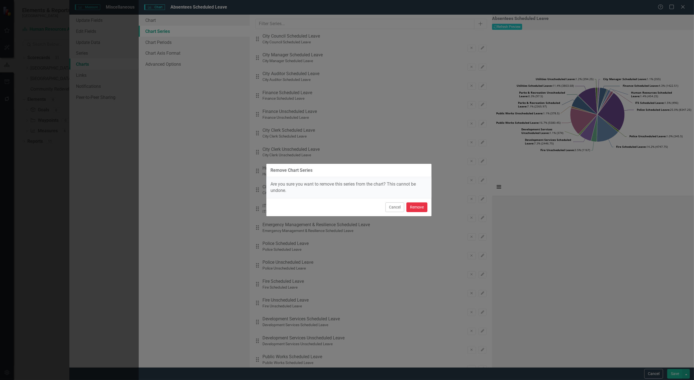
click at [415, 210] on button "Remove" at bounding box center [416, 207] width 21 height 10
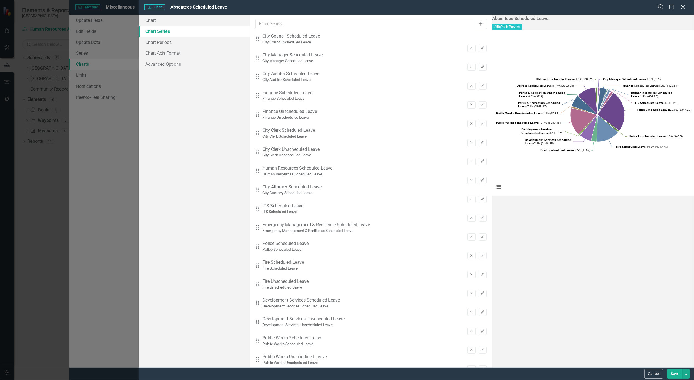
click at [469, 292] on icon "Remove" at bounding box center [471, 293] width 4 height 3
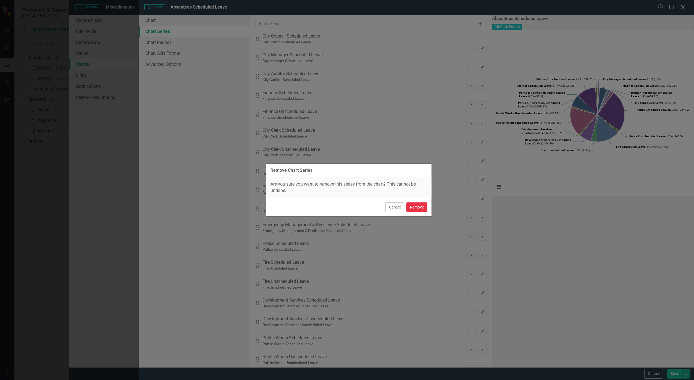
click at [416, 207] on button "Remove" at bounding box center [416, 207] width 21 height 10
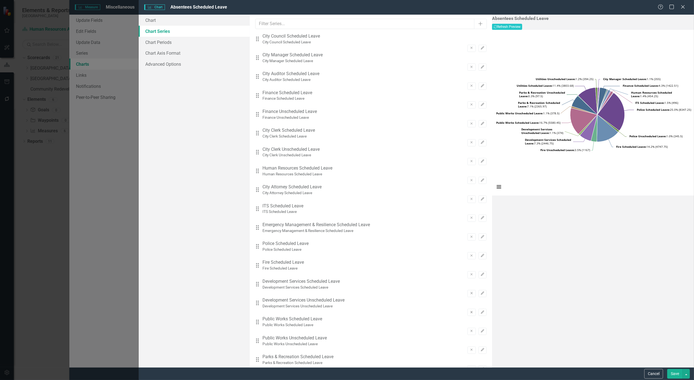
click at [470, 311] on icon "button" at bounding box center [471, 312] width 2 height 2
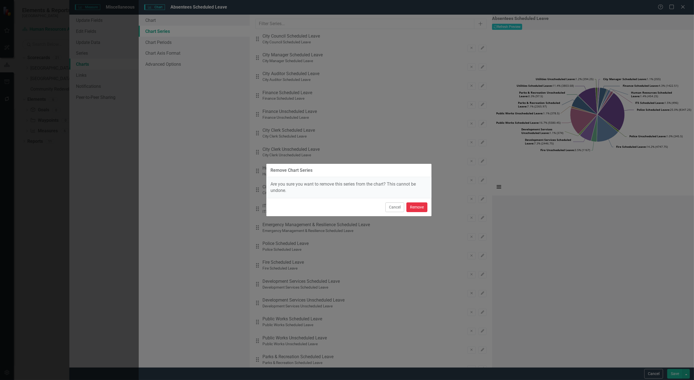
click at [416, 206] on button "Remove" at bounding box center [416, 207] width 21 height 10
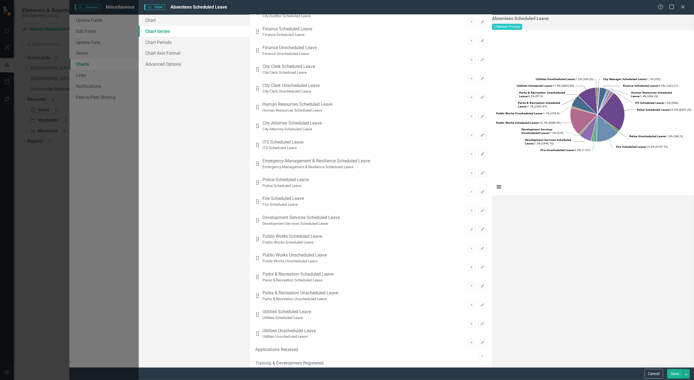
scroll to position [92, 0]
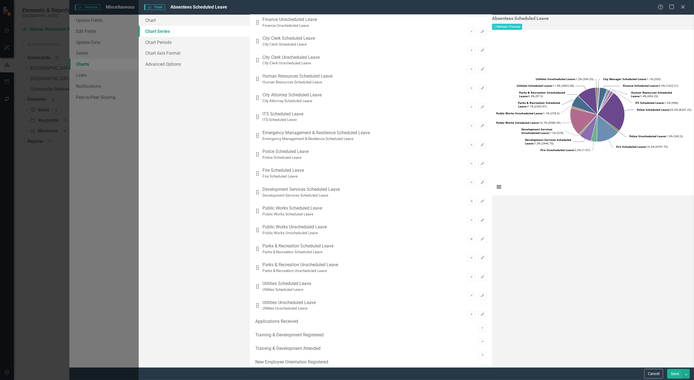
click at [469, 238] on icon "Remove" at bounding box center [471, 239] width 4 height 3
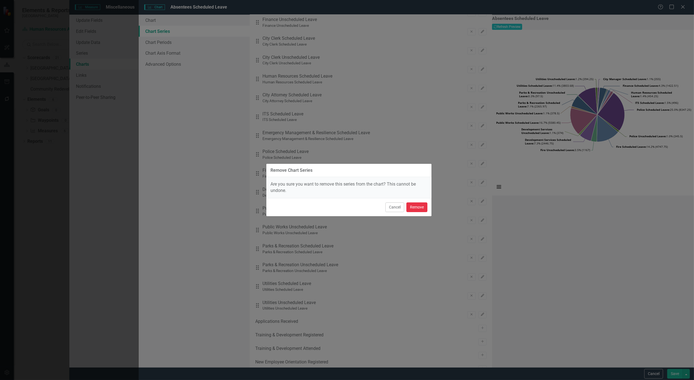
click at [421, 209] on button "Remove" at bounding box center [416, 207] width 21 height 10
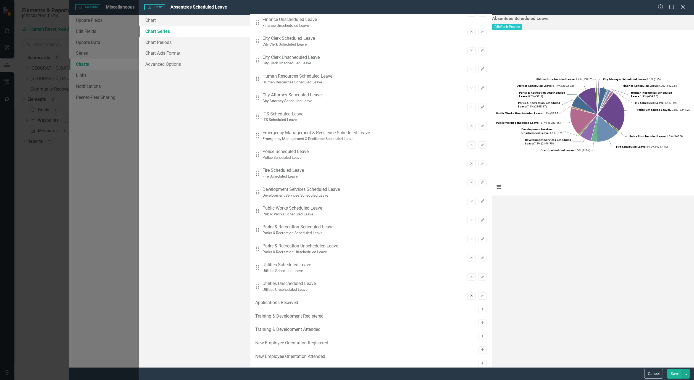
click at [469, 294] on icon "Remove" at bounding box center [471, 295] width 4 height 3
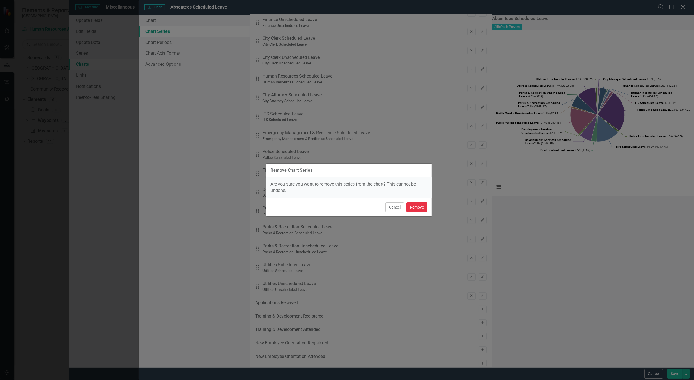
click at [421, 206] on button "Remove" at bounding box center [416, 207] width 21 height 10
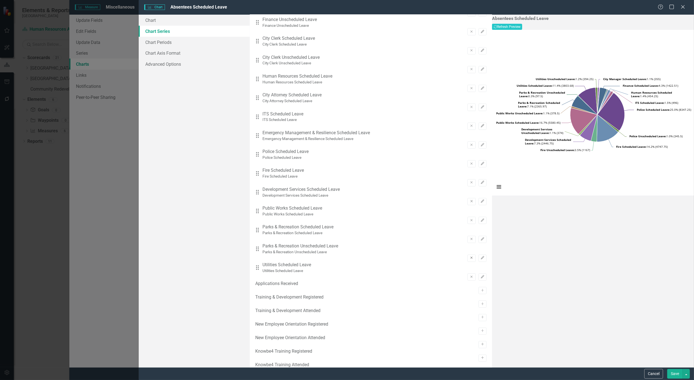
click at [469, 256] on icon "Remove" at bounding box center [471, 257] width 4 height 3
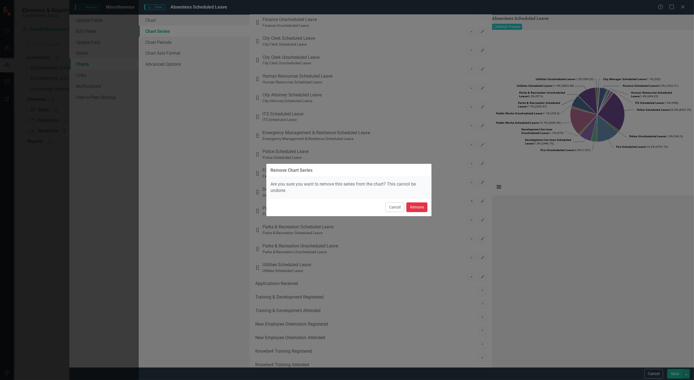
click at [415, 206] on button "Remove" at bounding box center [416, 207] width 21 height 10
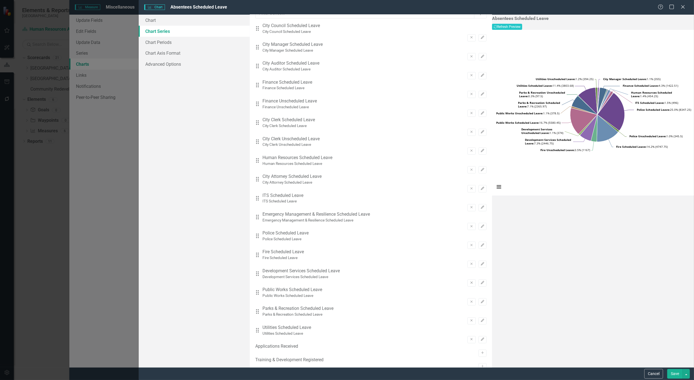
scroll to position [0, 0]
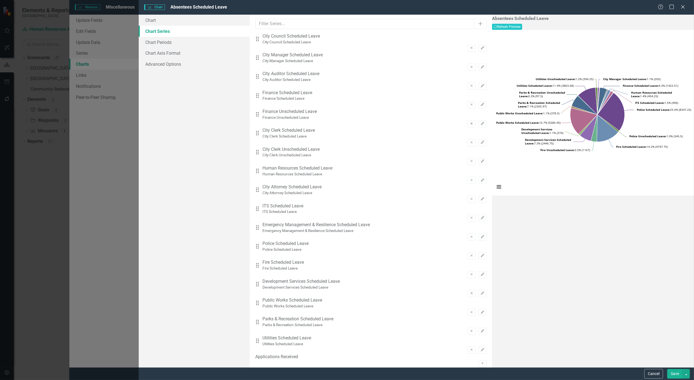
click at [467, 120] on button "Remove" at bounding box center [471, 123] width 8 height 7
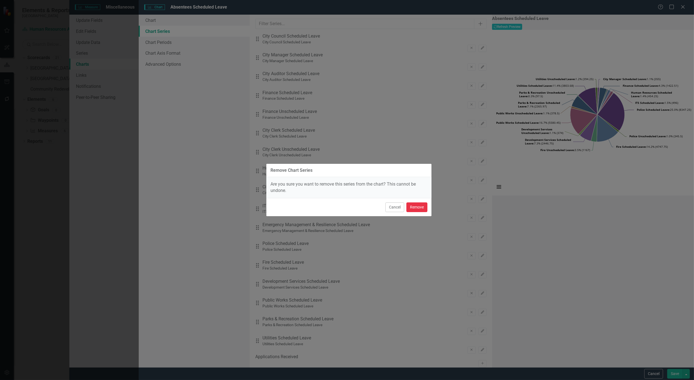
click at [425, 204] on button "Remove" at bounding box center [416, 207] width 21 height 10
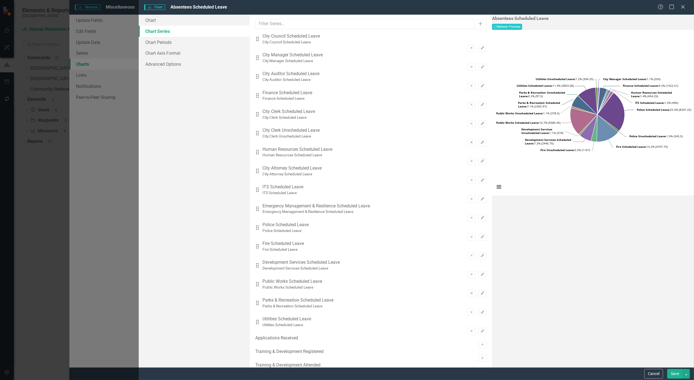
click at [467, 139] on button "Remove" at bounding box center [471, 142] width 8 height 7
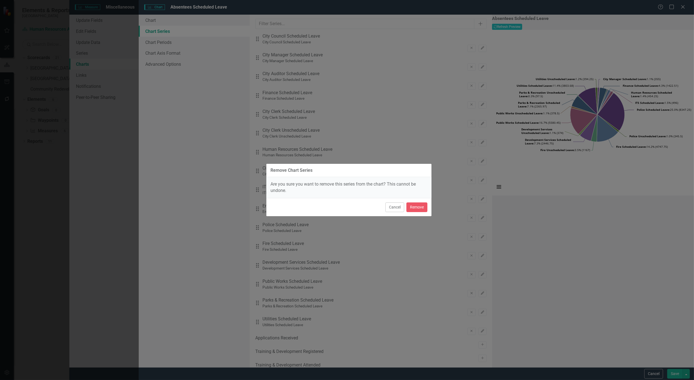
click at [420, 212] on div "Cancel Remove" at bounding box center [348, 207] width 165 height 18
click at [416, 205] on button "Remove" at bounding box center [416, 207] width 21 height 10
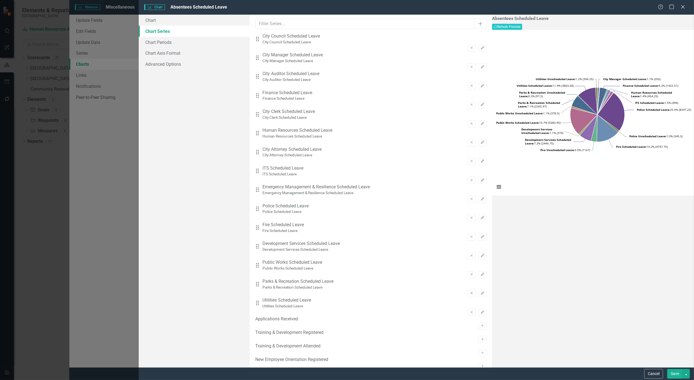
click at [675, 371] on button "Save" at bounding box center [674, 374] width 15 height 10
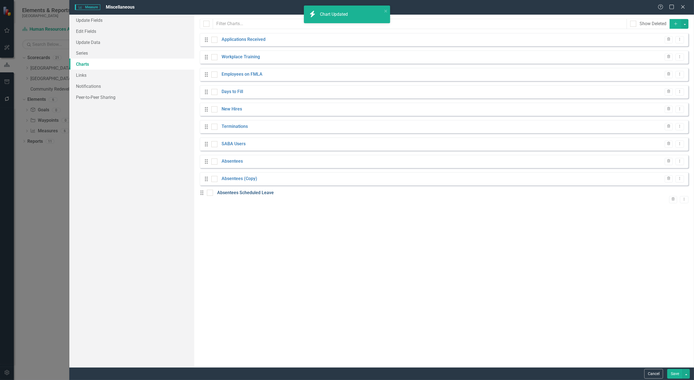
click at [235, 195] on link "Absentees Scheduled Leave" at bounding box center [245, 193] width 57 height 6
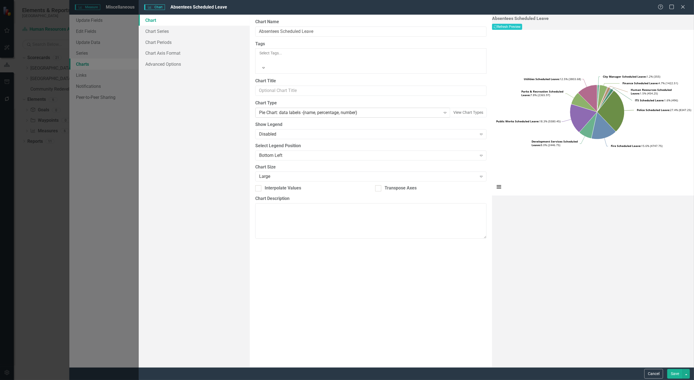
click at [442, 110] on icon "Expand" at bounding box center [445, 112] width 6 height 4
click at [522, 27] on button "Recalculate Refresh Preview" at bounding box center [507, 27] width 30 height 6
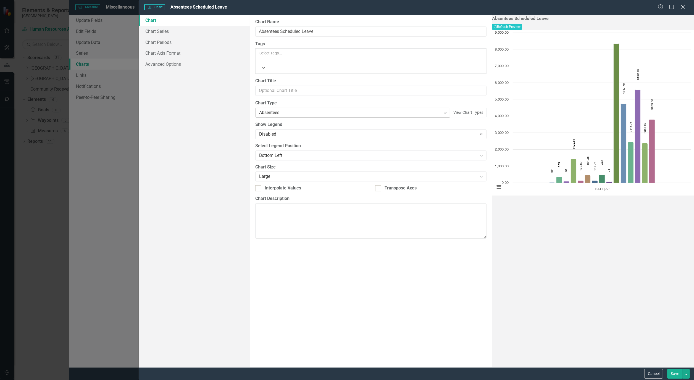
click at [440, 108] on div "Expand" at bounding box center [445, 112] width 10 height 9
click at [522, 27] on button "Recalculate Refresh Preview" at bounding box center [507, 27] width 30 height 6
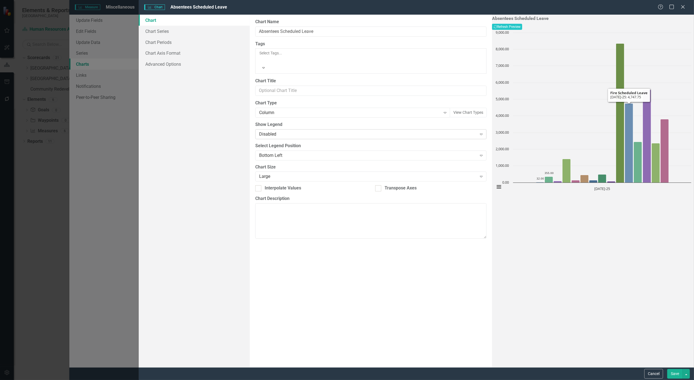
click at [456, 131] on div "Disabled" at bounding box center [367, 134] width 217 height 6
click at [271, 380] on div "Chart Default" at bounding box center [348, 384] width 685 height 6
click at [456, 152] on div "Bottom Left" at bounding box center [367, 155] width 217 height 6
click at [361, 380] on div "Chart Default" at bounding box center [348, 384] width 685 height 6
click at [522, 25] on button "Recalculate Refresh Preview" at bounding box center [507, 27] width 30 height 6
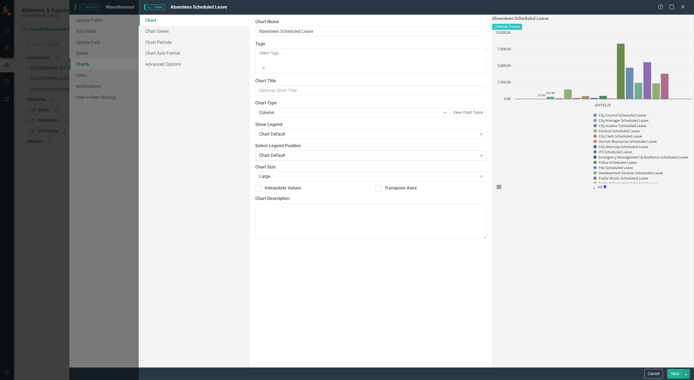
click at [476, 151] on div "Expand" at bounding box center [481, 155] width 10 height 9
click at [478, 132] on icon "Expand" at bounding box center [481, 134] width 6 height 4
click at [522, 30] on button "Recalculate Refresh Preview" at bounding box center [507, 27] width 30 height 6
click at [450, 108] on button "View Chart Types" at bounding box center [468, 113] width 37 height 10
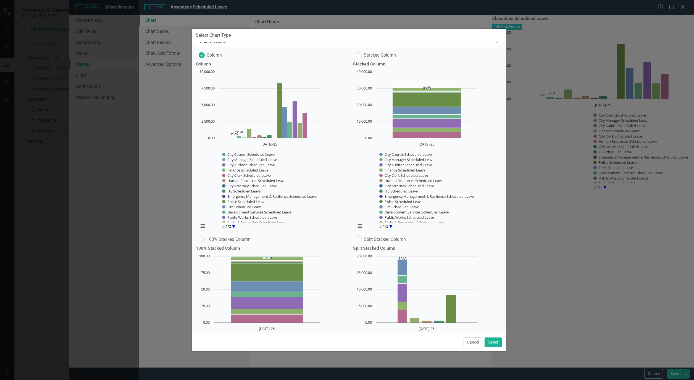
scroll to position [0, 0]
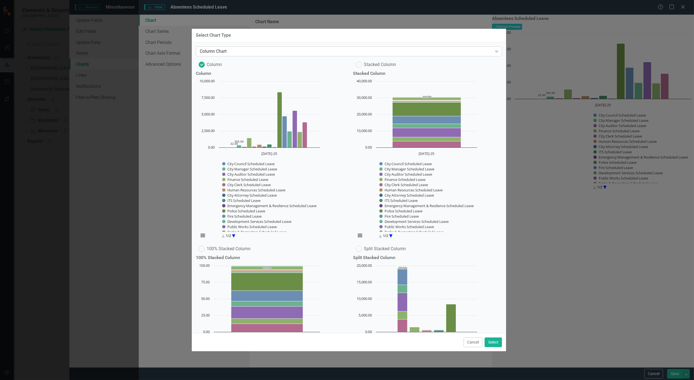
click at [494, 51] on icon "Expand" at bounding box center [497, 51] width 6 height 4
click at [309, 380] on div "Modern" at bounding box center [348, 384] width 685 height 6
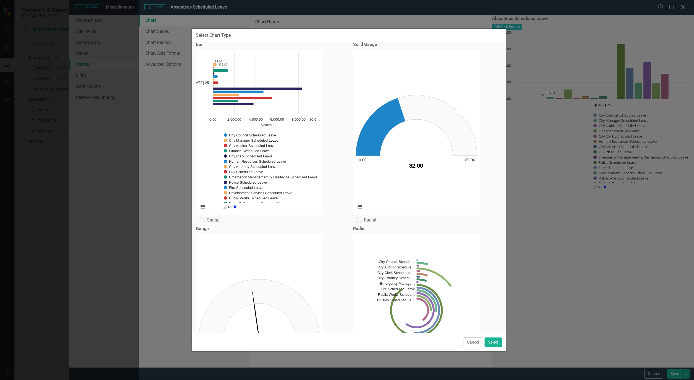
scroll to position [215, 0]
click at [361, 216] on label "Radial" at bounding box center [366, 219] width 20 height 6
click at [359, 216] on input "Radial" at bounding box center [358, 218] width 4 height 4
radio input "true"
click at [492, 340] on button "Select" at bounding box center [492, 342] width 17 height 10
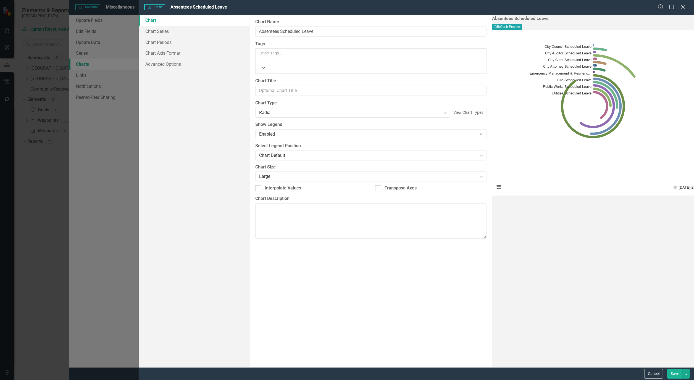
click at [522, 25] on button "Recalculate Refresh Preview" at bounding box center [507, 27] width 30 height 6
click at [266, 66] on icon "Expand" at bounding box center [263, 68] width 5 height 4
click at [475, 56] on icon "Expand" at bounding box center [478, 58] width 6 height 4
click at [673, 375] on button "Save" at bounding box center [674, 374] width 15 height 10
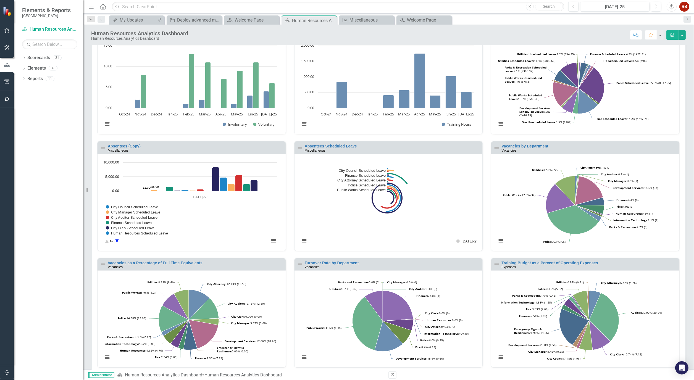
scroll to position [153, 0]
click at [334, 144] on link "Absentees Scheduled Leave" at bounding box center [331, 145] width 52 height 4
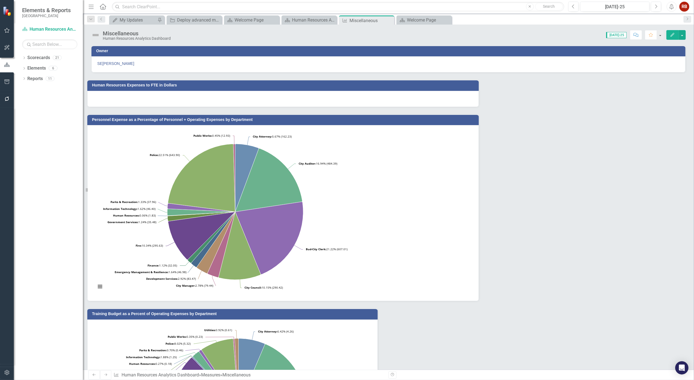
click at [670, 33] on icon "Edit" at bounding box center [672, 35] width 5 height 4
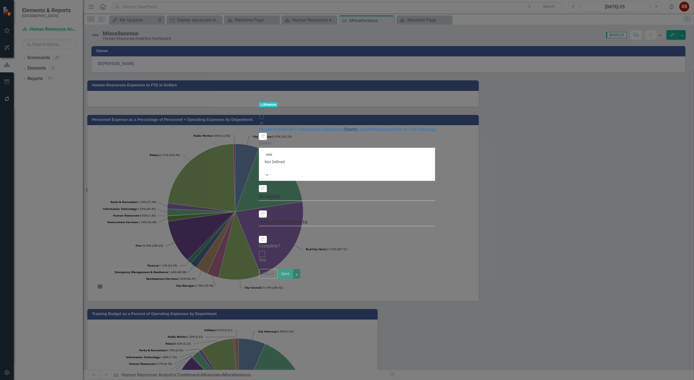
click at [344, 127] on link "Charts" at bounding box center [350, 129] width 13 height 5
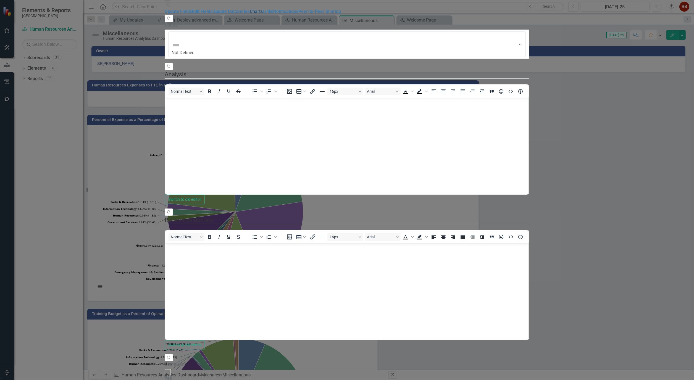
click at [250, 14] on link "Charts" at bounding box center [256, 11] width 13 height 5
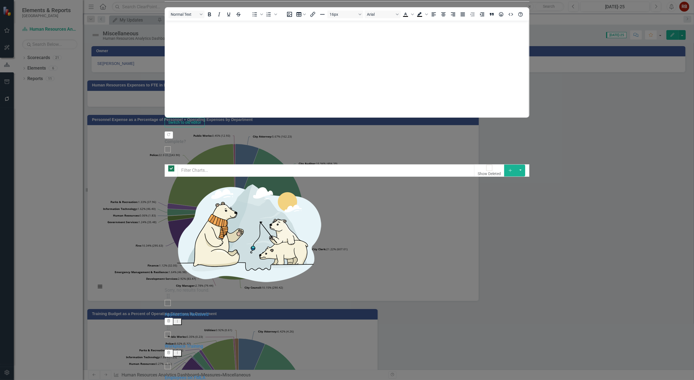
checkbox input "false"
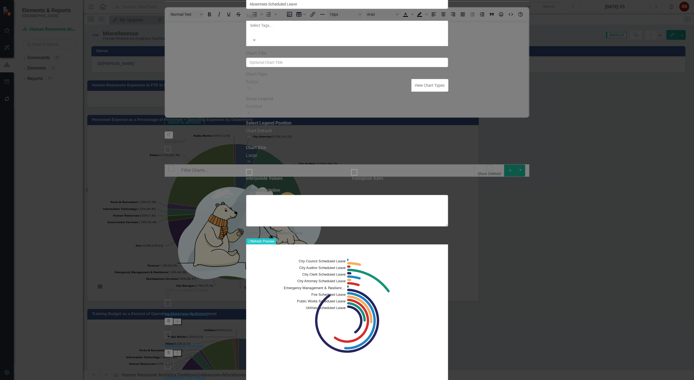
click at [412, 92] on div "Expand" at bounding box center [329, 88] width 166 height 6
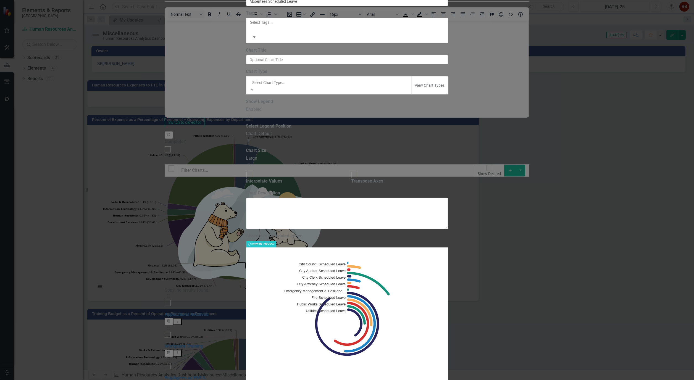
scroll to position [561, 0]
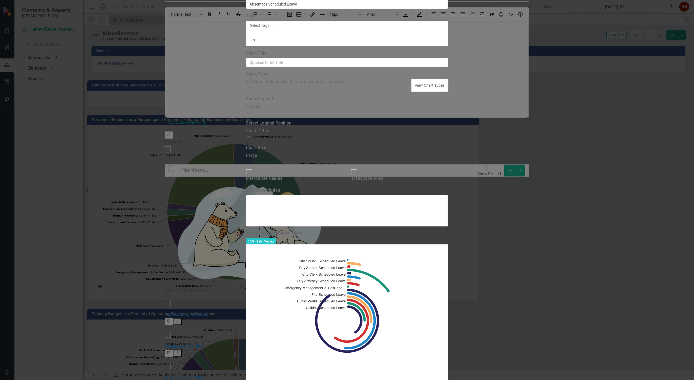
click at [448, 231] on div "Absentees Scheduled Leave Recalculate Refresh Preview" at bounding box center [347, 238] width 202 height 14
click at [276, 238] on button "Recalculate Refresh Preview" at bounding box center [261, 241] width 30 height 6
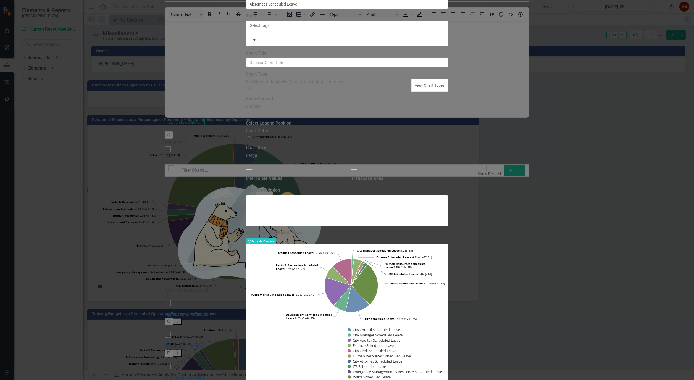
click at [252, 139] on icon "Expand" at bounding box center [249, 137] width 6 height 4
click at [252, 115] on icon "Expand" at bounding box center [249, 112] width 6 height 4
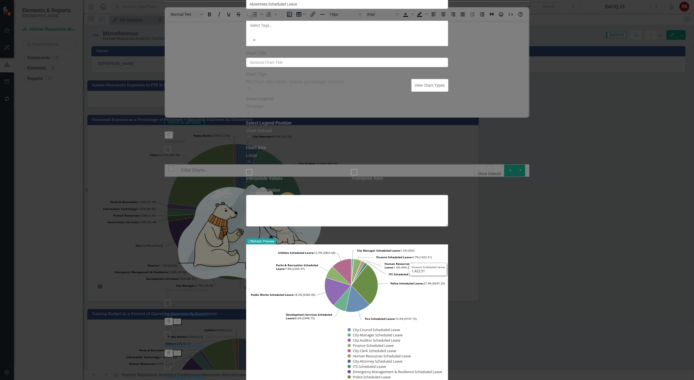
click at [276, 238] on button "Recalculate Refresh Preview" at bounding box center [261, 241] width 30 height 6
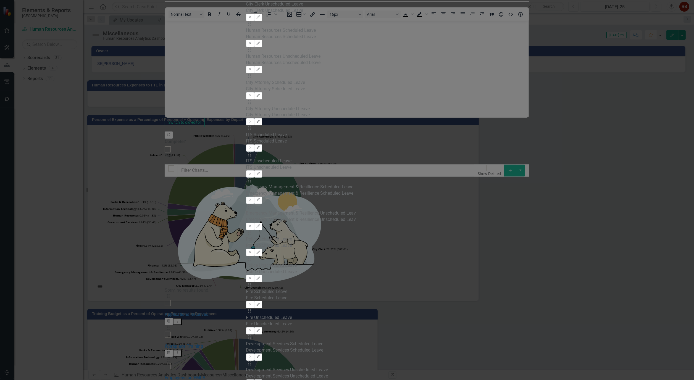
type input "Absentees Unscheduled Leave"
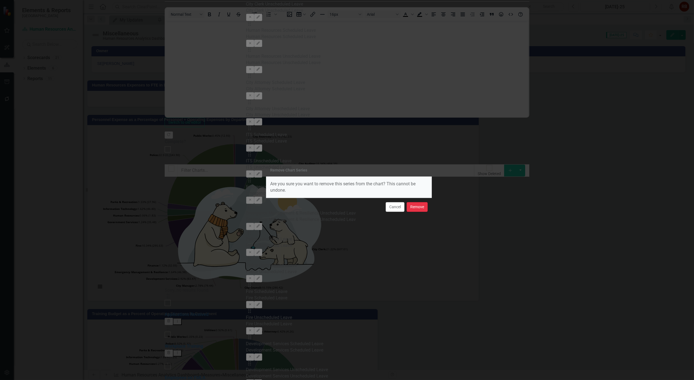
click at [420, 209] on button "Remove" at bounding box center [417, 207] width 21 height 10
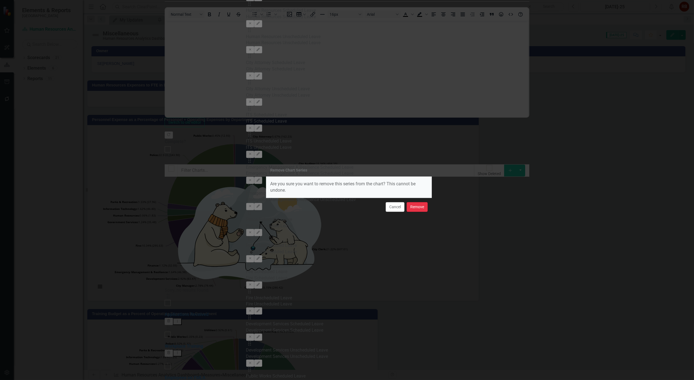
click at [416, 205] on button "Remove" at bounding box center [417, 207] width 21 height 10
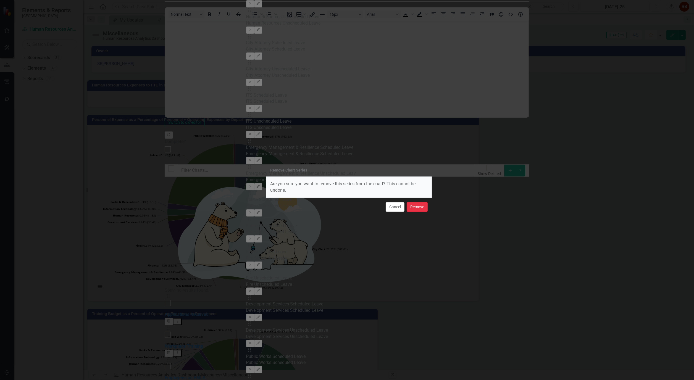
click at [416, 202] on button "Remove" at bounding box center [417, 207] width 21 height 10
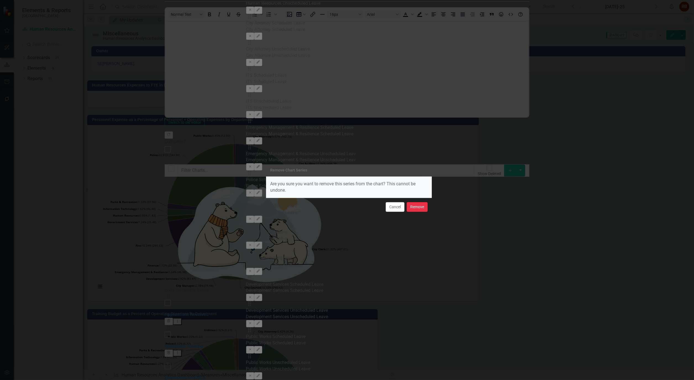
click at [422, 209] on button "Remove" at bounding box center [417, 207] width 21 height 10
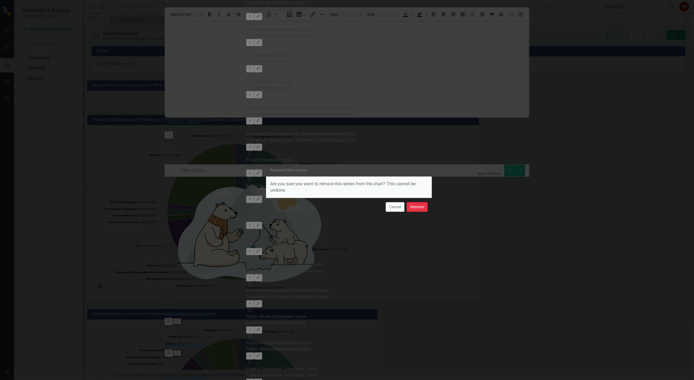
click at [418, 207] on button "Remove" at bounding box center [417, 207] width 21 height 10
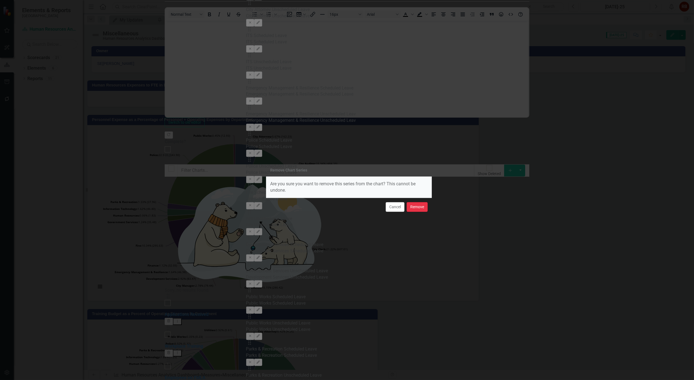
click at [413, 206] on button "Remove" at bounding box center [417, 207] width 21 height 10
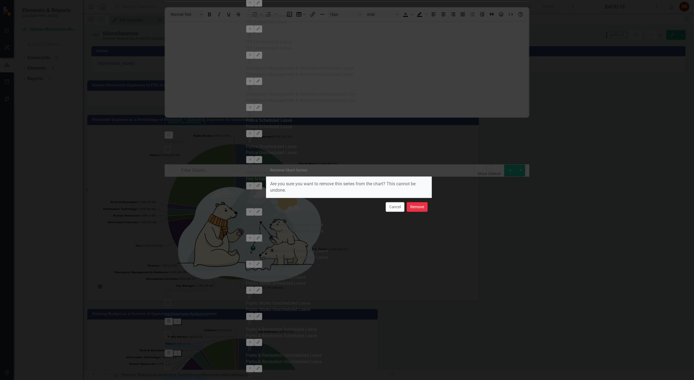
click at [413, 206] on button "Remove" at bounding box center [417, 207] width 21 height 10
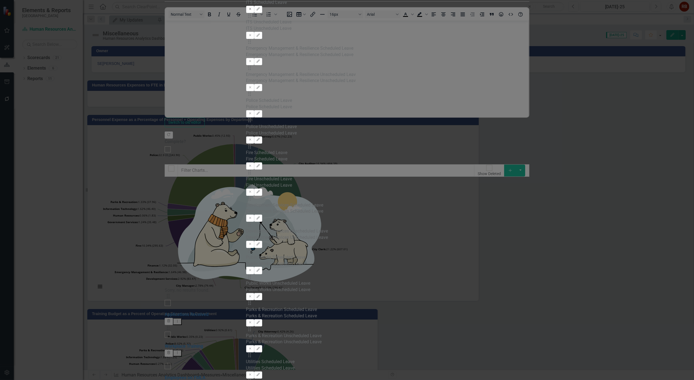
click at [252, 11] on icon "Remove" at bounding box center [250, 8] width 4 height 3
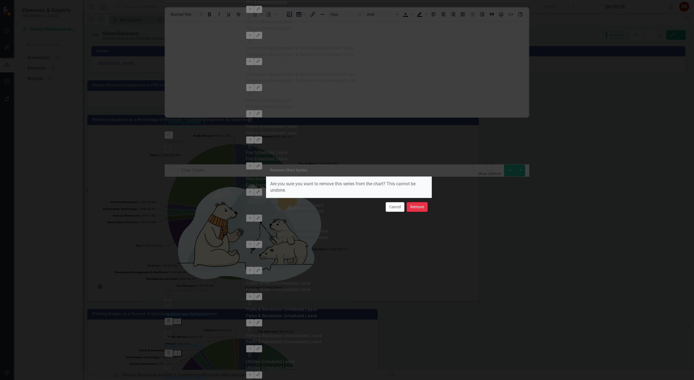
click at [416, 203] on button "Remove" at bounding box center [417, 207] width 21 height 10
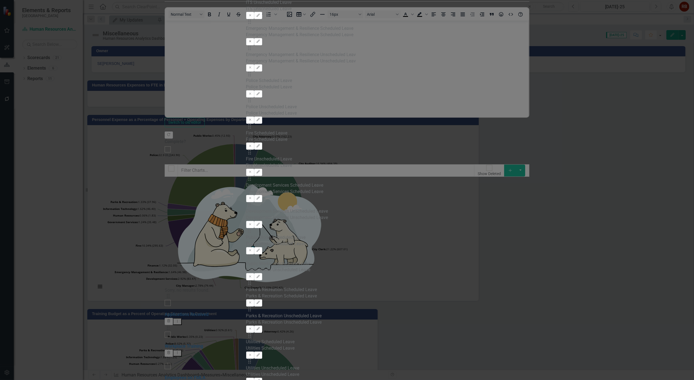
click at [252, 43] on icon "Remove" at bounding box center [250, 41] width 4 height 3
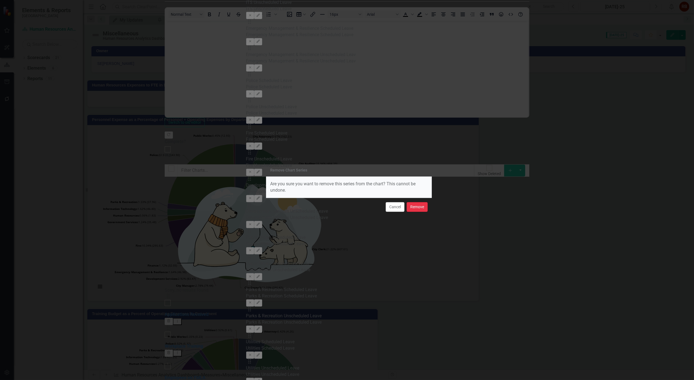
click at [414, 205] on button "Remove" at bounding box center [417, 207] width 21 height 10
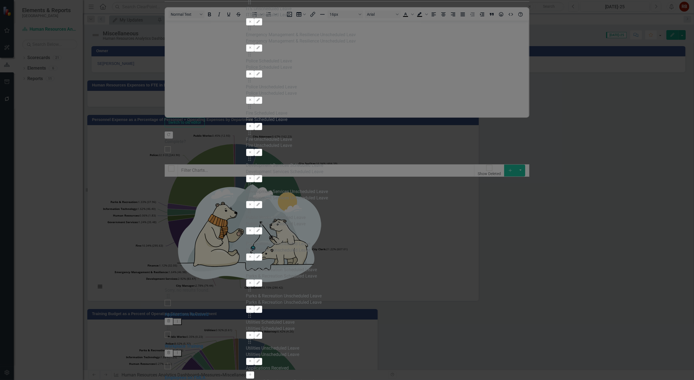
click at [254, 78] on button "Remove" at bounding box center [250, 73] width 8 height 7
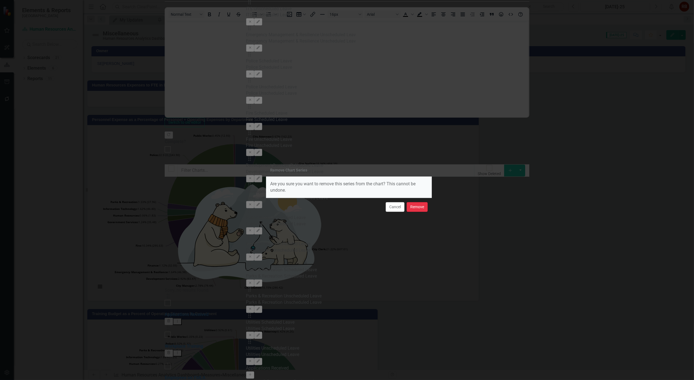
click at [420, 206] on button "Remove" at bounding box center [417, 207] width 21 height 10
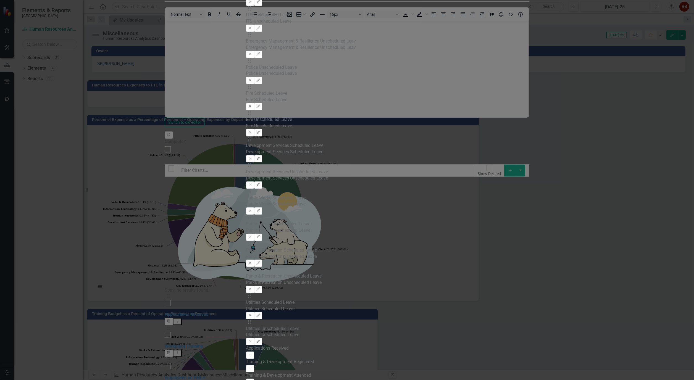
click at [252, 108] on icon "Remove" at bounding box center [250, 106] width 4 height 3
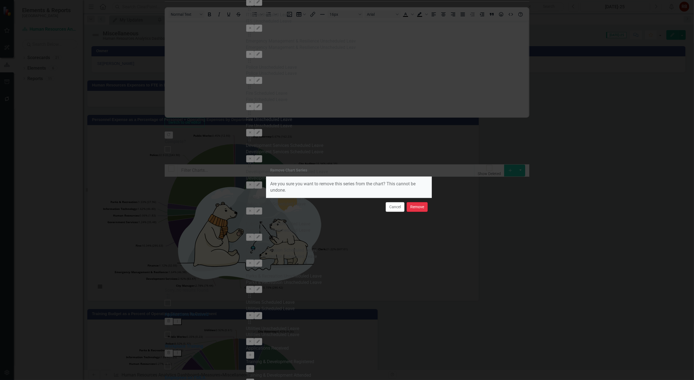
click at [421, 204] on button "Remove" at bounding box center [417, 207] width 21 height 10
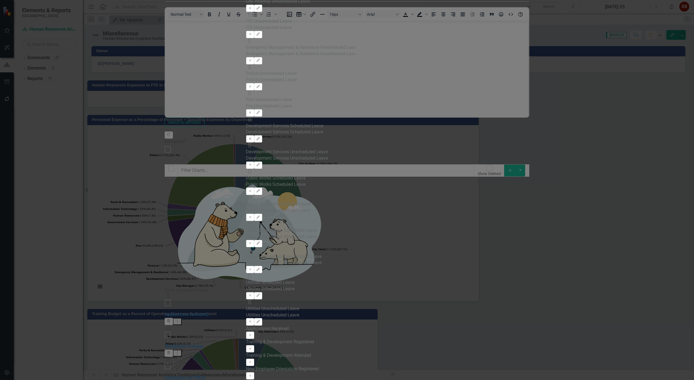
click at [252, 141] on icon "Remove" at bounding box center [250, 138] width 4 height 3
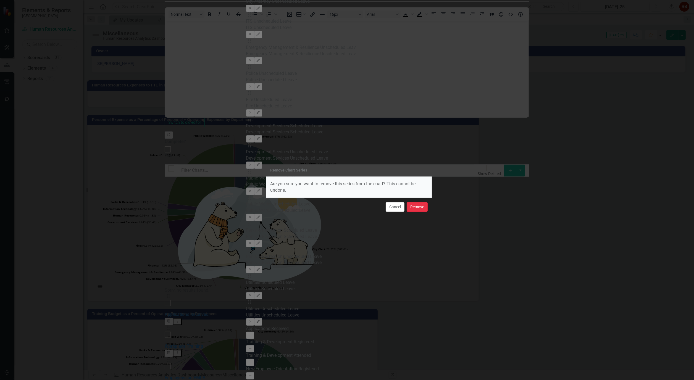
click at [421, 208] on button "Remove" at bounding box center [417, 207] width 21 height 10
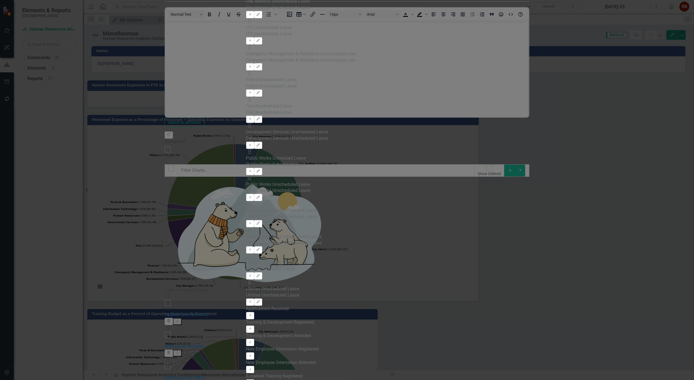
scroll to position [61, 0]
click at [254, 175] on button "Remove" at bounding box center [250, 171] width 8 height 7
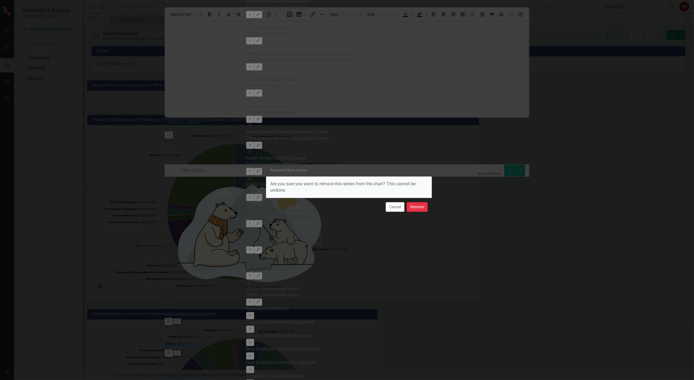
click at [426, 207] on button "Remove" at bounding box center [417, 207] width 21 height 10
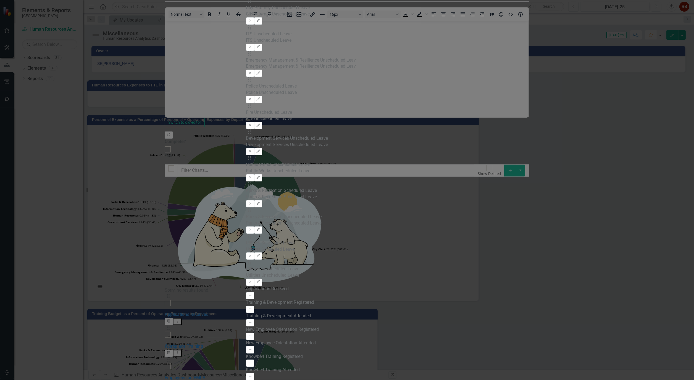
click at [252, 205] on icon "Remove" at bounding box center [250, 203] width 4 height 3
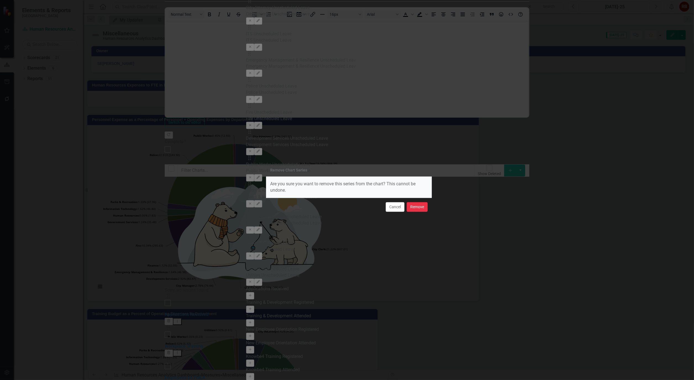
click at [417, 204] on button "Remove" at bounding box center [417, 207] width 21 height 10
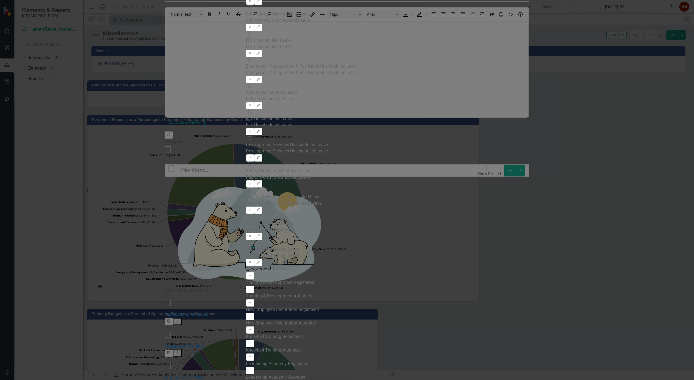
click at [252, 238] on icon "Remove" at bounding box center [250, 235] width 4 height 3
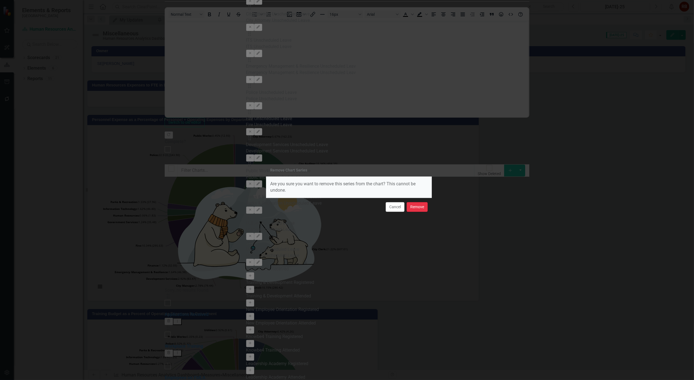
click at [419, 204] on button "Remove" at bounding box center [417, 207] width 21 height 10
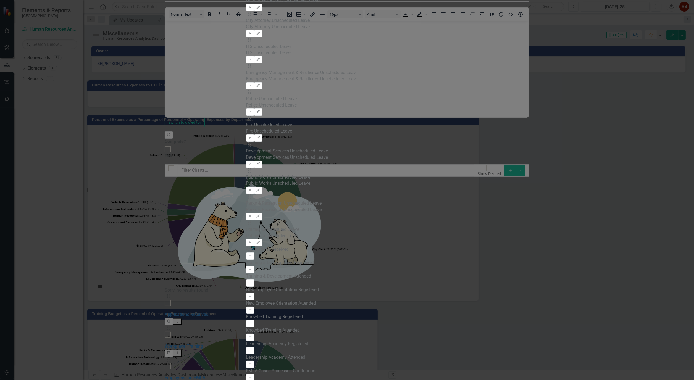
scroll to position [579, 0]
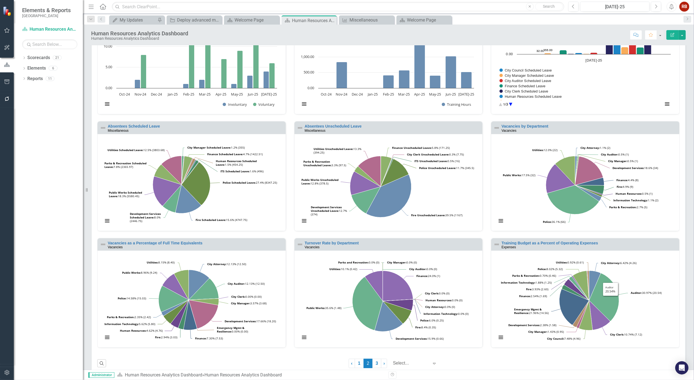
scroll to position [183, 0]
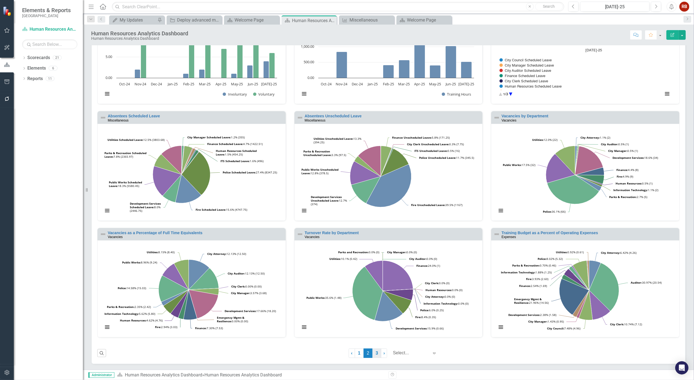
click at [374, 351] on link "3" at bounding box center [376, 353] width 9 height 9
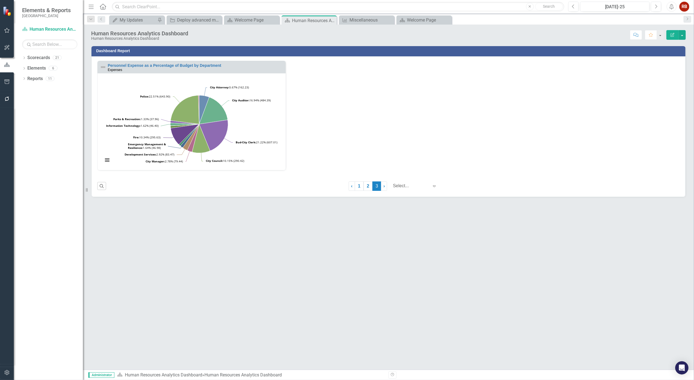
scroll to position [0, 0]
click at [182, 64] on link "Personnel Expense as a Percentage of Budget by Department" at bounding box center [165, 66] width 114 height 4
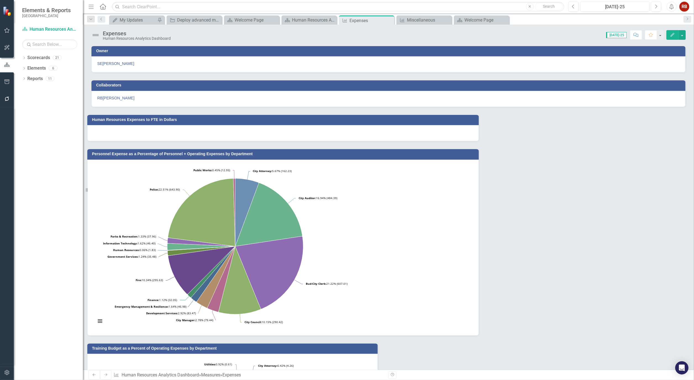
click at [673, 34] on icon "Edit" at bounding box center [672, 35] width 5 height 4
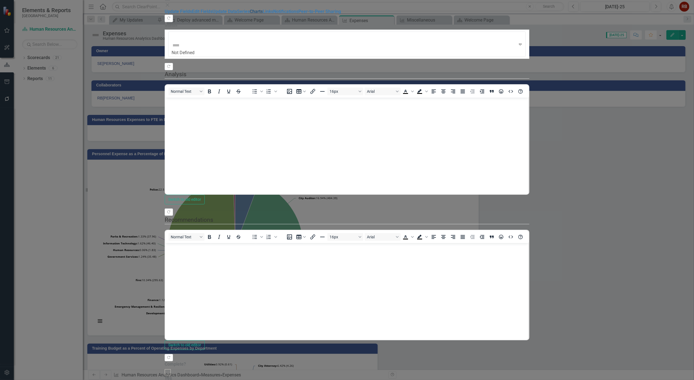
click at [250, 14] on link "Charts" at bounding box center [256, 11] width 13 height 5
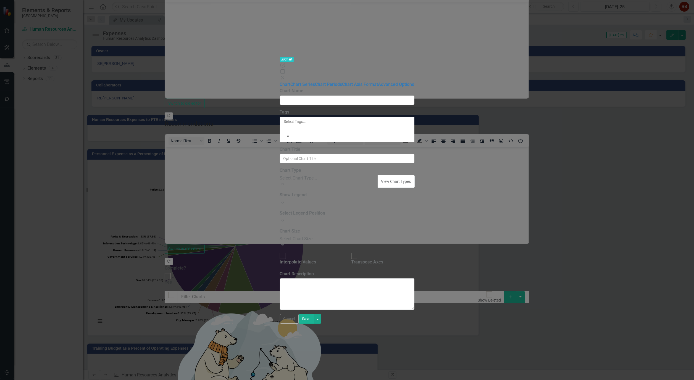
type input "Training Budget as a Percent of Operating Expenses"
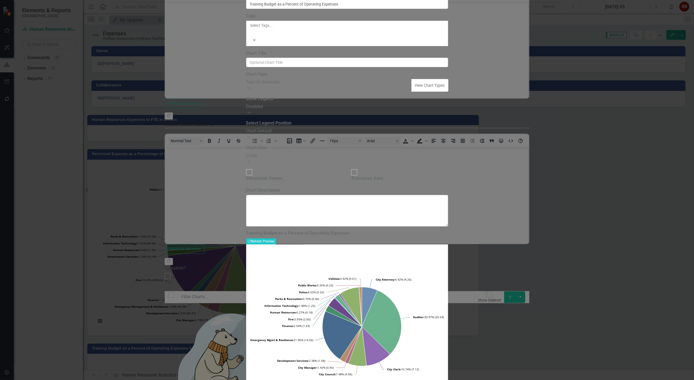
click at [252, 90] on icon "Expand" at bounding box center [249, 88] width 6 height 4
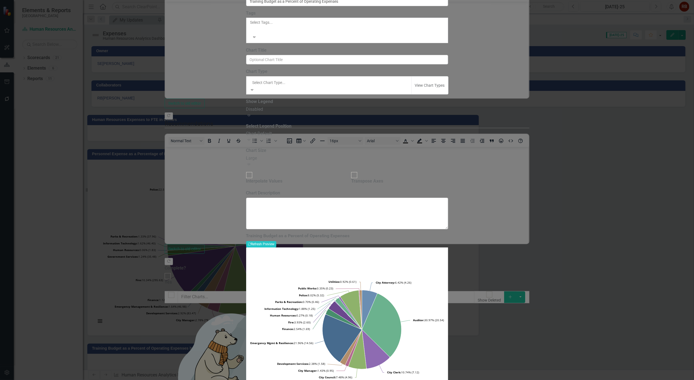
scroll to position [123, 0]
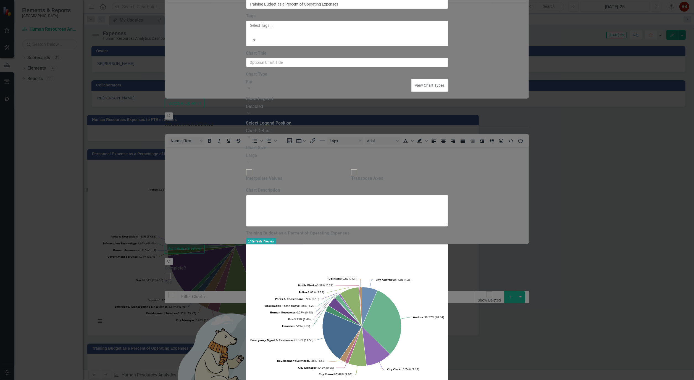
click at [276, 238] on button "Recalculate Refresh Preview" at bounding box center [261, 241] width 30 height 6
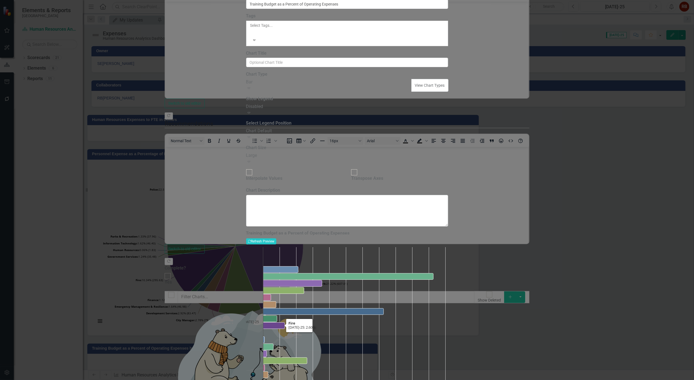
click at [252, 115] on icon "Expand" at bounding box center [249, 112] width 6 height 4
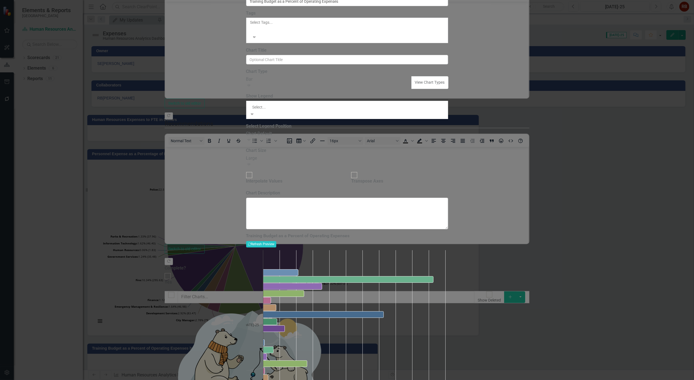
click at [322, 380] on div "Chart Default" at bounding box center [347, 383] width 694 height 6
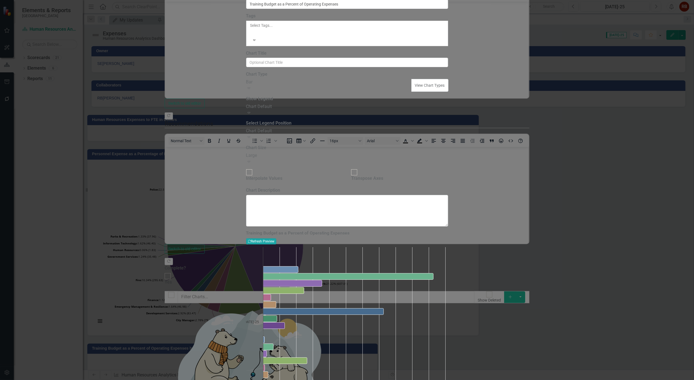
click at [276, 238] on button "Recalculate Refresh Preview" at bounding box center [261, 241] width 30 height 6
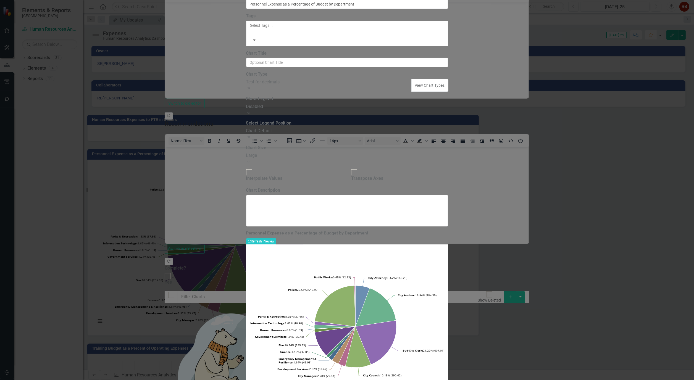
click at [250, 89] on icon at bounding box center [248, 89] width 3 height 2
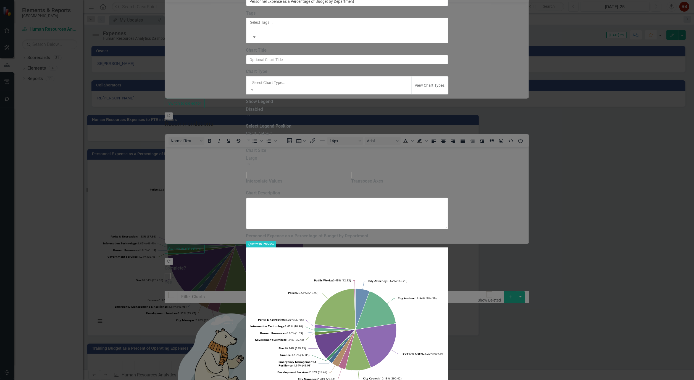
scroll to position [162, 0]
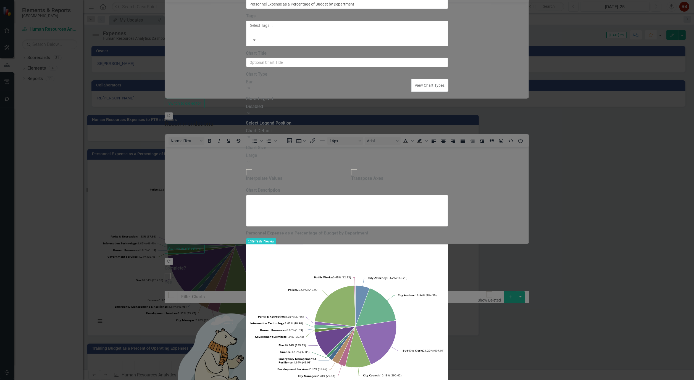
click at [448, 116] on div "Expand" at bounding box center [347, 113] width 202 height 6
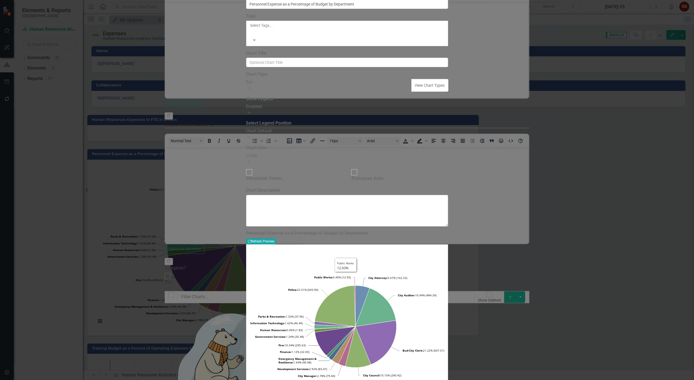
click at [276, 238] on button "Recalculate Refresh Preview" at bounding box center [261, 241] width 30 height 6
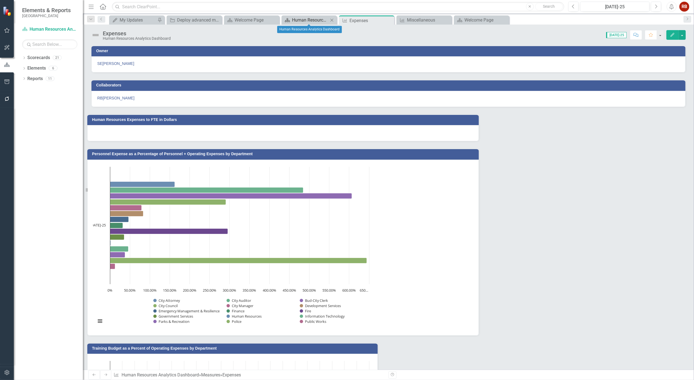
click at [298, 18] on div "Human Resources Analytics Dashboard" at bounding box center [310, 20] width 36 height 7
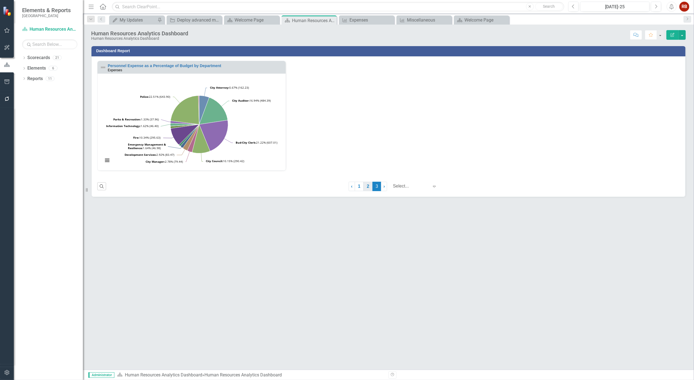
click at [367, 187] on link "2" at bounding box center [367, 186] width 9 height 9
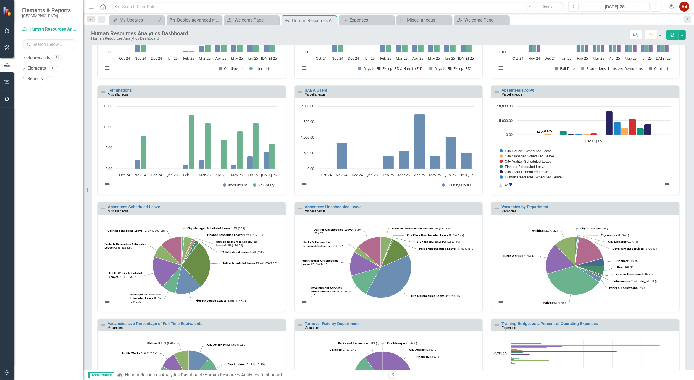
scroll to position [183, 0]
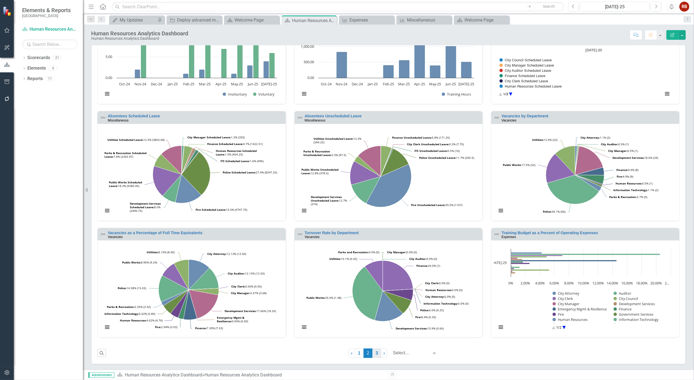
click at [372, 352] on link "3" at bounding box center [376, 353] width 9 height 9
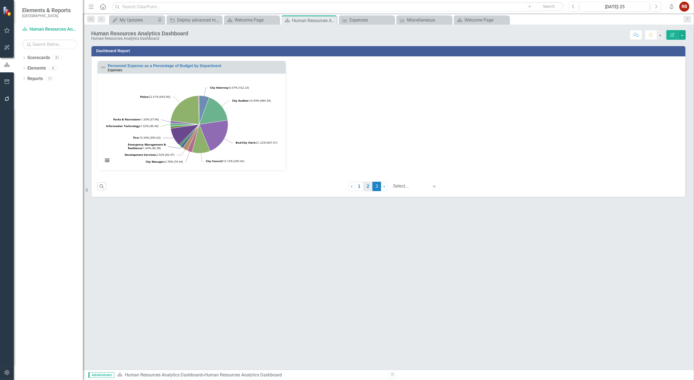
click at [366, 187] on link "2" at bounding box center [367, 186] width 9 height 9
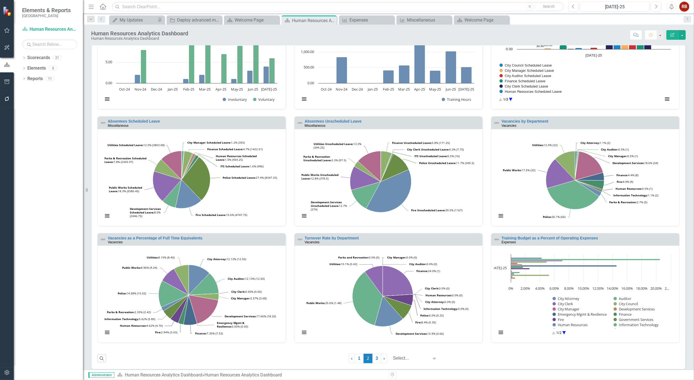
scroll to position [183, 0]
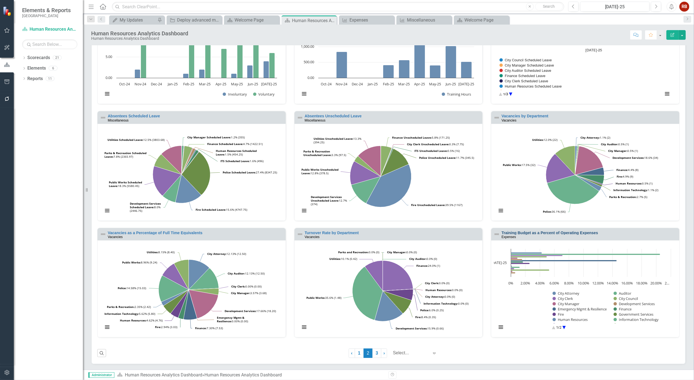
click at [549, 233] on link "Training Budget as a Percent of Operating Expenses" at bounding box center [549, 233] width 96 height 4
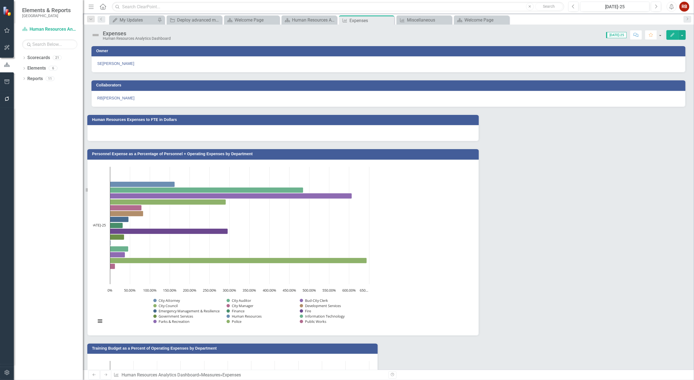
click at [671, 34] on icon "Edit" at bounding box center [672, 35] width 5 height 4
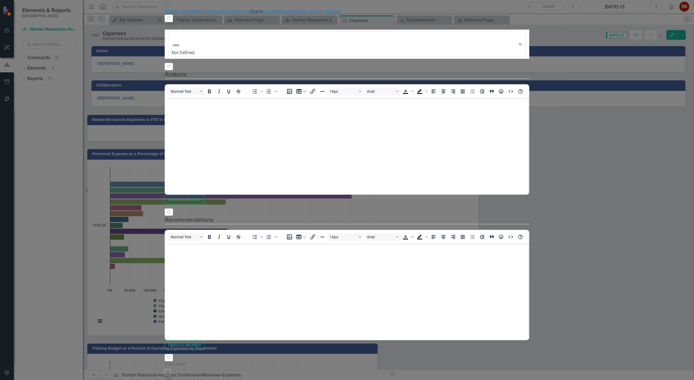
click at [250, 14] on link "Charts" at bounding box center [256, 11] width 13 height 5
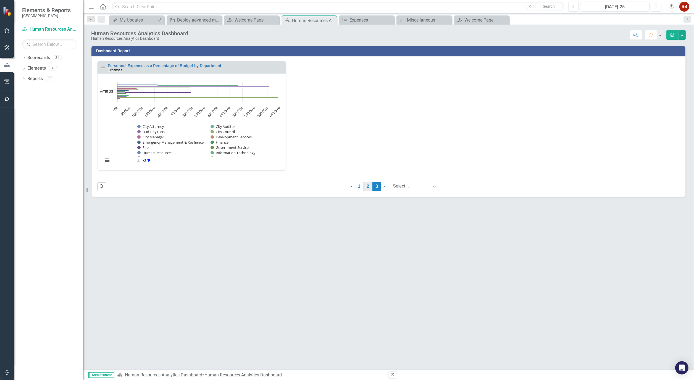
click at [366, 186] on link "2" at bounding box center [367, 186] width 9 height 9
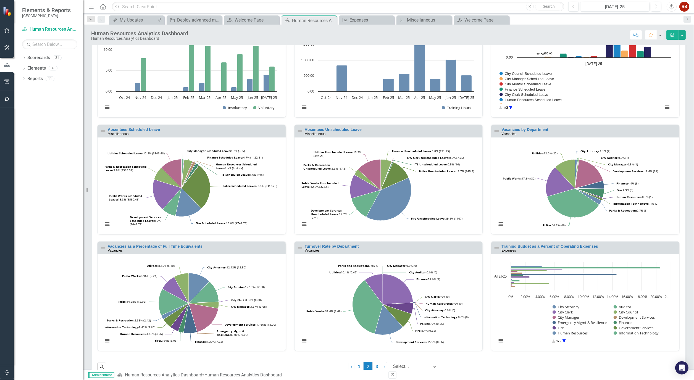
scroll to position [183, 0]
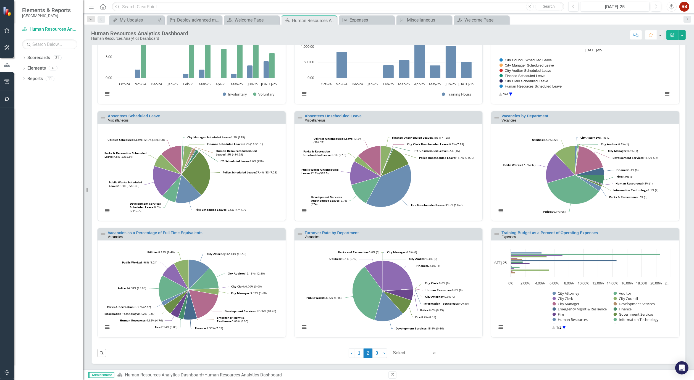
click at [290, 228] on div "Turnover Rate by Department Vacancies Loading... Chart Pie chart with 14 slices…" at bounding box center [388, 286] width 197 height 117
click at [372, 353] on link "3" at bounding box center [376, 353] width 9 height 9
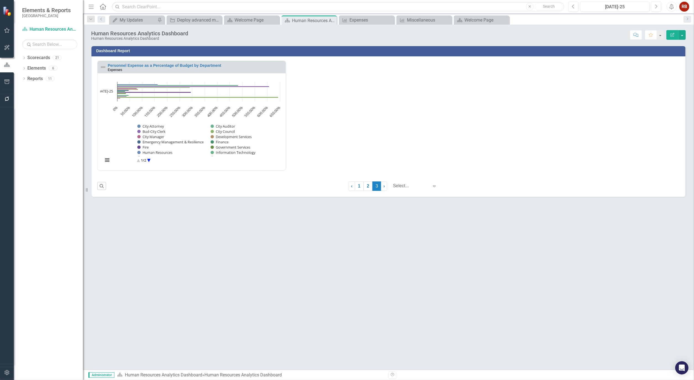
scroll to position [0, 0]
click at [363, 185] on link "2" at bounding box center [367, 186] width 9 height 9
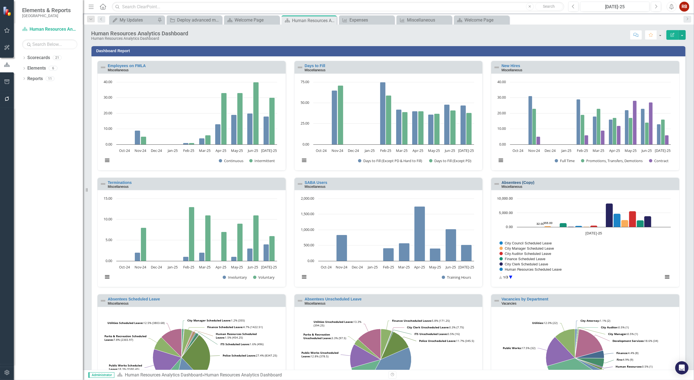
click at [507, 180] on link "Absentees (Copy)" at bounding box center [517, 182] width 33 height 4
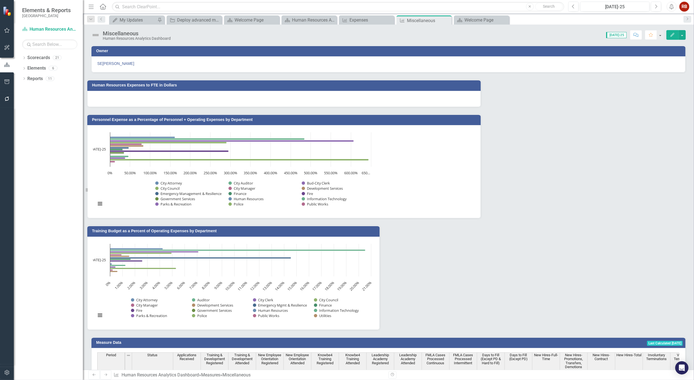
click at [670, 35] on icon "Edit" at bounding box center [672, 35] width 5 height 4
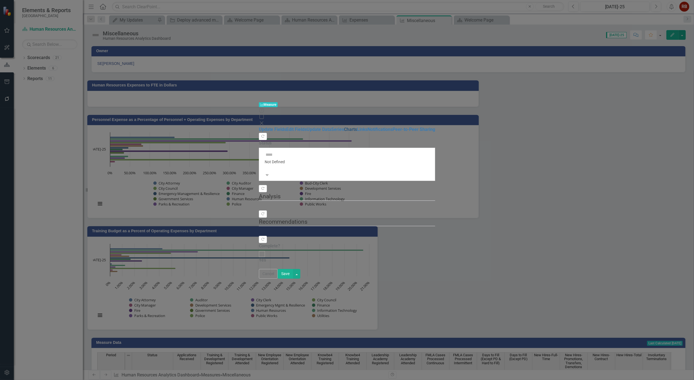
click at [344, 127] on link "Charts" at bounding box center [350, 129] width 13 height 5
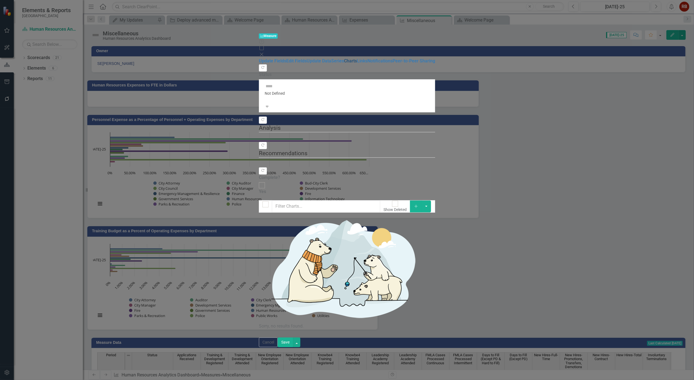
checkbox input "false"
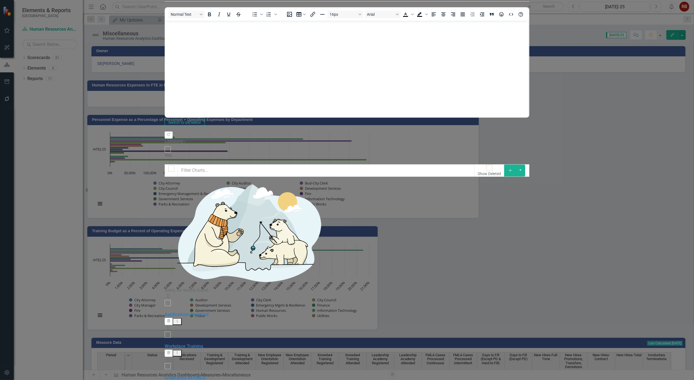
click at [671, 189] on link "Trash Delete Chart" at bounding box center [662, 191] width 44 height 10
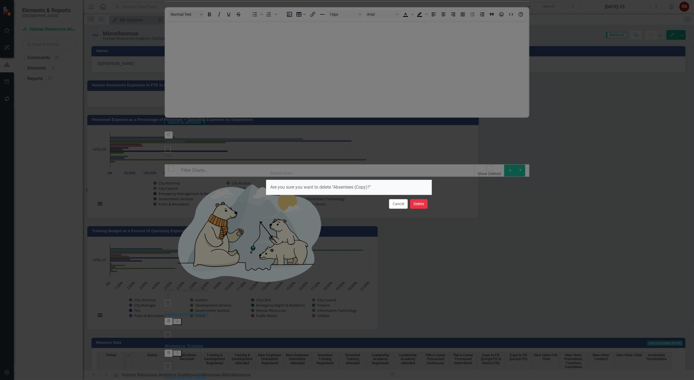
click at [420, 203] on button "Delete" at bounding box center [419, 204] width 18 height 10
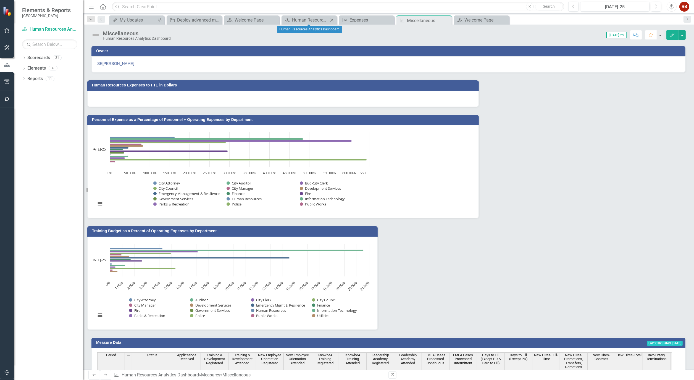
click at [313, 24] on div "Scorecard Human Resources Analytics Dashboard Close" at bounding box center [308, 19] width 55 height 9
click at [315, 18] on div "Human Resources Analytics Dashboard" at bounding box center [310, 20] width 36 height 7
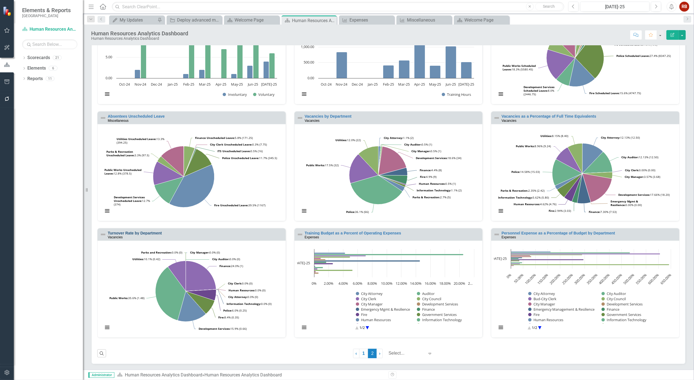
click at [131, 233] on link "Turnover Rate by Department" at bounding box center [135, 233] width 54 height 4
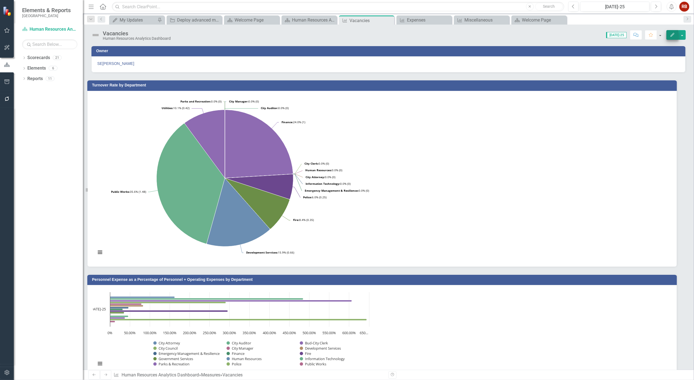
click at [666, 31] on div "Edit" at bounding box center [674, 35] width 22 height 10
click at [676, 34] on button "Edit" at bounding box center [672, 35] width 12 height 10
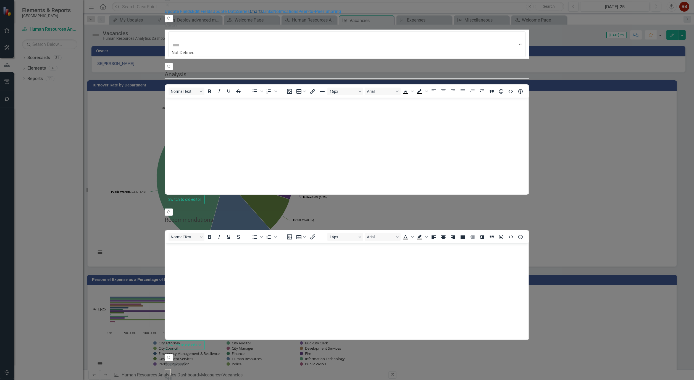
click at [250, 14] on link "Charts" at bounding box center [256, 11] width 13 height 5
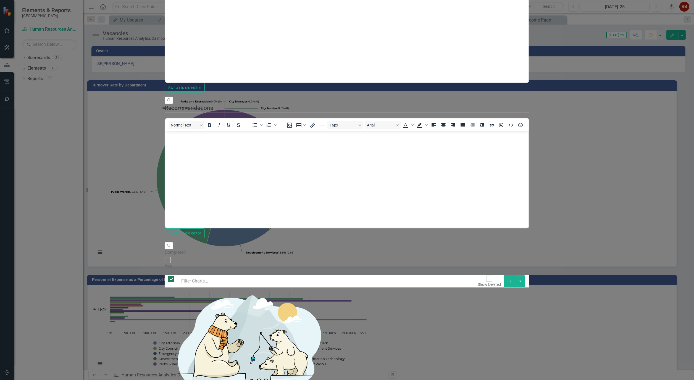
checkbox input "false"
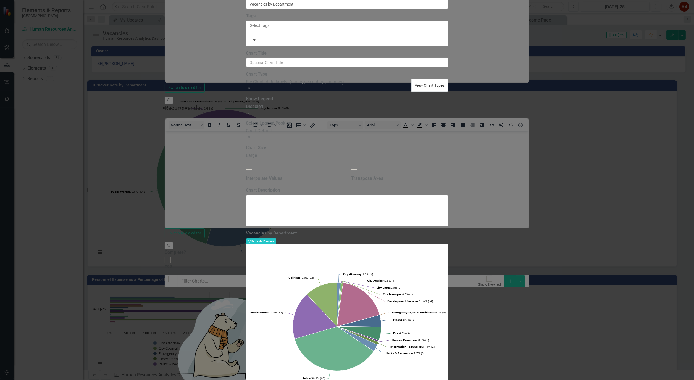
click at [448, 92] on button "View Chart Types" at bounding box center [429, 85] width 37 height 13
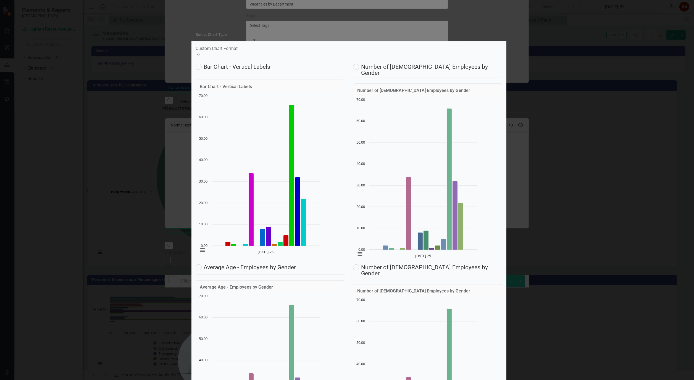
click at [201, 52] on icon "Expand" at bounding box center [199, 54] width 6 height 4
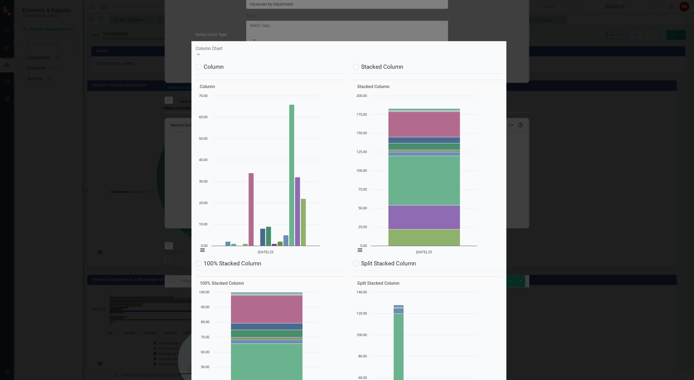
click at [201, 52] on icon "Expand" at bounding box center [199, 54] width 6 height 4
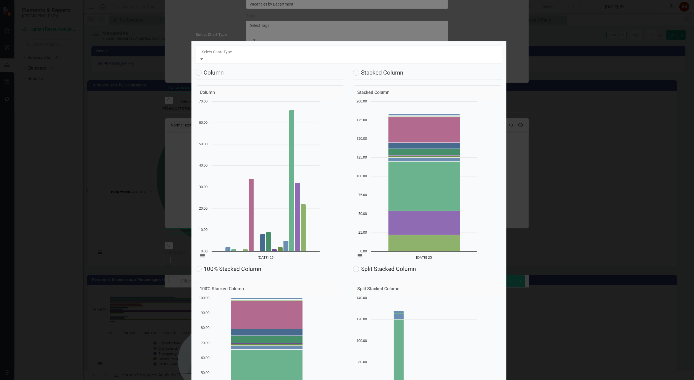
scroll to position [9, 0]
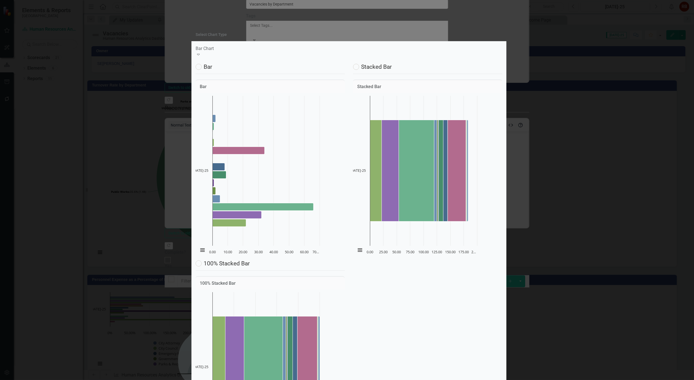
click at [208, 70] on label "Bar" at bounding box center [204, 67] width 17 height 6
click at [199, 67] on input "Bar" at bounding box center [198, 66] width 4 height 4
radio input "true"
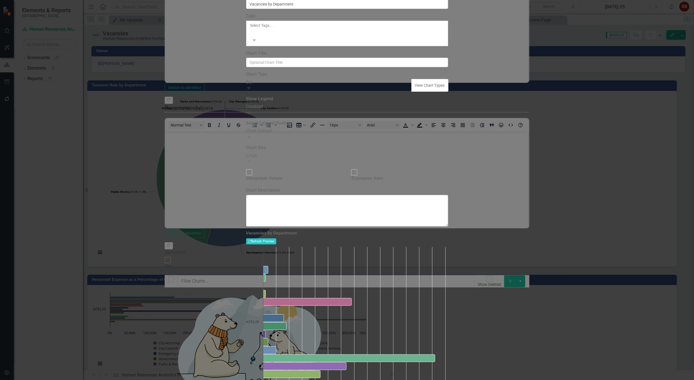
click at [252, 115] on icon "Expand" at bounding box center [249, 112] width 6 height 4
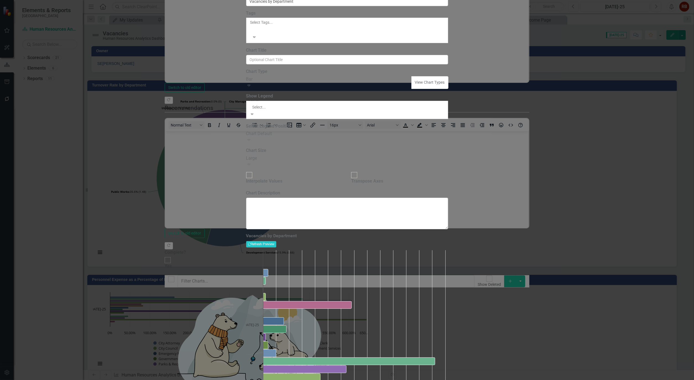
click at [315, 380] on div "Chart Default" at bounding box center [347, 383] width 694 height 6
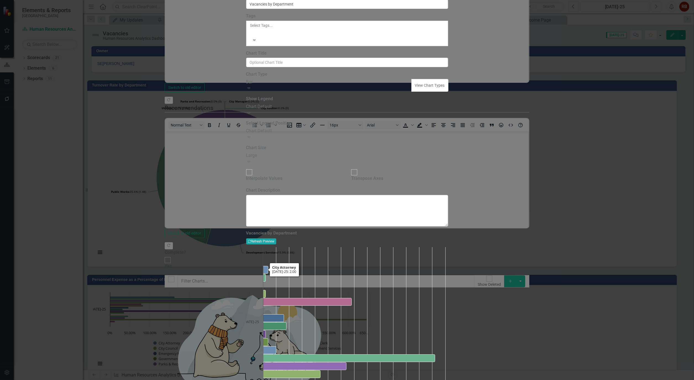
click at [276, 238] on button "Recalculate Refresh Preview" at bounding box center [261, 241] width 30 height 6
